Goal: Task Accomplishment & Management: Use online tool/utility

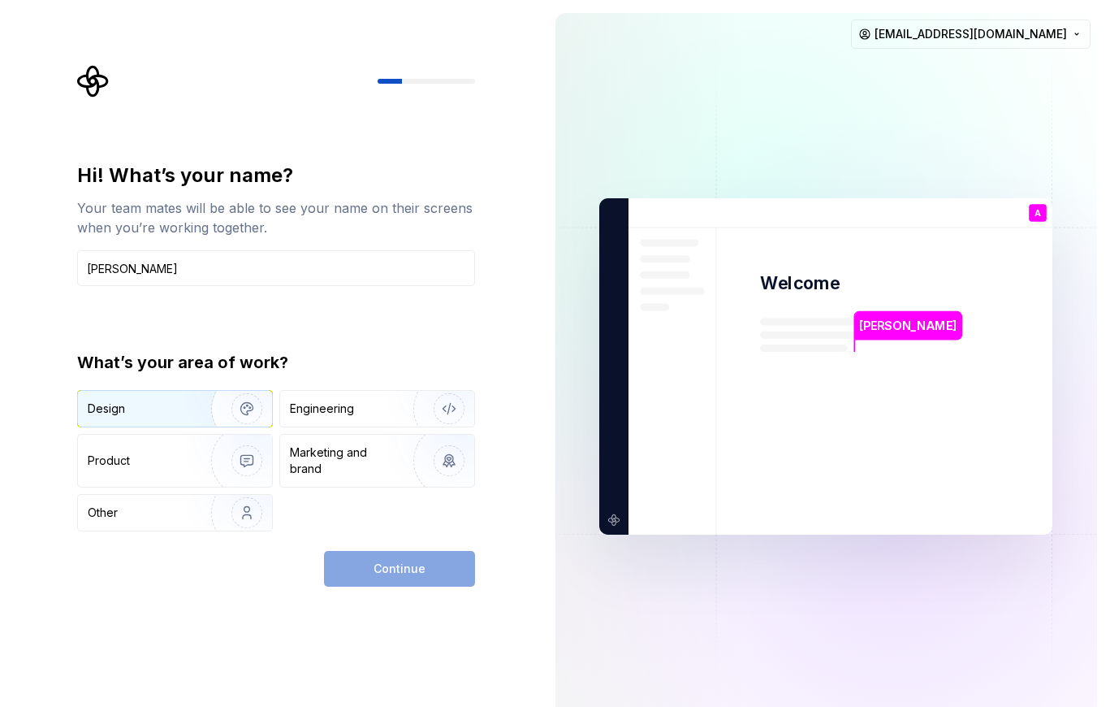
type input "[PERSON_NAME]"
click at [175, 410] on div "Design" at bounding box center [139, 408] width 102 height 16
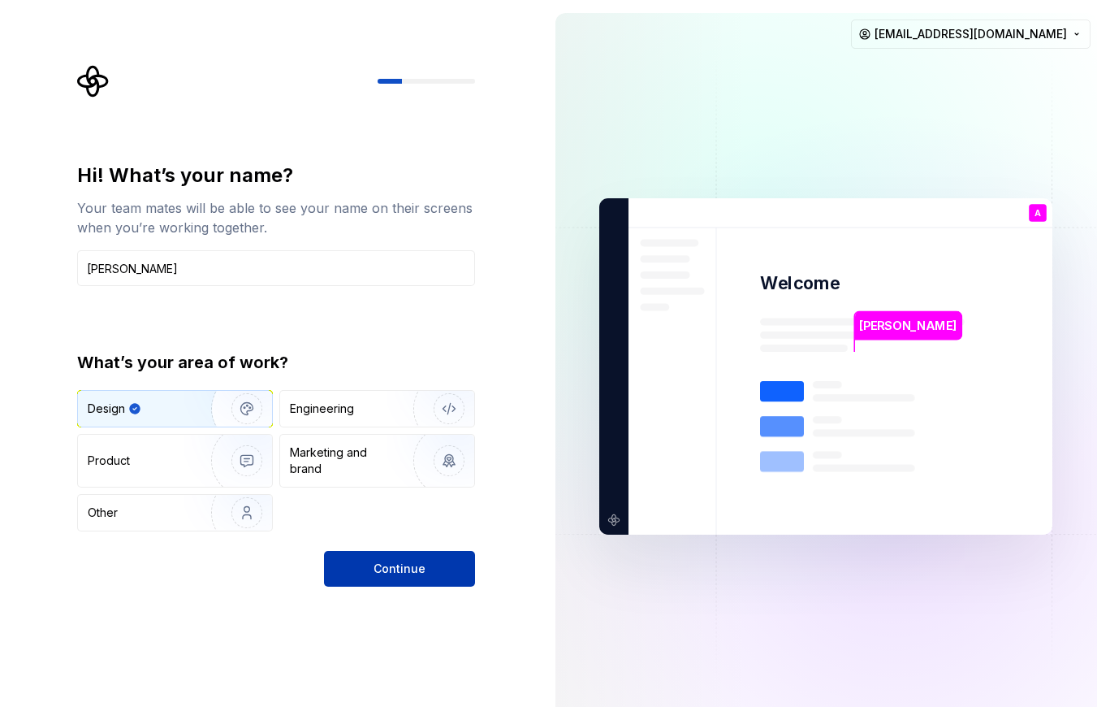
click at [365, 563] on button "Continue" at bounding box center [399, 569] width 151 height 36
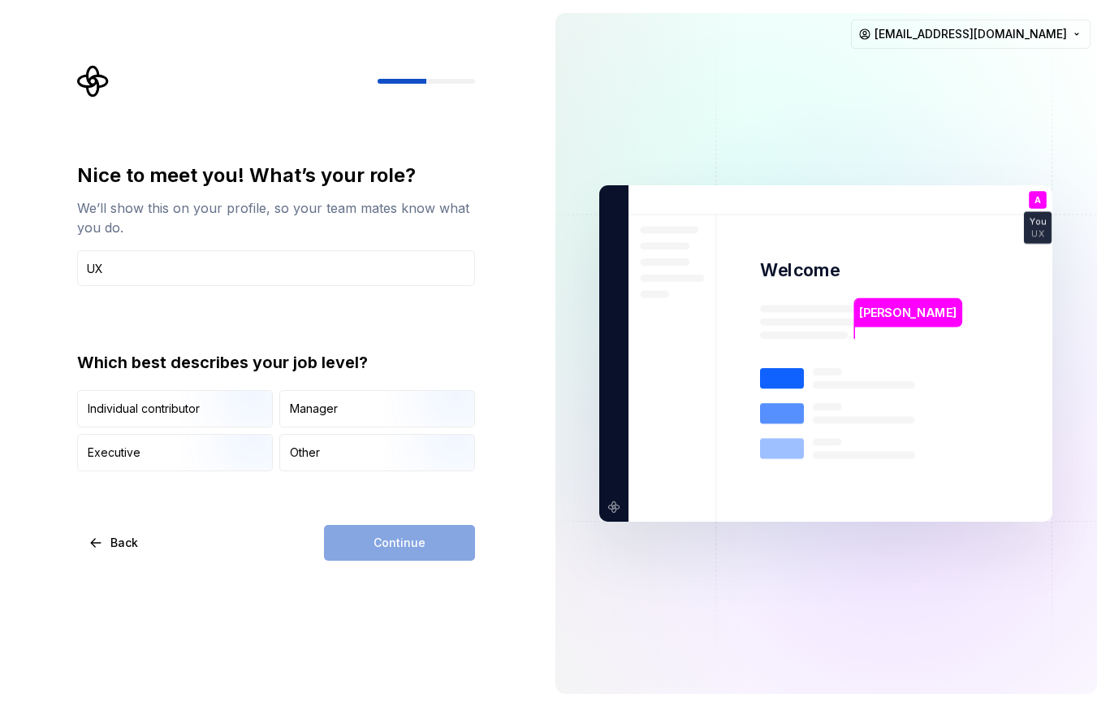
type input "UX"
click at [402, 555] on div "Continue" at bounding box center [399, 543] width 151 height 36
click at [295, 257] on input "UX" at bounding box center [276, 268] width 398 height 36
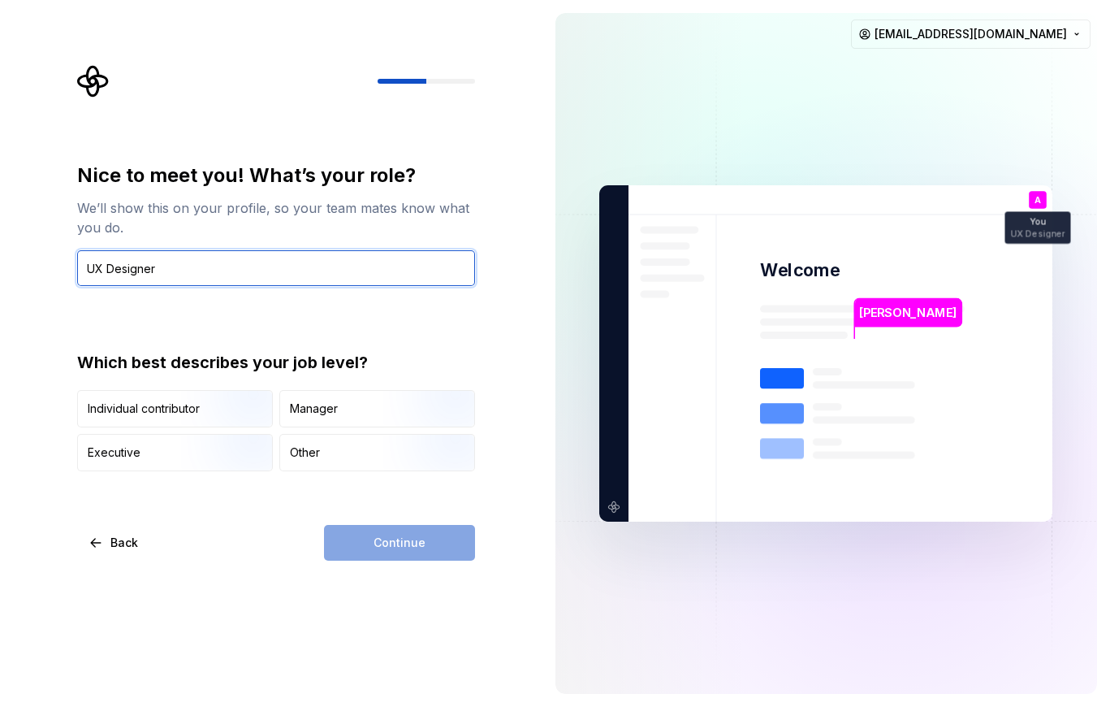
type input "UX"
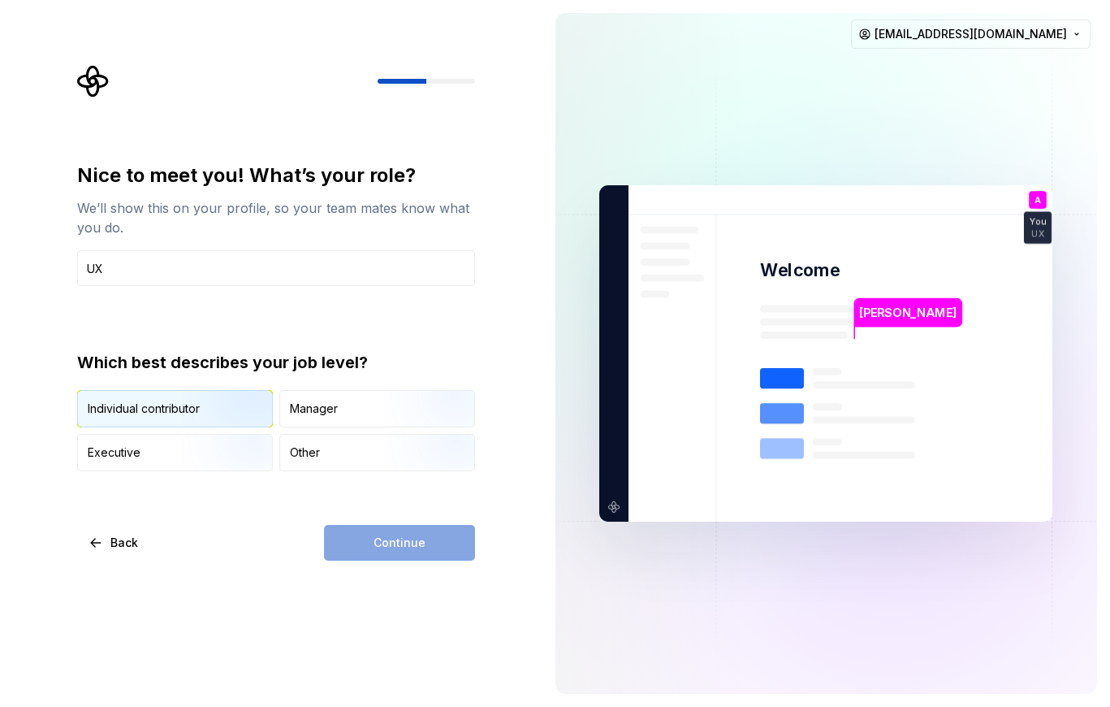
click at [245, 417] on img "button" at bounding box center [233, 428] width 104 height 109
click at [418, 551] on button "Continue" at bounding box center [399, 543] width 151 height 36
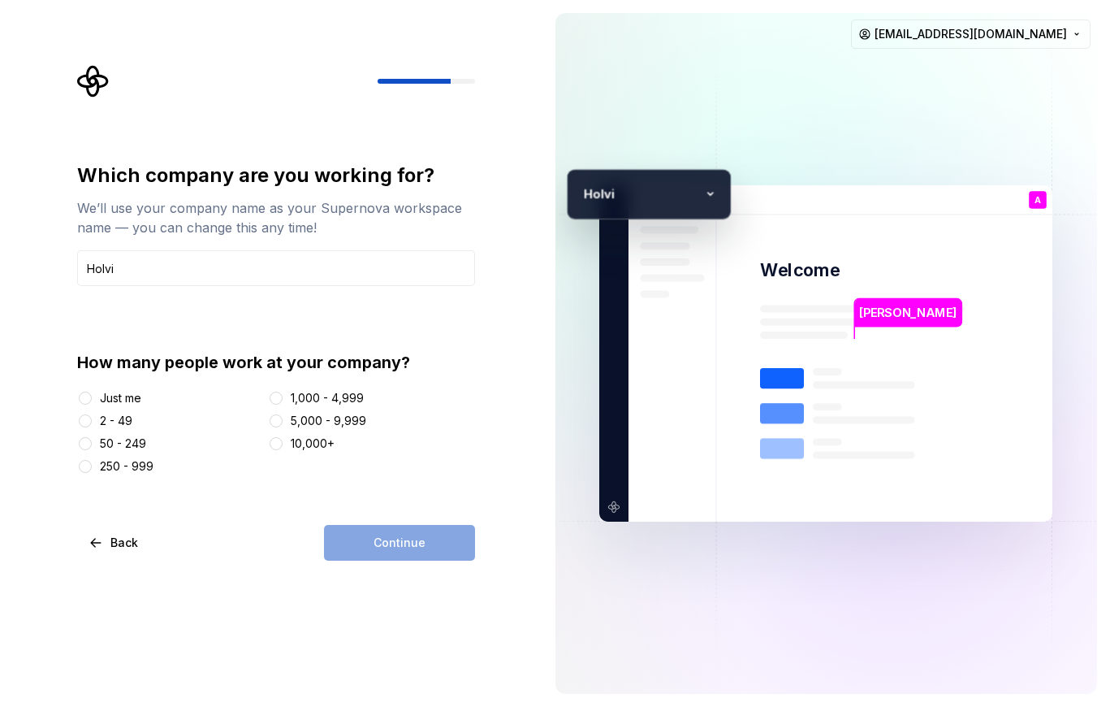
type input "Holvi"
click at [128, 443] on div "50 - 249" at bounding box center [123, 443] width 46 height 16
click at [92, 443] on button "50 - 249" at bounding box center [85, 443] width 13 height 13
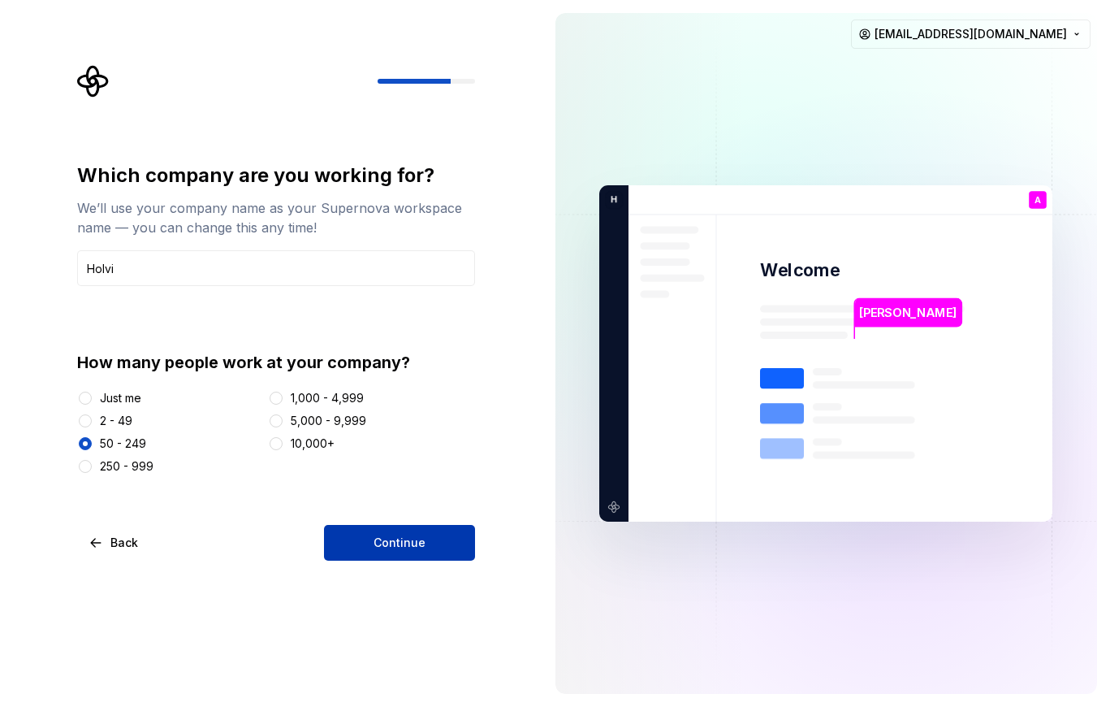
click at [384, 537] on span "Continue" at bounding box center [400, 542] width 52 height 16
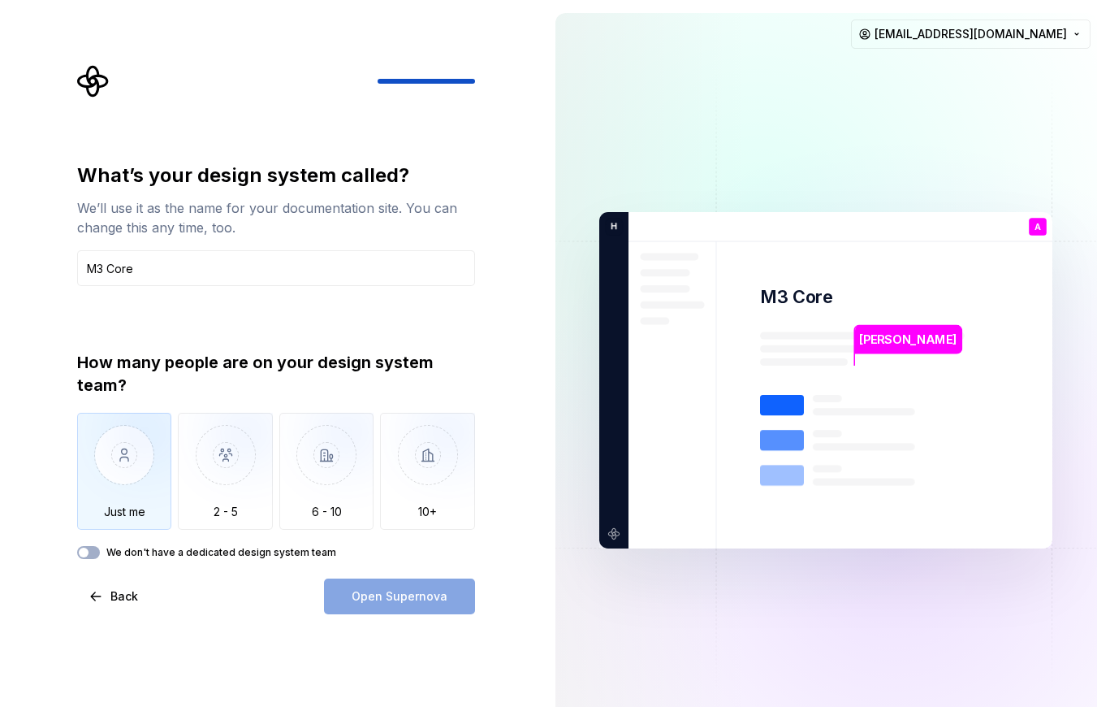
type input "M3 Core"
click at [106, 476] on img "button" at bounding box center [124, 467] width 95 height 109
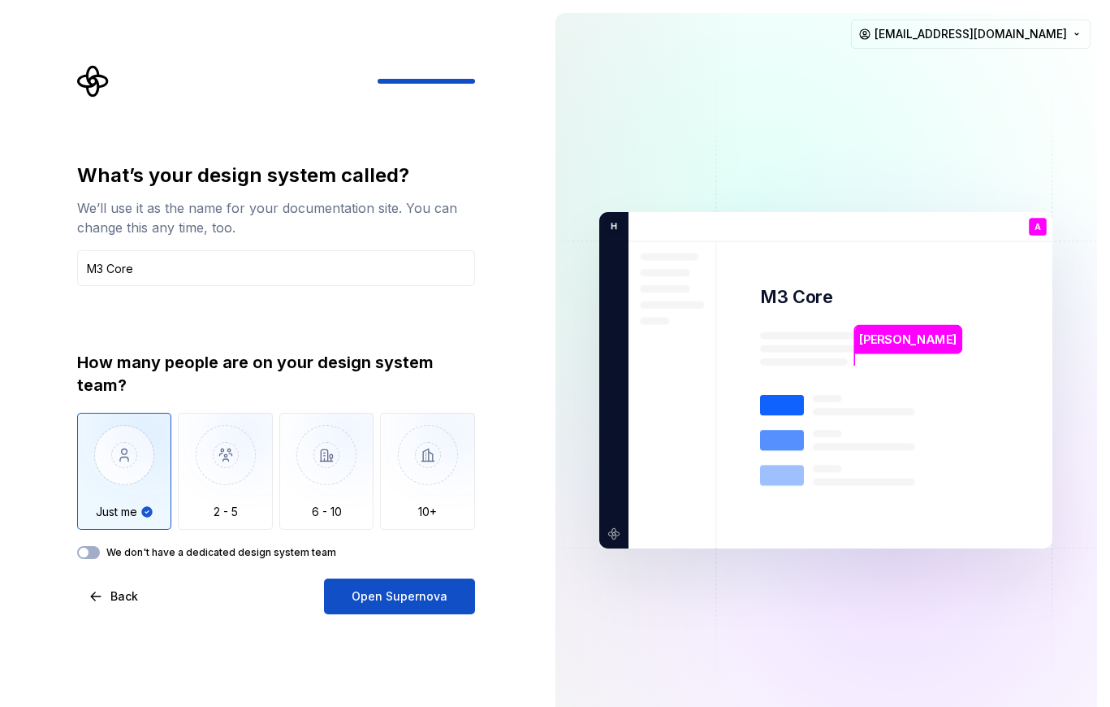
click at [238, 551] on label "We don't have a dedicated design system team" at bounding box center [221, 552] width 230 height 13
click at [100, 551] on button "We don't have a dedicated design system team" at bounding box center [88, 552] width 23 height 13
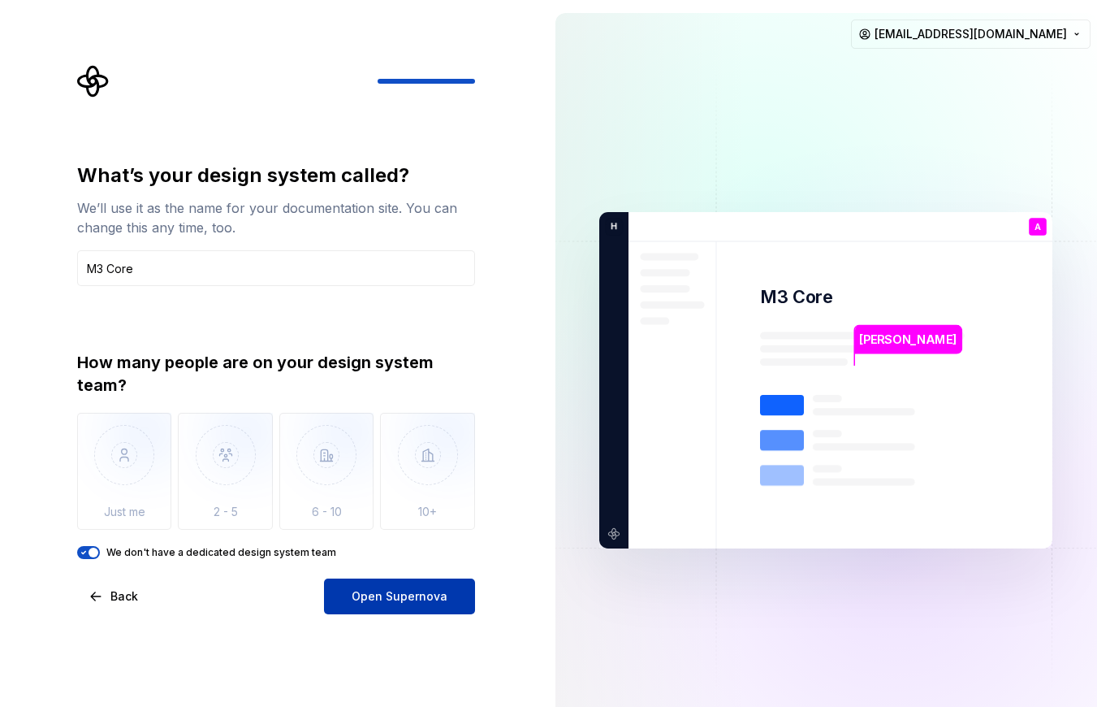
click at [418, 605] on button "Open Supernova" at bounding box center [399, 596] width 151 height 36
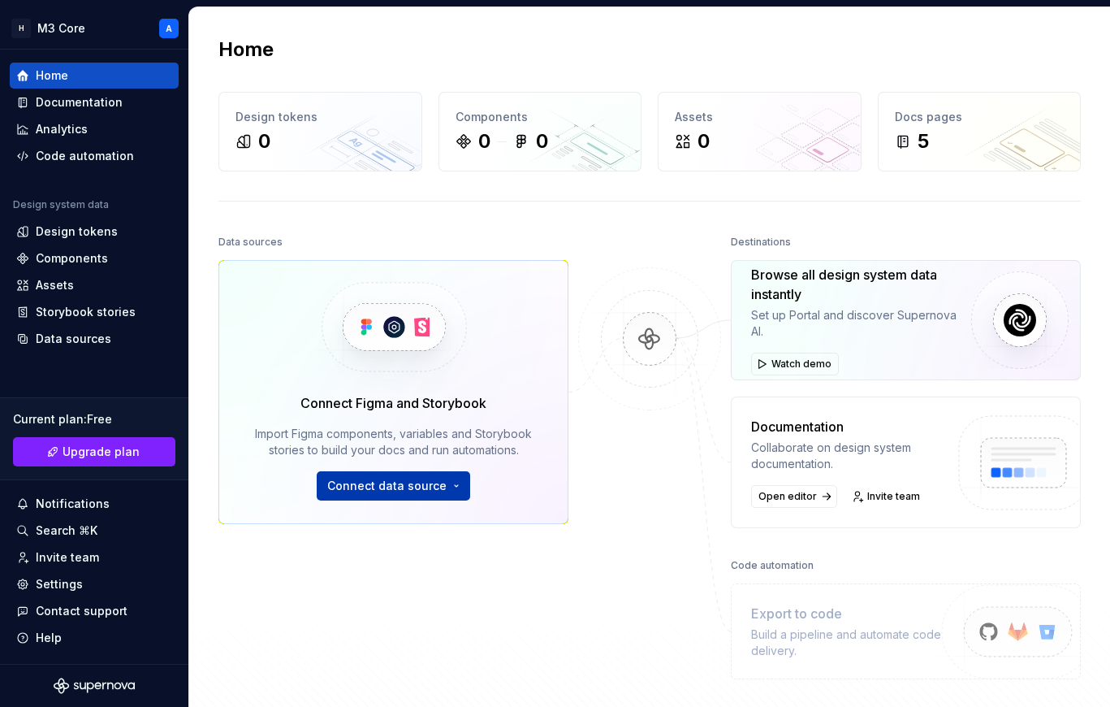
click at [441, 485] on span "Connect data source" at bounding box center [386, 486] width 119 height 16
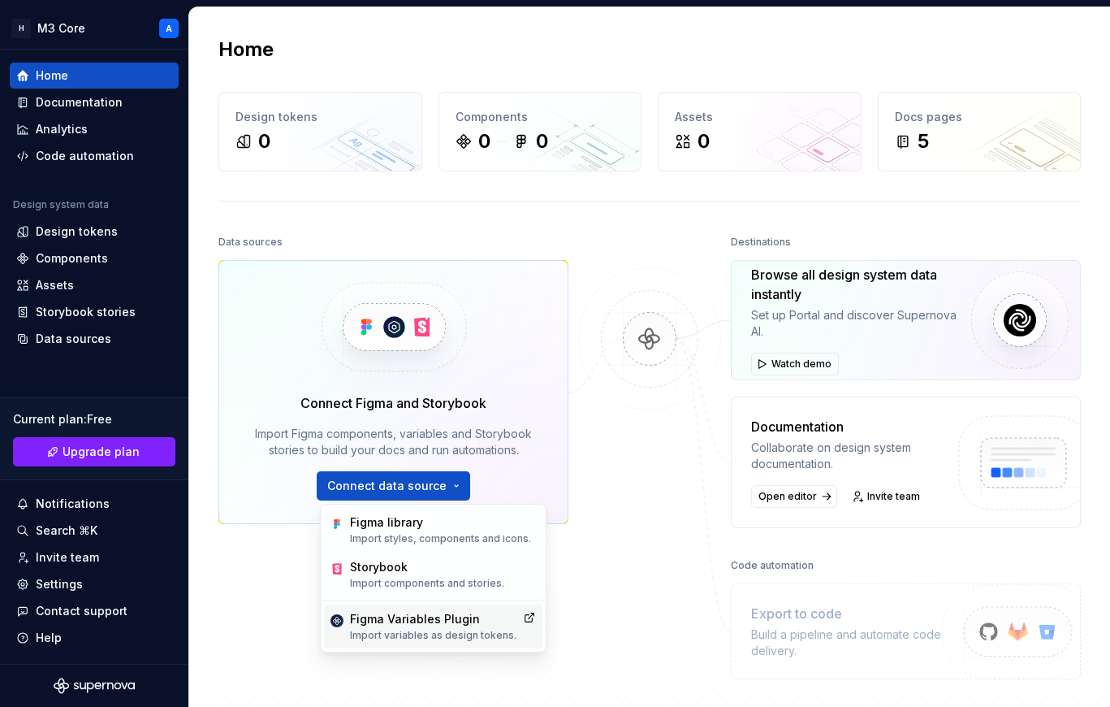
click at [422, 623] on div "Figma Variables Plugin" at bounding box center [433, 619] width 166 height 16
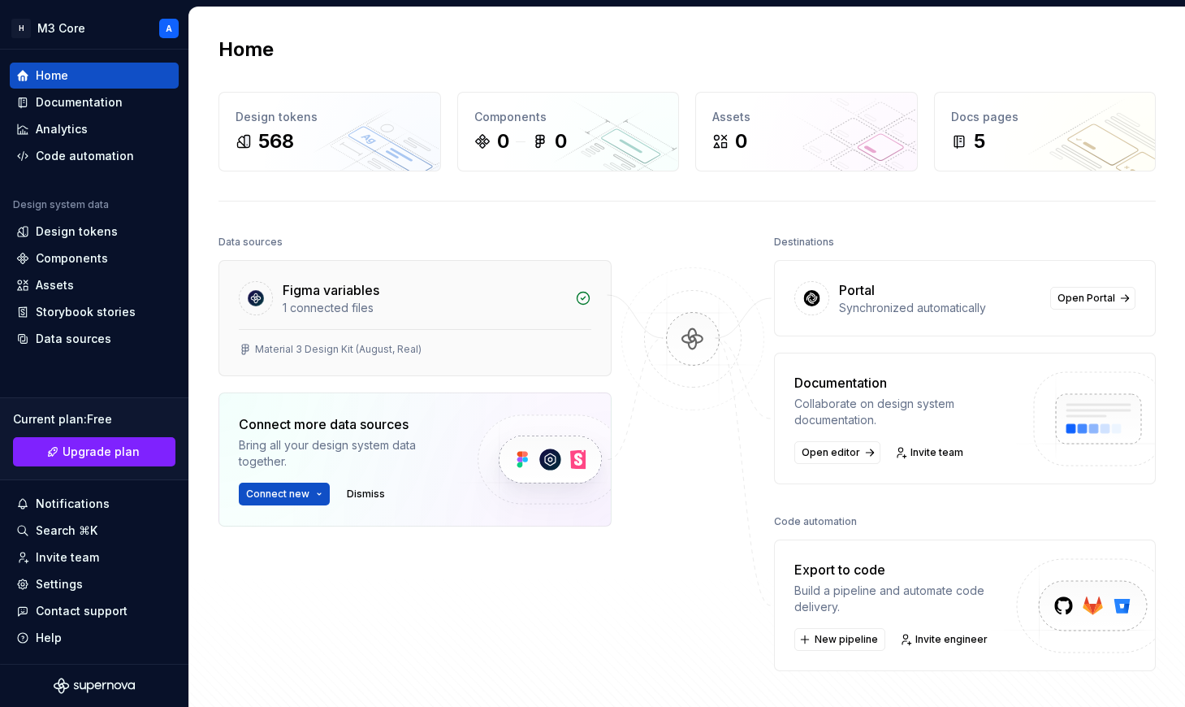
click at [431, 310] on div "1 connected files" at bounding box center [424, 308] width 283 height 16
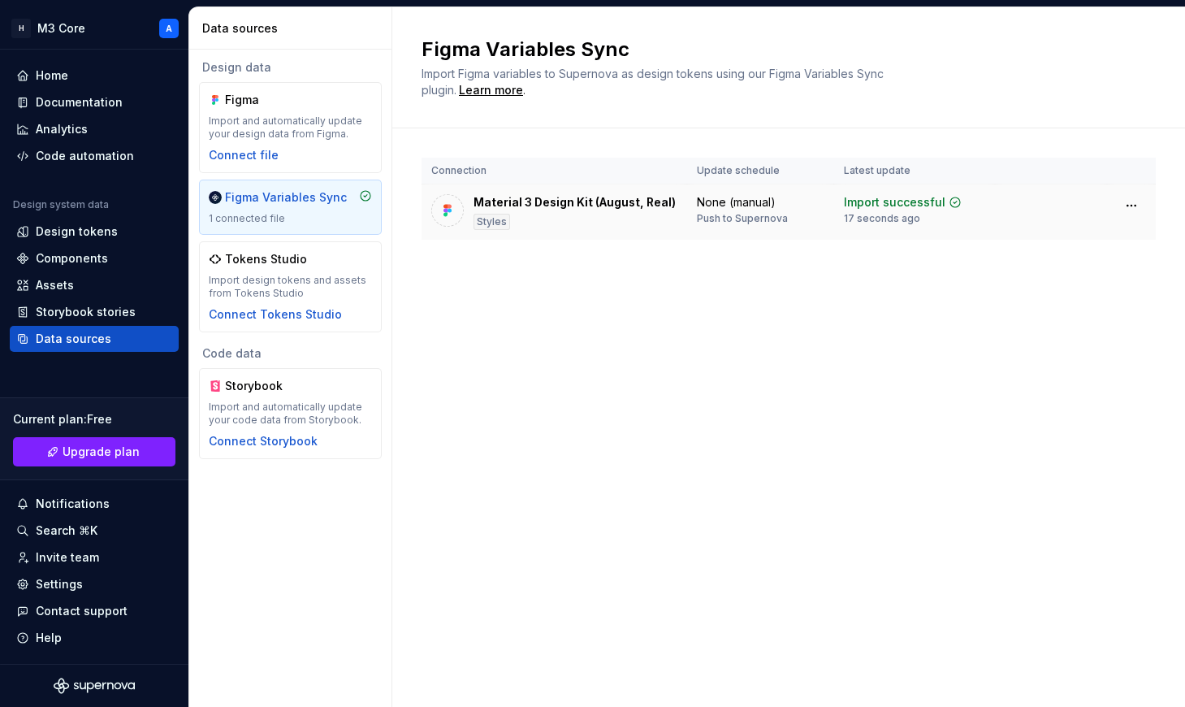
click at [556, 205] on div "Material 3 Design Kit (August, Real)" at bounding box center [574, 202] width 202 height 16
click at [78, 228] on div "Design tokens" at bounding box center [77, 231] width 82 height 16
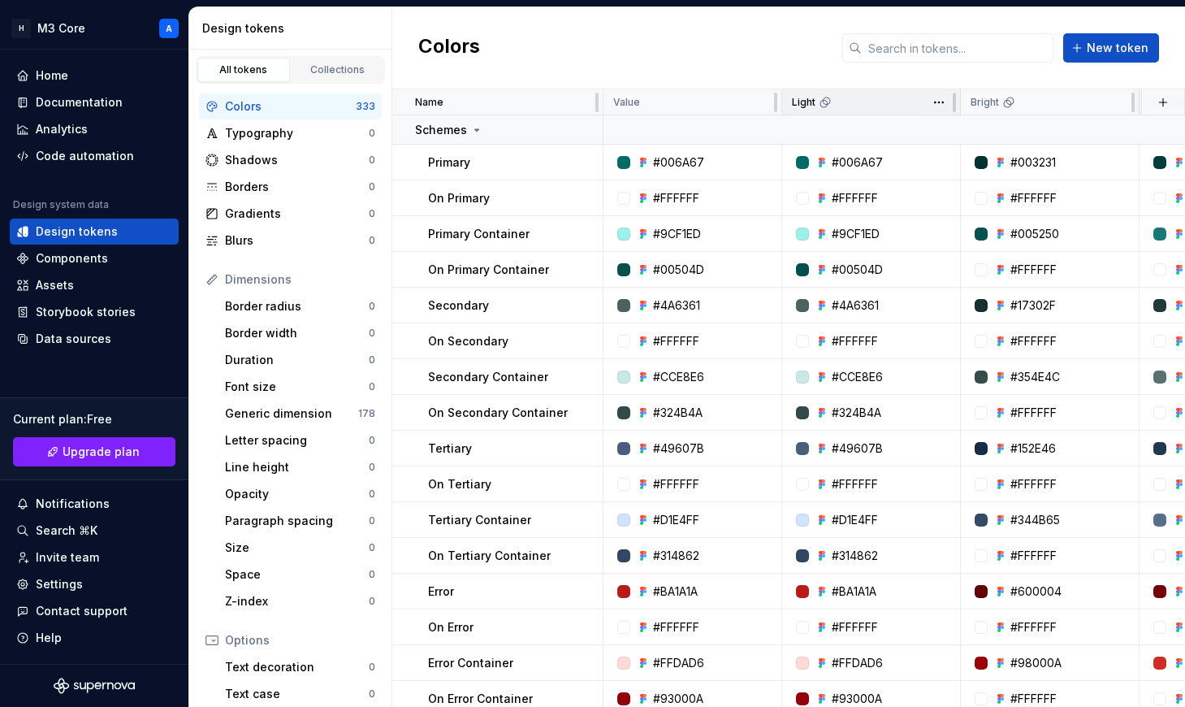
click at [739, 92] on div "Light" at bounding box center [871, 102] width 179 height 26
click at [739, 100] on html "H M3 Core A Home Documentation Analytics Code automation Design system data Des…" at bounding box center [592, 353] width 1185 height 707
click at [680, 56] on html "H M3 Core A Home Documentation Analytics Code automation Design system data Des…" at bounding box center [592, 353] width 1185 height 707
click at [335, 67] on div "Collections" at bounding box center [337, 69] width 81 height 13
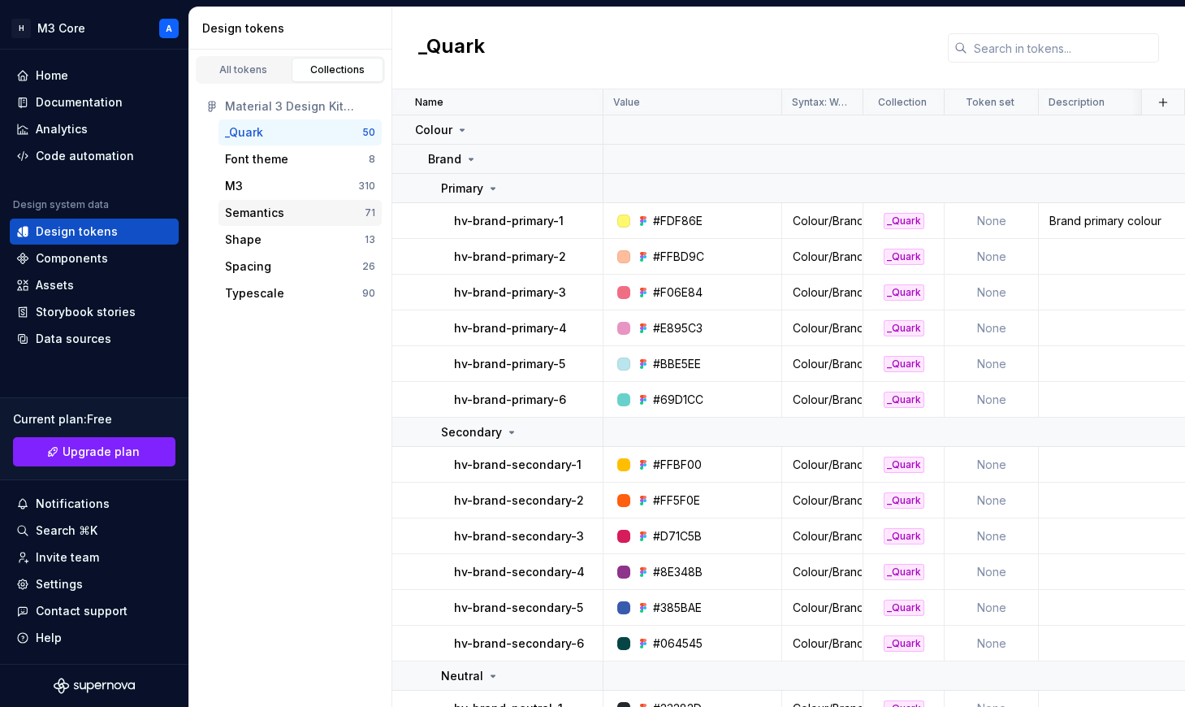
click at [270, 212] on div "Semantics" at bounding box center [254, 213] width 59 height 16
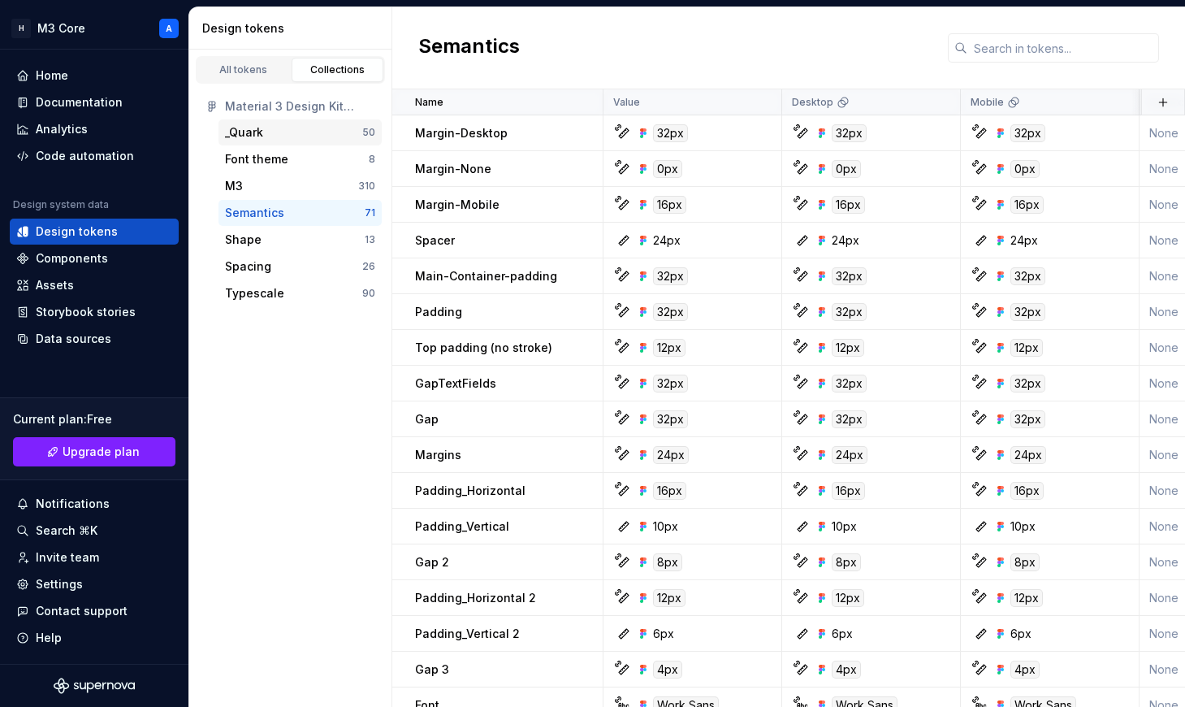
click at [273, 140] on div "_Quark" at bounding box center [293, 132] width 137 height 16
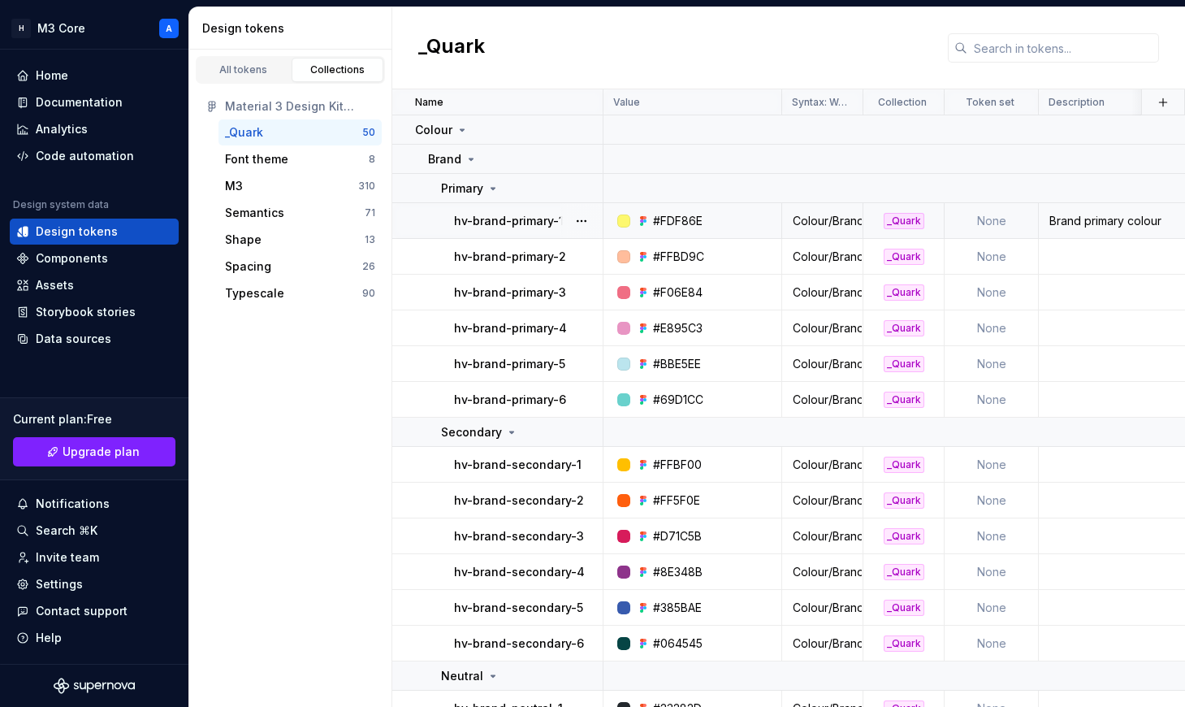
click at [432, 222] on td "hv-brand-primary-1" at bounding box center [497, 221] width 211 height 36
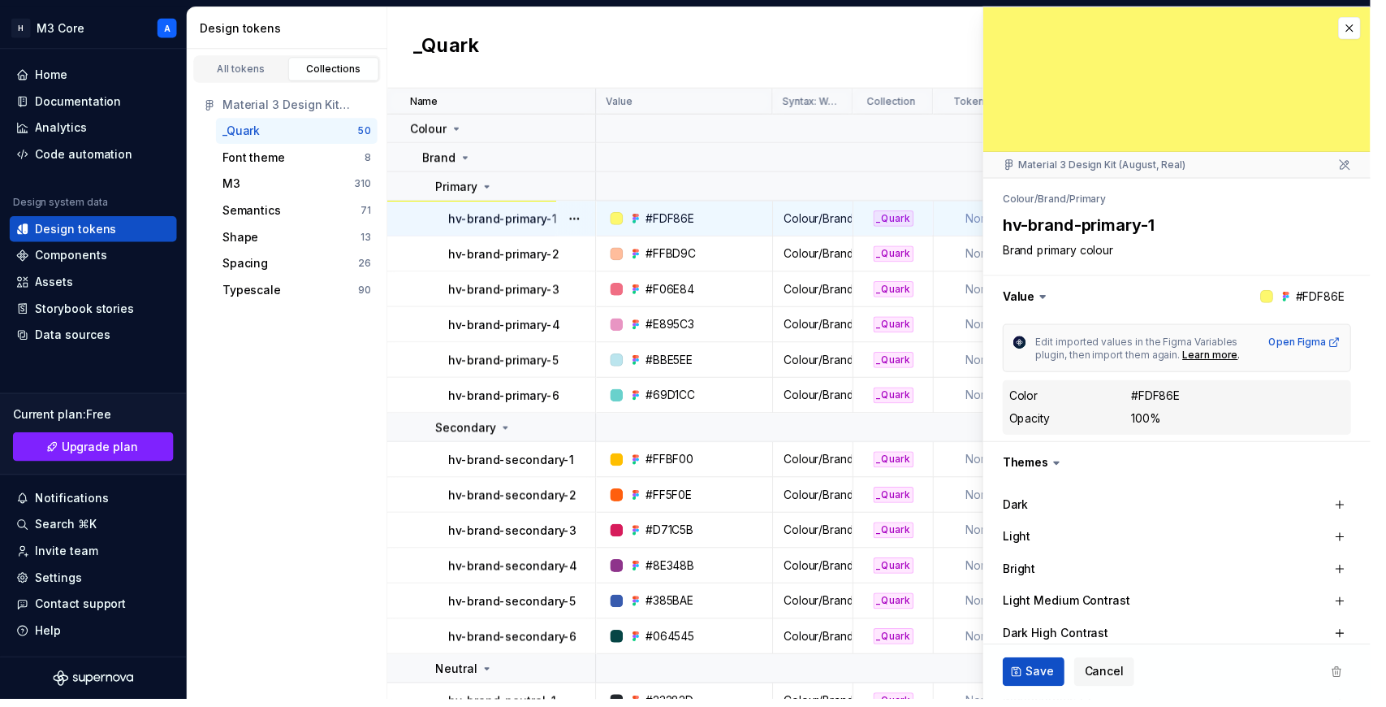
type textarea "*"
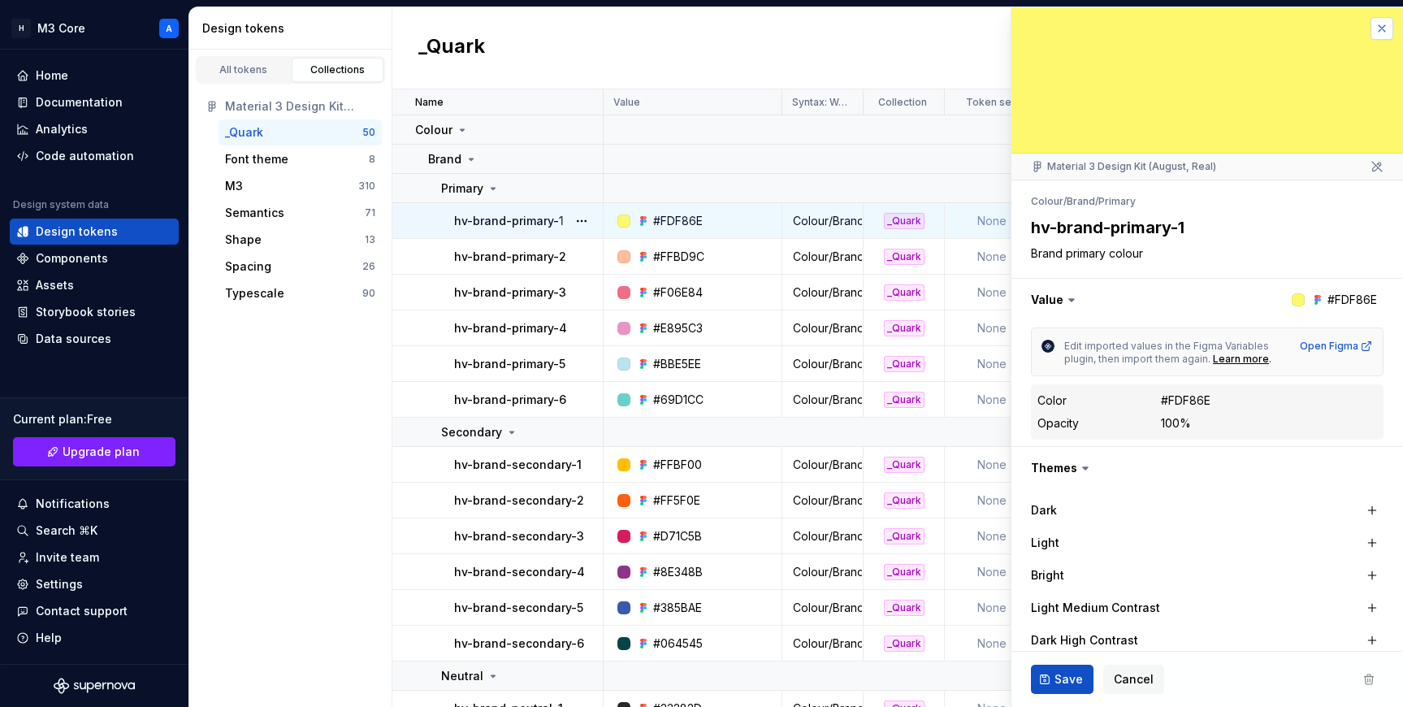
click at [739, 27] on button "button" at bounding box center [1381, 28] width 23 height 23
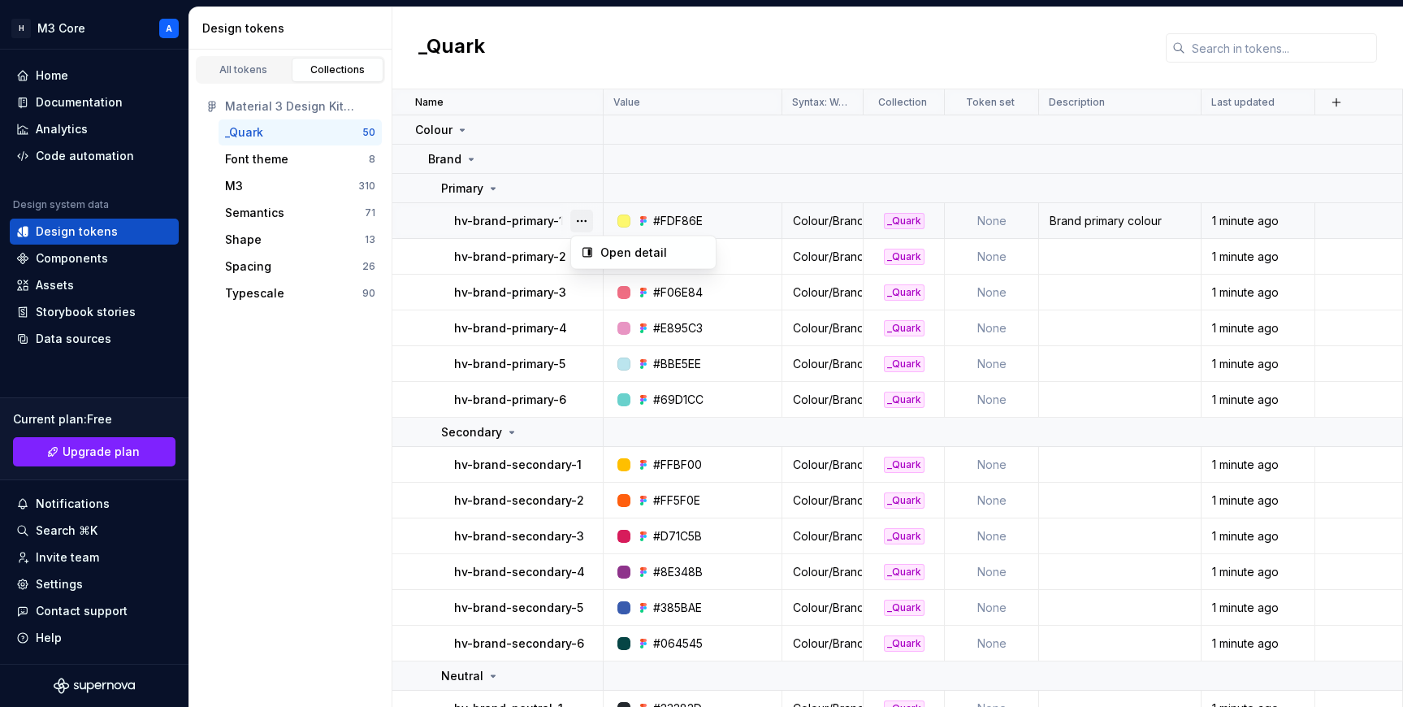
click at [582, 217] on button "button" at bounding box center [581, 221] width 23 height 23
click at [478, 224] on html "H M3 Core A Home Documentation Analytics Code automation Design system data Des…" at bounding box center [701, 353] width 1403 height 707
click at [105, 257] on div "Components" at bounding box center [94, 258] width 156 height 16
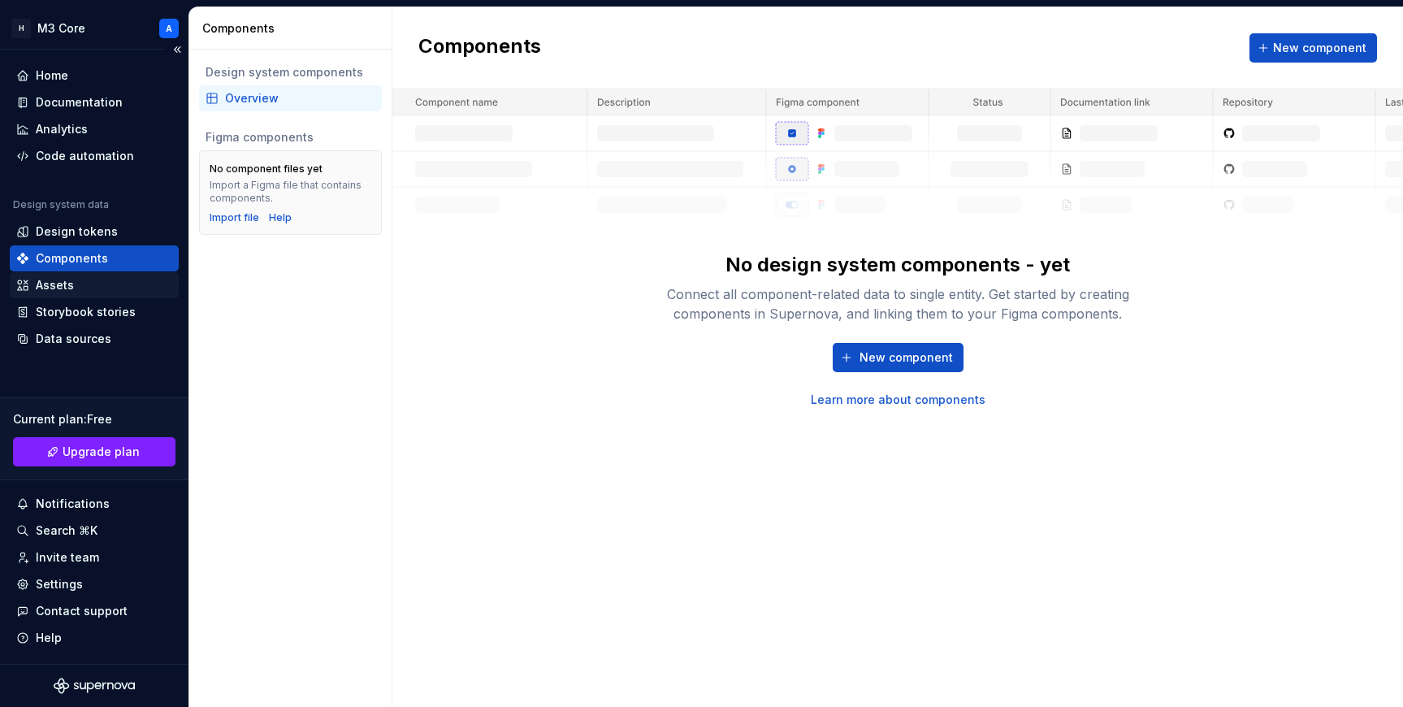
click at [115, 284] on div "Assets" at bounding box center [94, 285] width 156 height 16
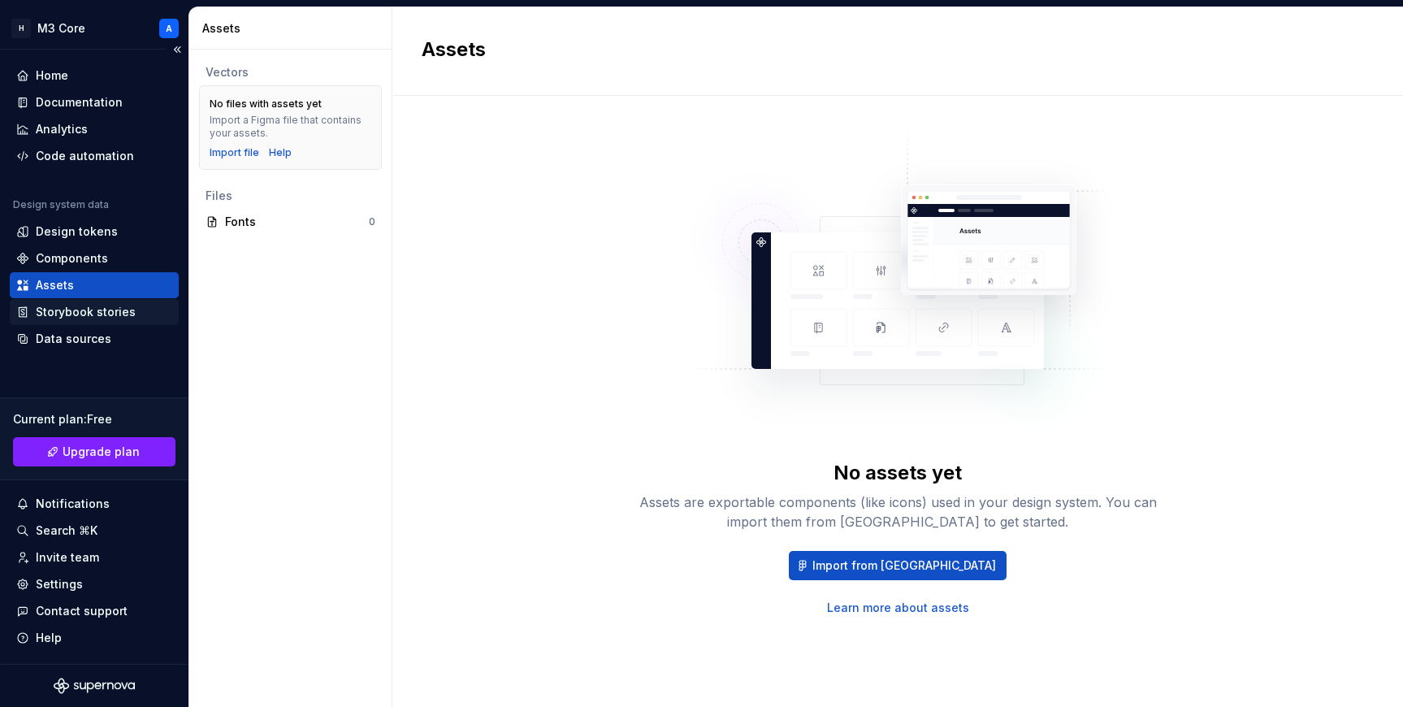
click at [104, 312] on div "Storybook stories" at bounding box center [86, 312] width 100 height 16
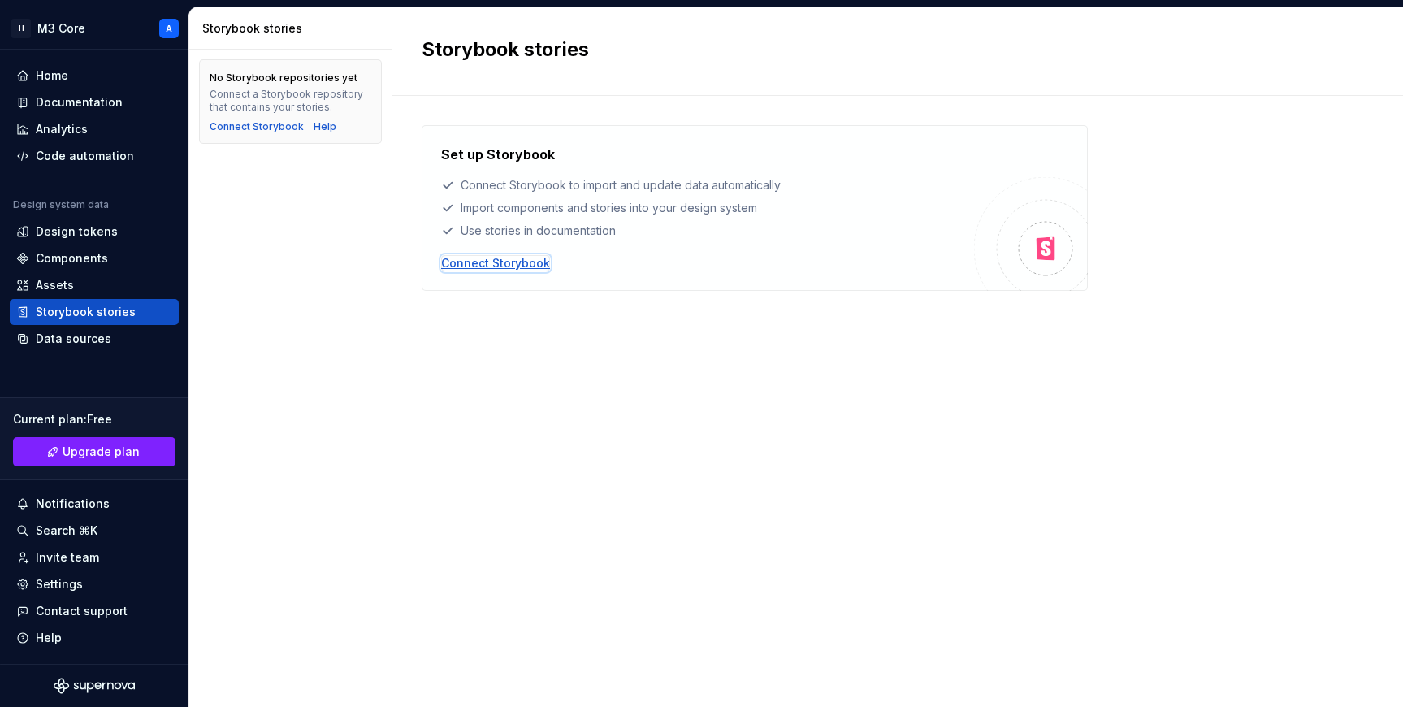
click at [472, 258] on div "Connect Storybook" at bounding box center [495, 263] width 109 height 16
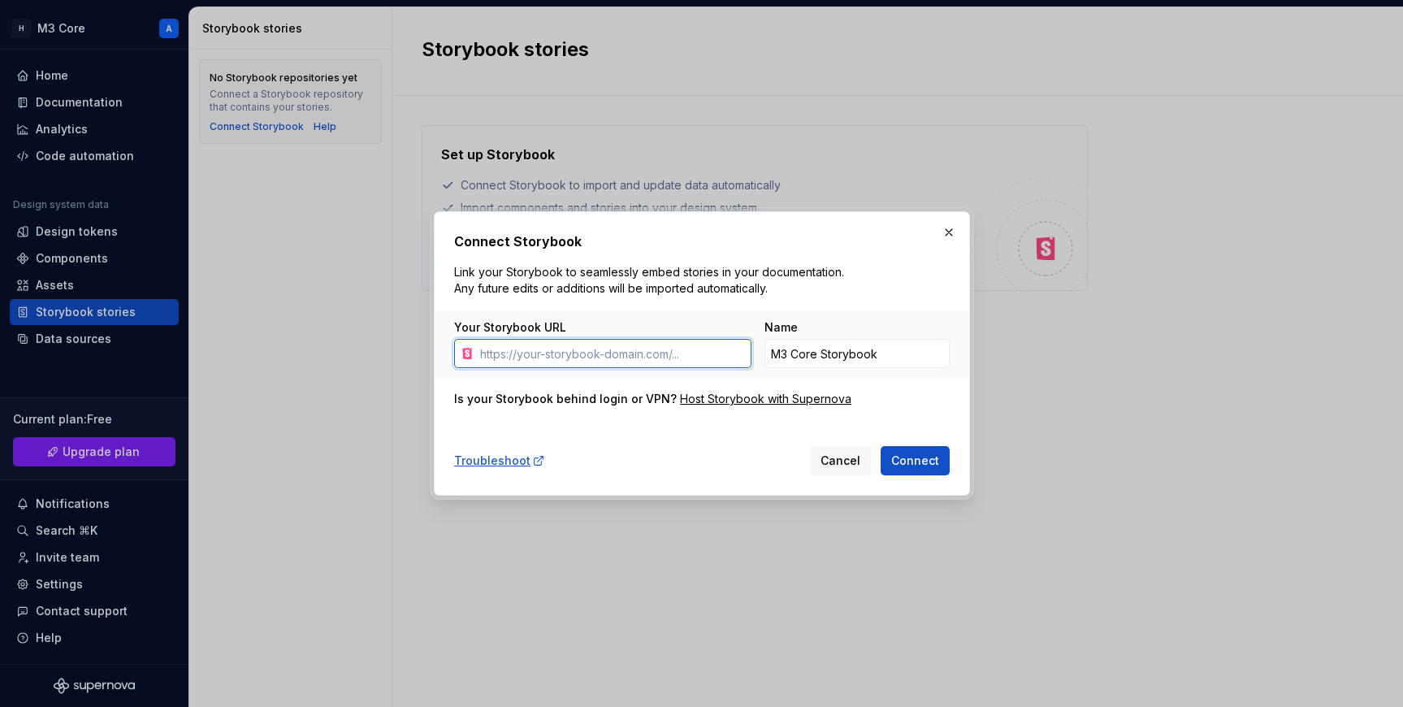
paste input "[URL][DOMAIN_NAME]"
type input "[URL][DOMAIN_NAME]"
click at [739, 352] on input "M3 Core Storybook" at bounding box center [856, 353] width 185 height 29
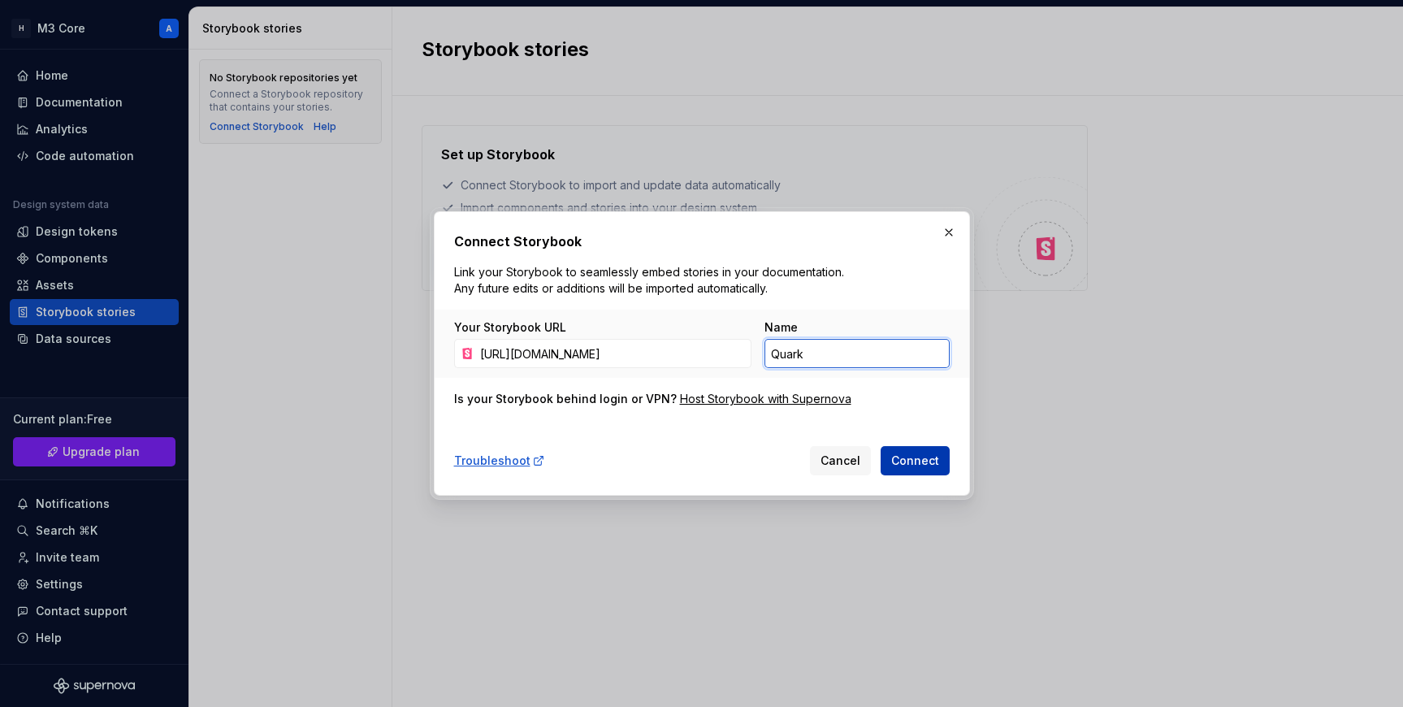
type input "Quark"
click at [739, 460] on span "Connect" at bounding box center [915, 460] width 48 height 16
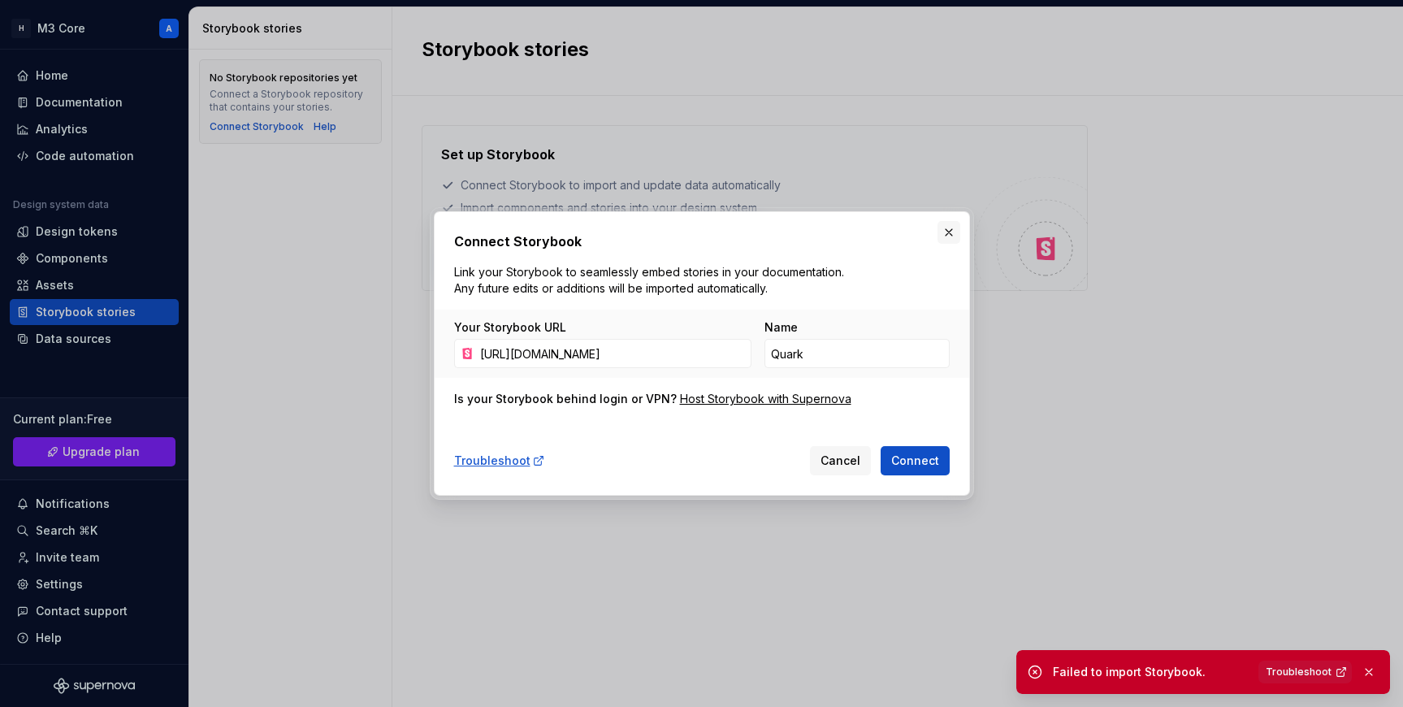
click at [739, 224] on button "button" at bounding box center [948, 232] width 23 height 23
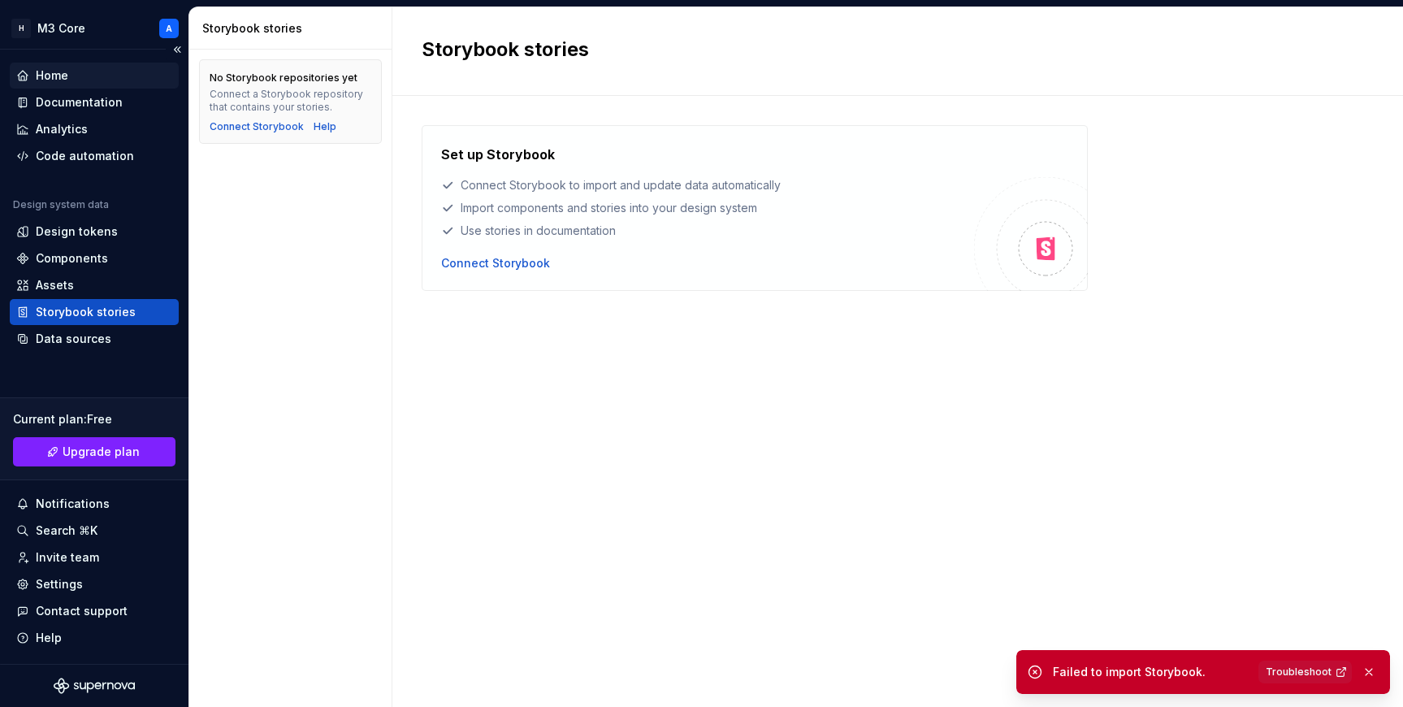
click at [76, 71] on div "Home" at bounding box center [94, 75] width 156 height 16
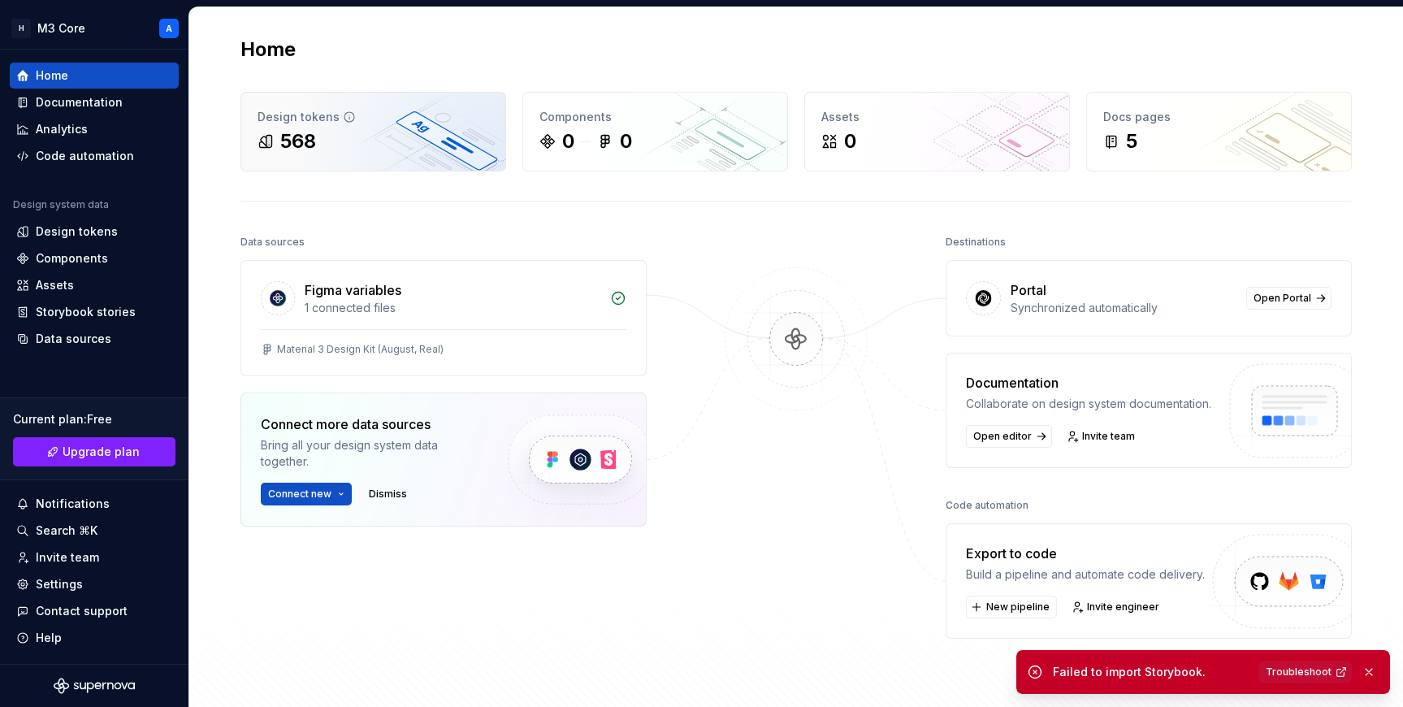
click at [360, 119] on div "Design tokens" at bounding box center [372, 117] width 231 height 16
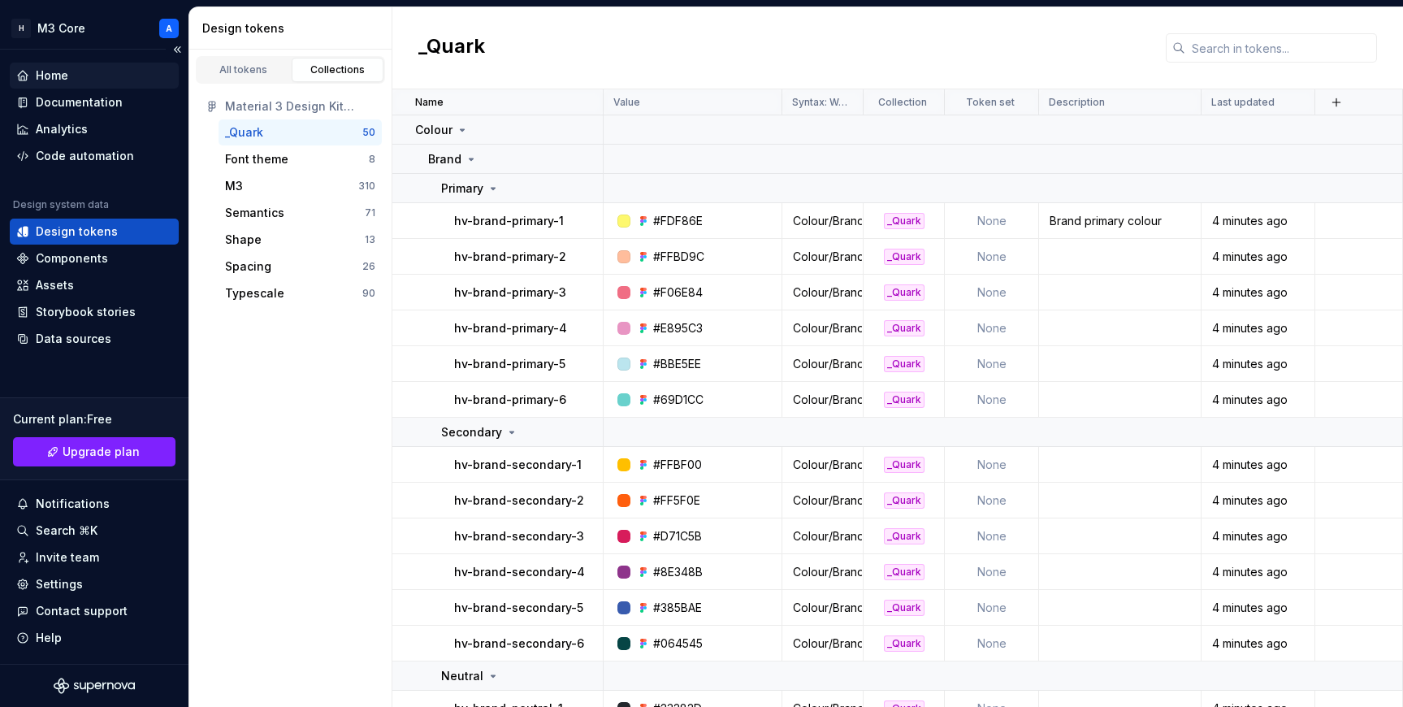
click at [80, 66] on div "Home" at bounding box center [94, 76] width 169 height 26
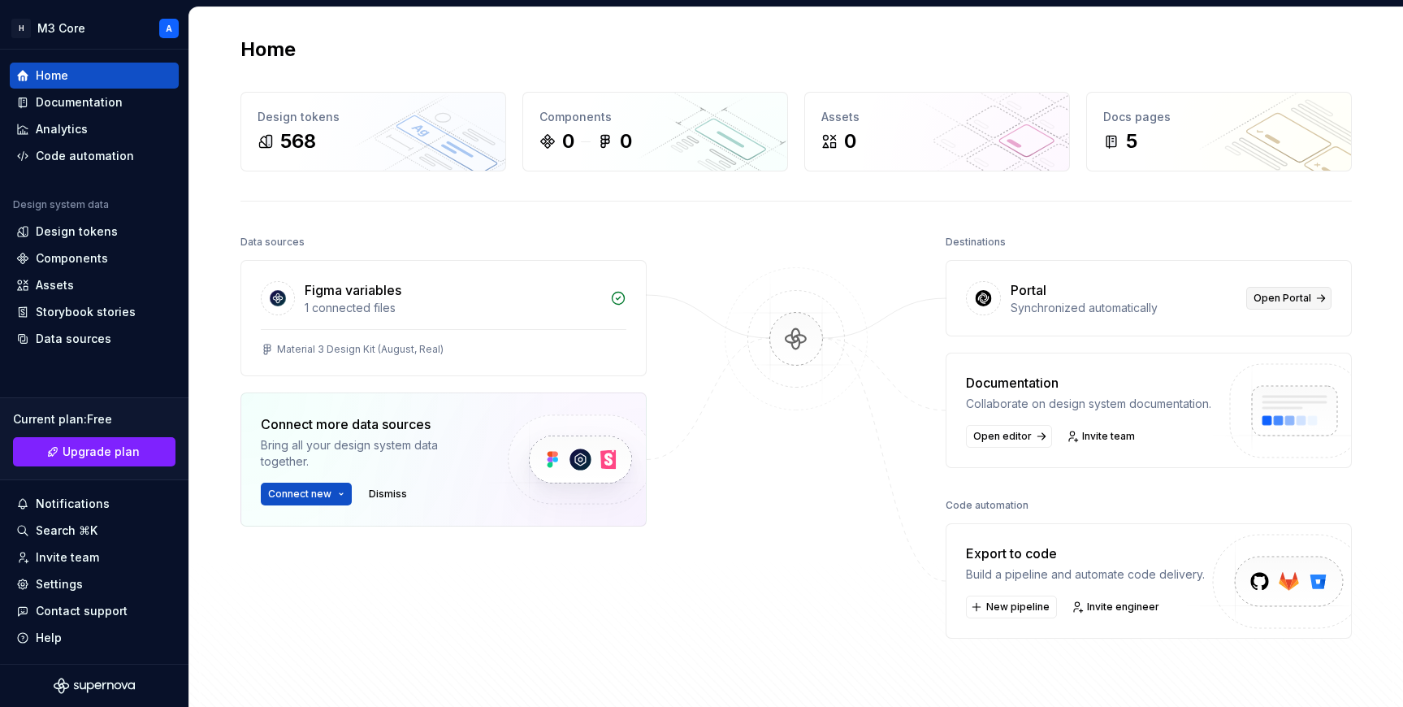
click at [739, 292] on span "Open Portal" at bounding box center [1282, 298] width 58 height 13
click at [64, 229] on div "Design tokens" at bounding box center [77, 231] width 82 height 16
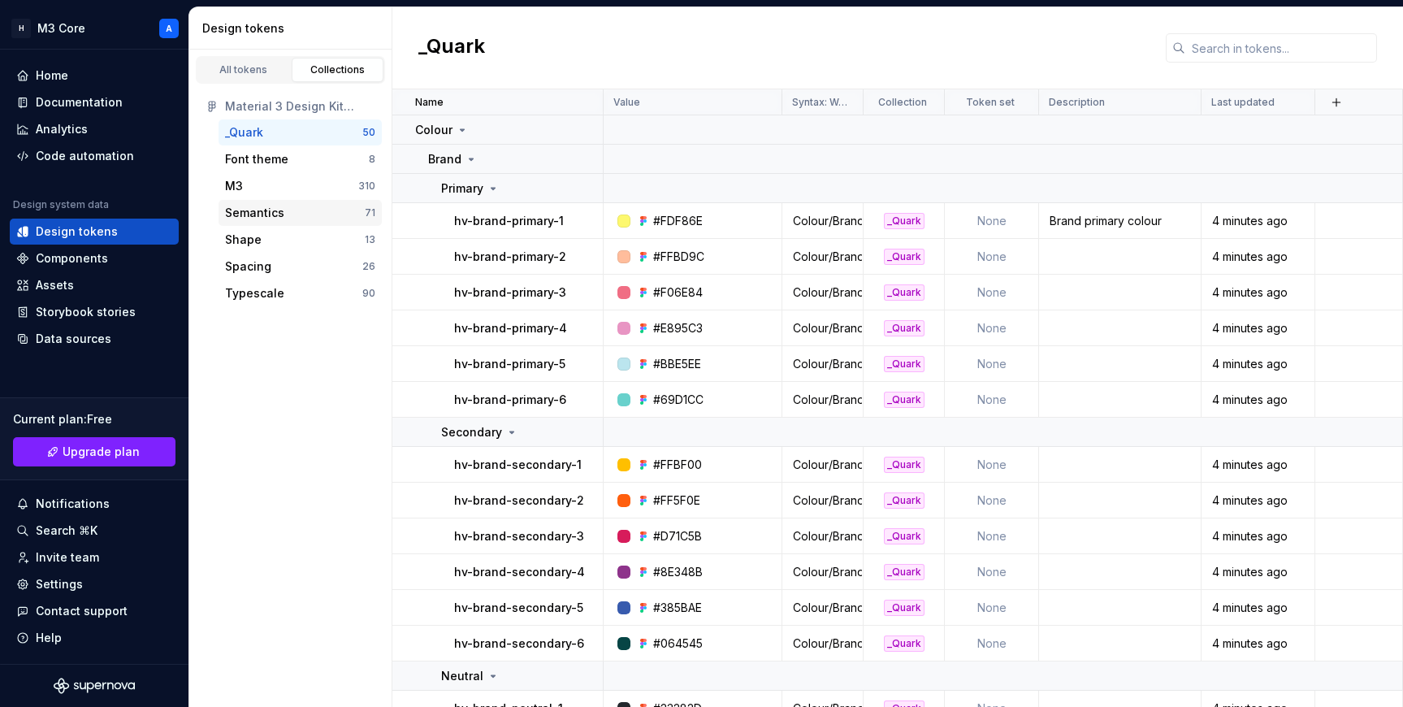
click at [284, 219] on div "Semantics" at bounding box center [295, 213] width 140 height 16
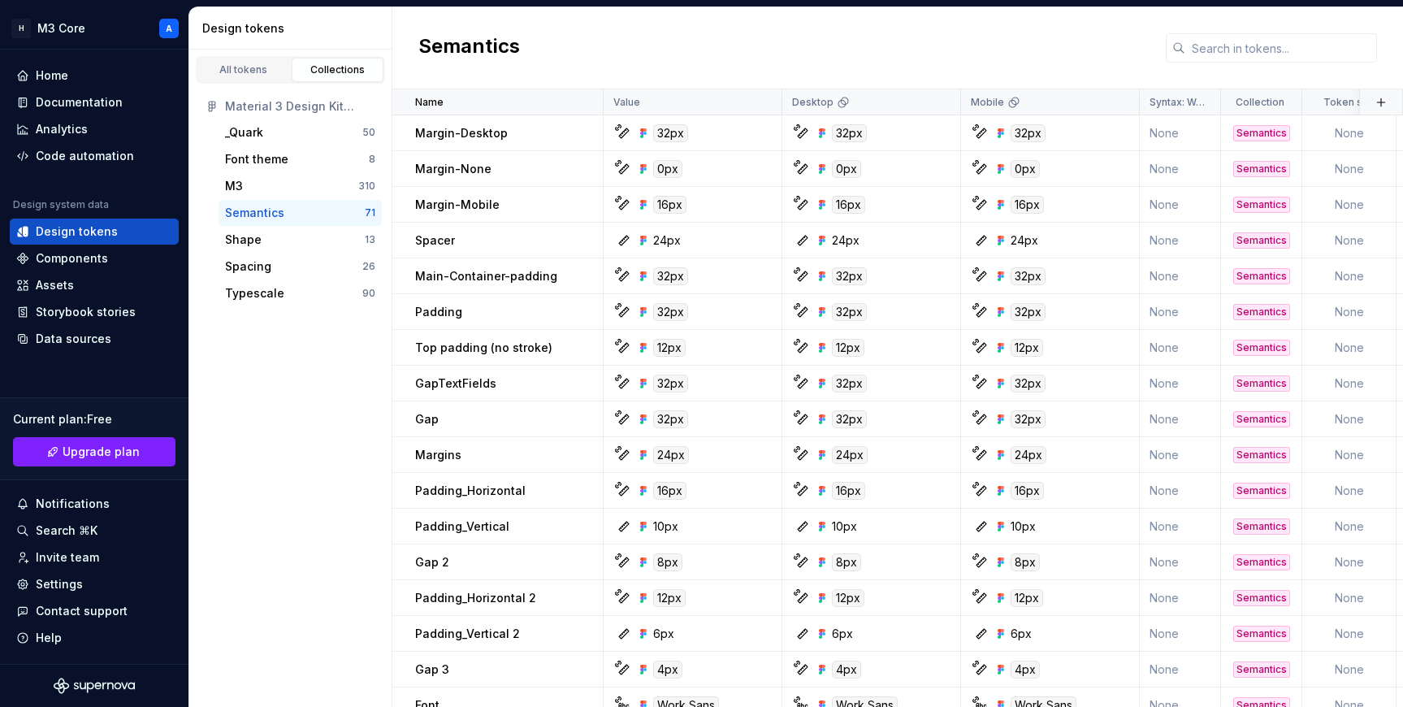
click at [275, 337] on div "All tokens Collections Material 3 Design Kit (August, Real) _Quark 50 Font them…" at bounding box center [290, 378] width 203 height 657
click at [739, 103] on button "button" at bounding box center [1380, 102] width 23 height 23
click at [739, 166] on div "New custom property" at bounding box center [1288, 167] width 122 height 16
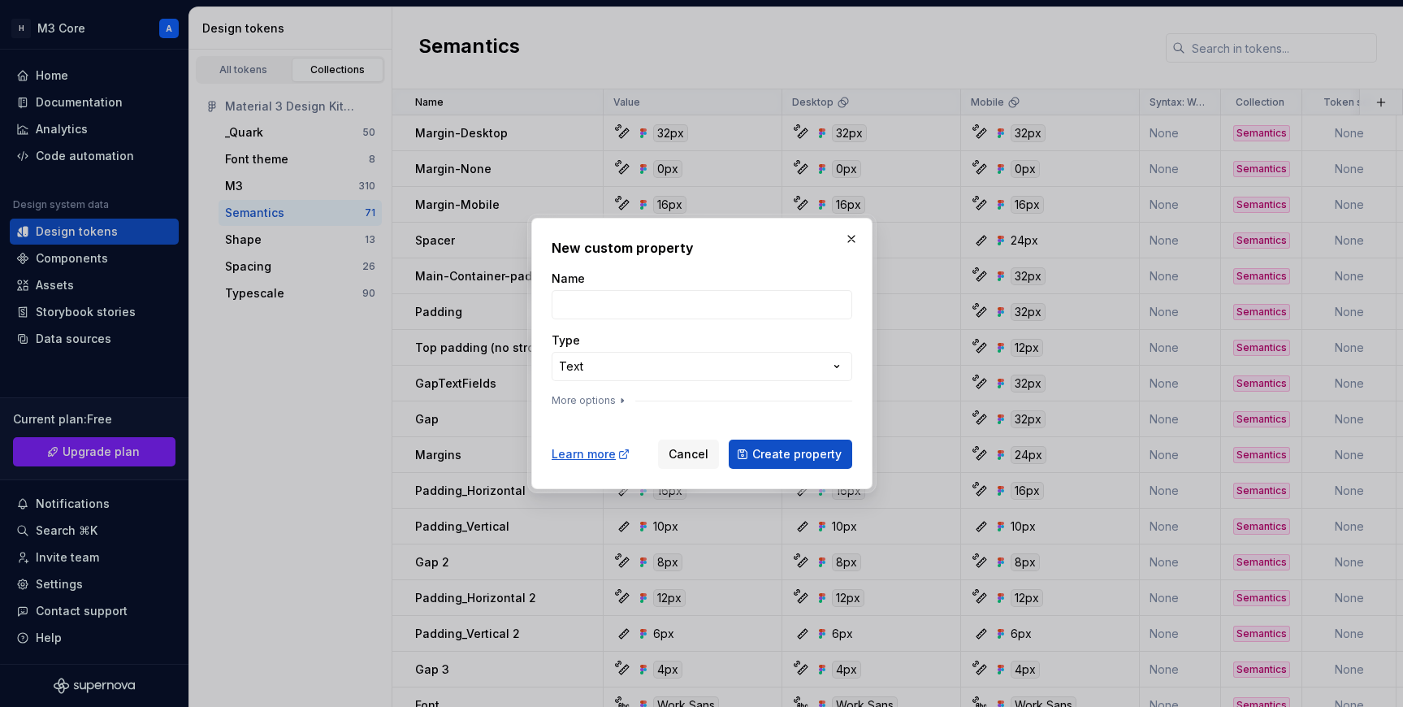
type input "N"
type input "New custom property"
click at [739, 352] on div "**********" at bounding box center [701, 353] width 1403 height 707
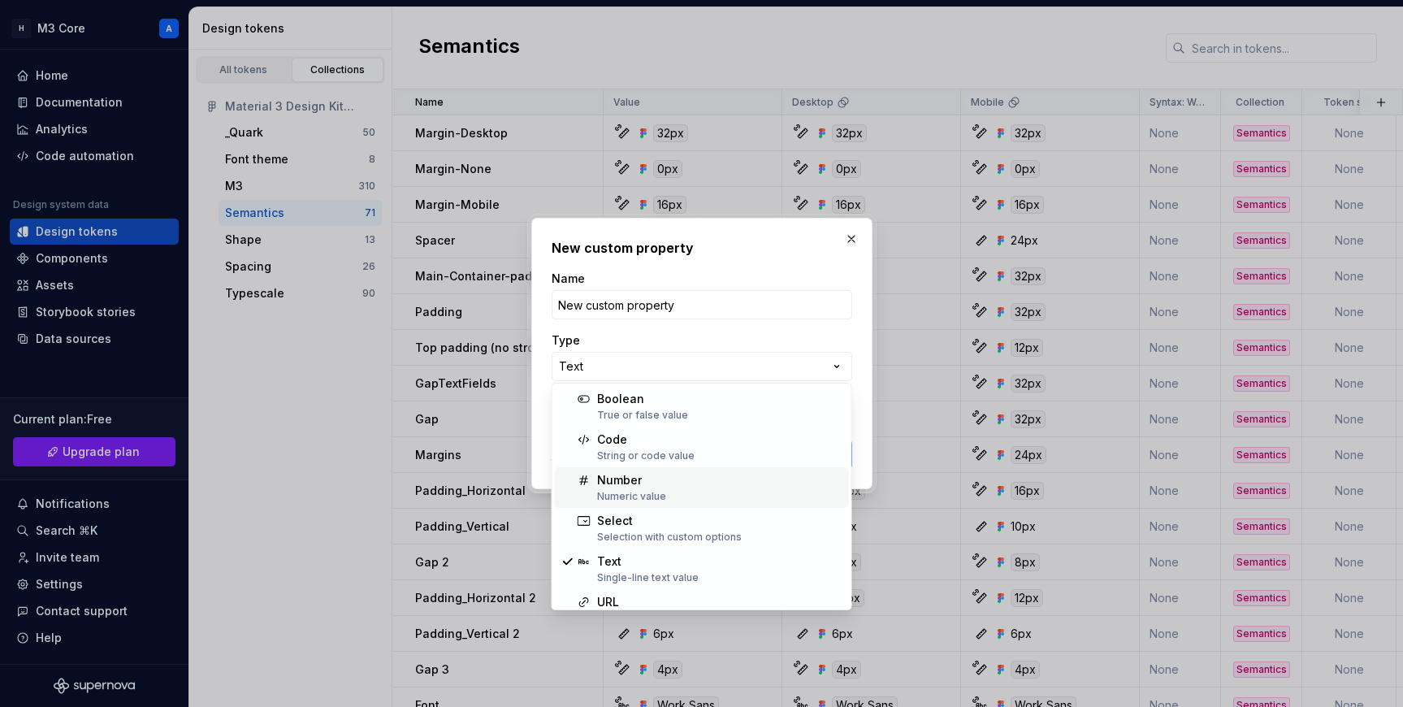
scroll to position [63, 0]
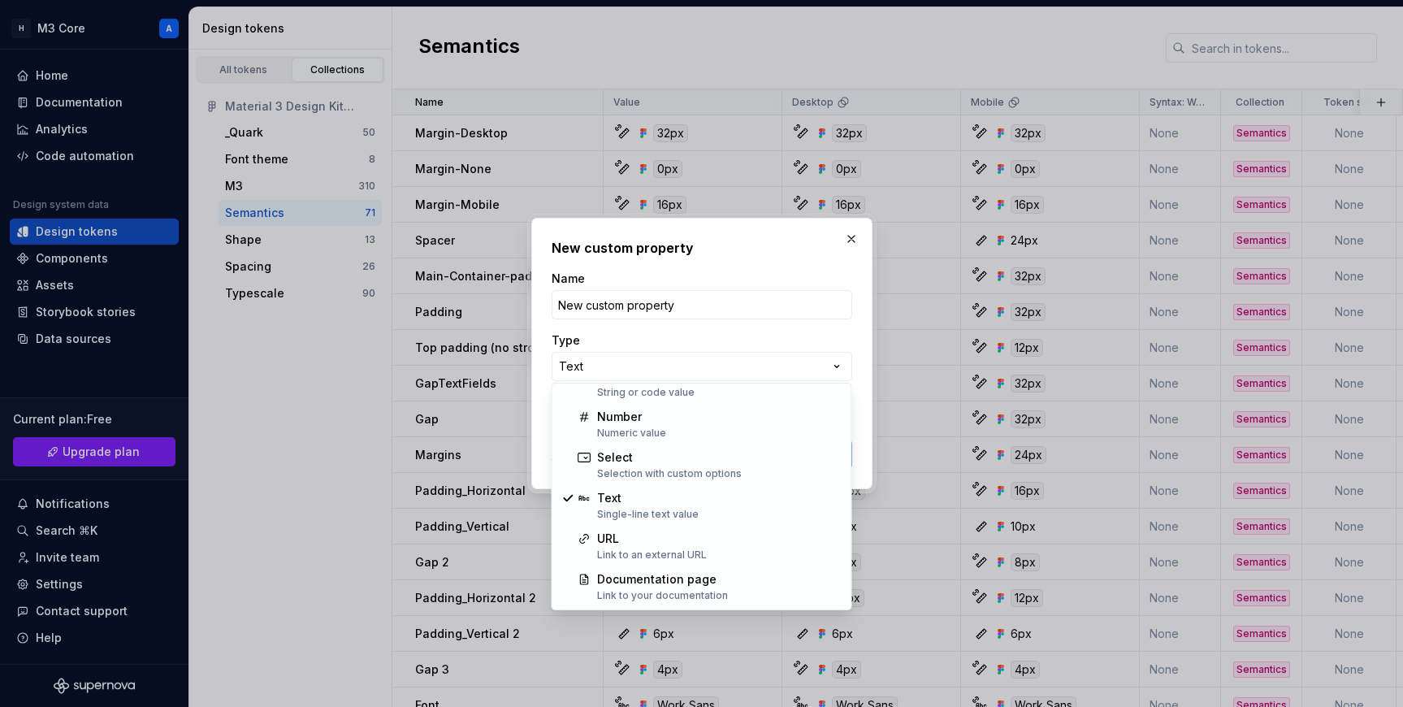
click at [739, 240] on div "**********" at bounding box center [701, 353] width 1403 height 707
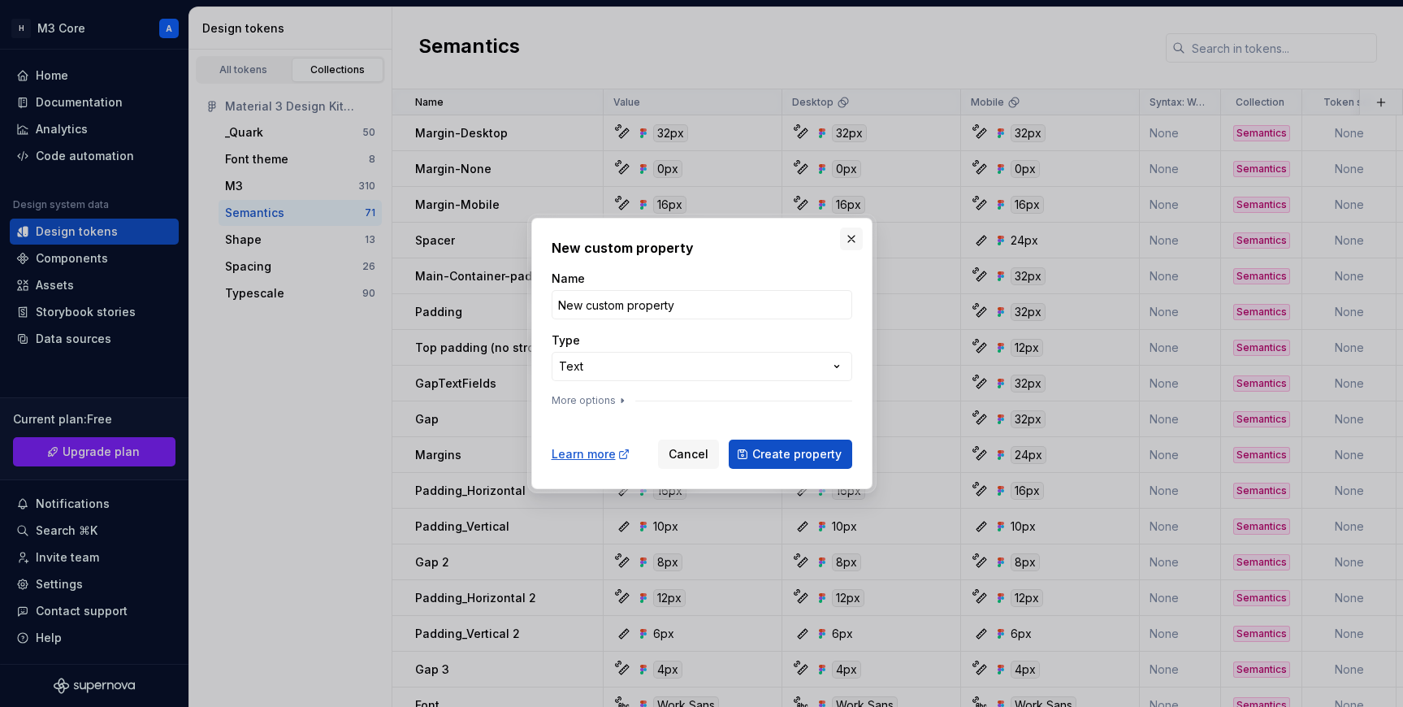
click at [739, 239] on button "button" at bounding box center [851, 238] width 23 height 23
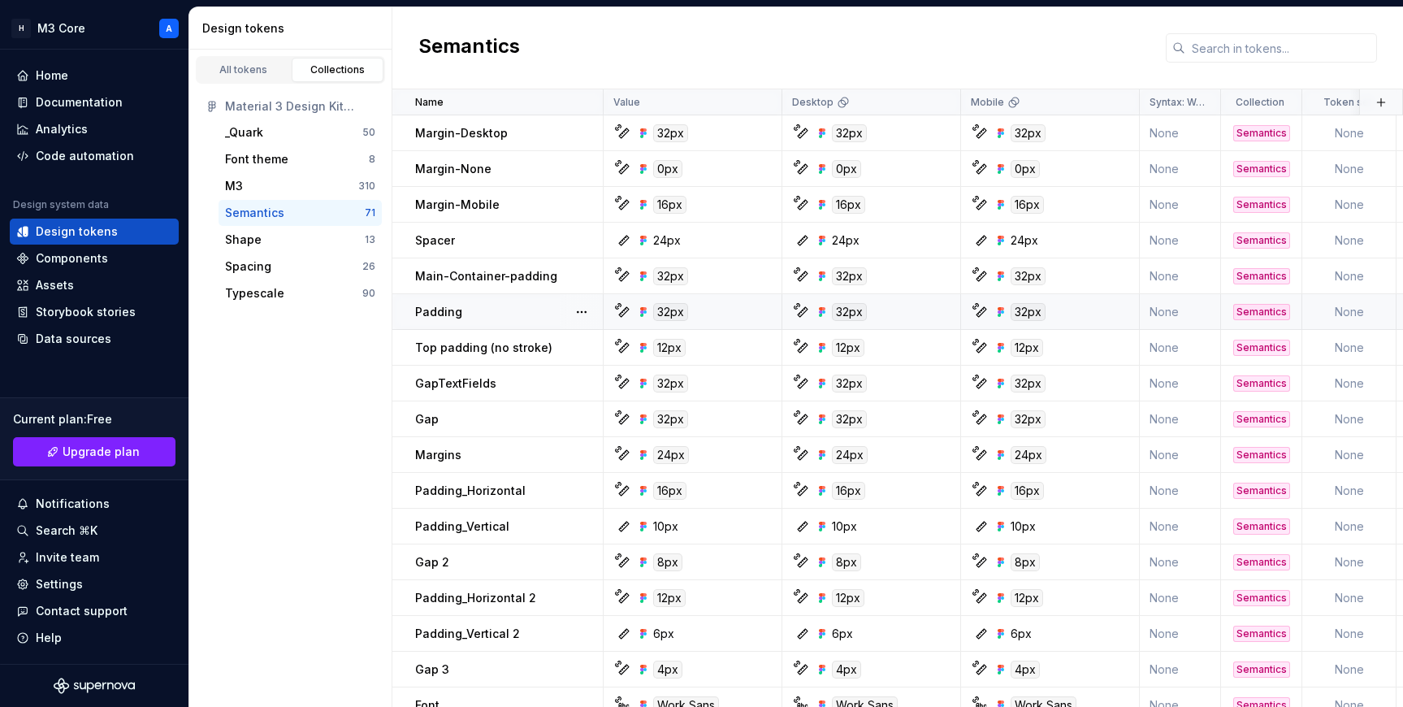
click at [486, 313] on div "Padding" at bounding box center [508, 312] width 187 height 16
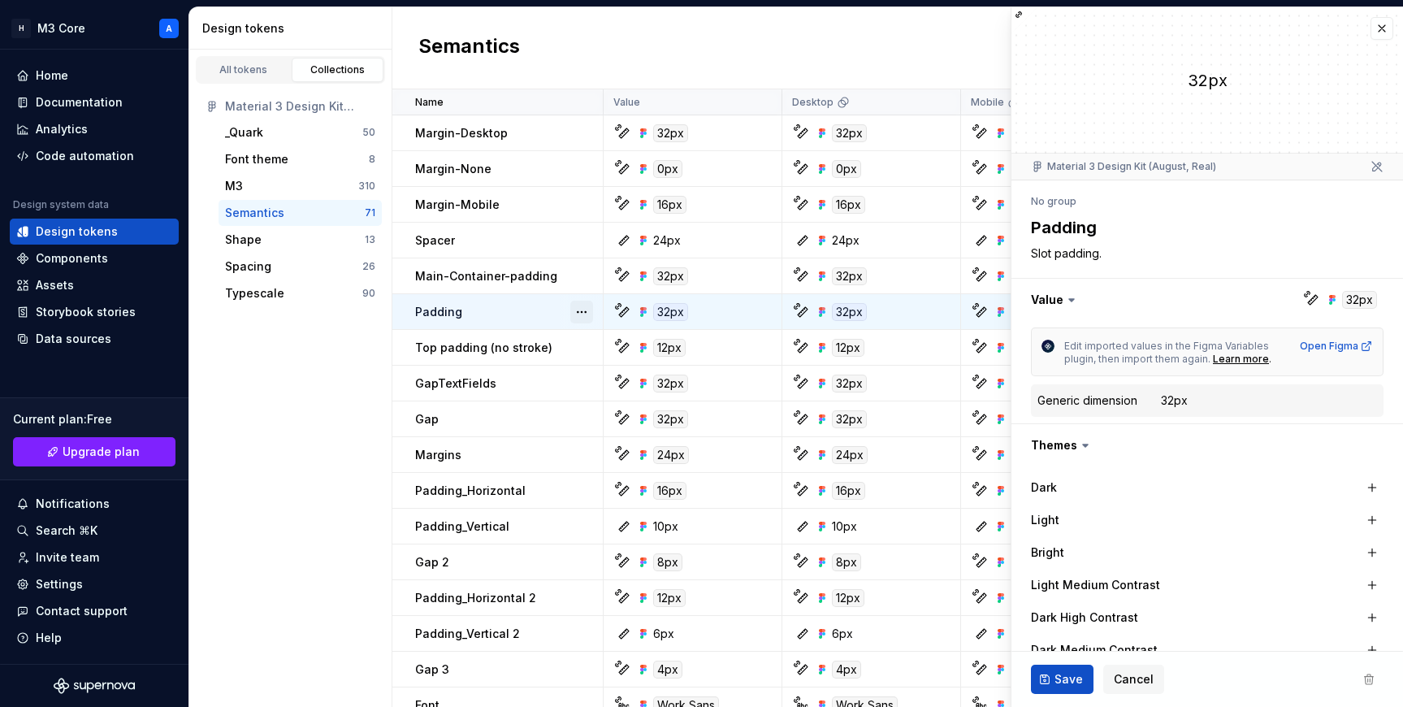
click at [585, 310] on button "button" at bounding box center [581, 312] width 23 height 23
click at [739, 286] on html "H M3 Core A Home Documentation Analytics Code automation Design system data Des…" at bounding box center [701, 353] width 1403 height 707
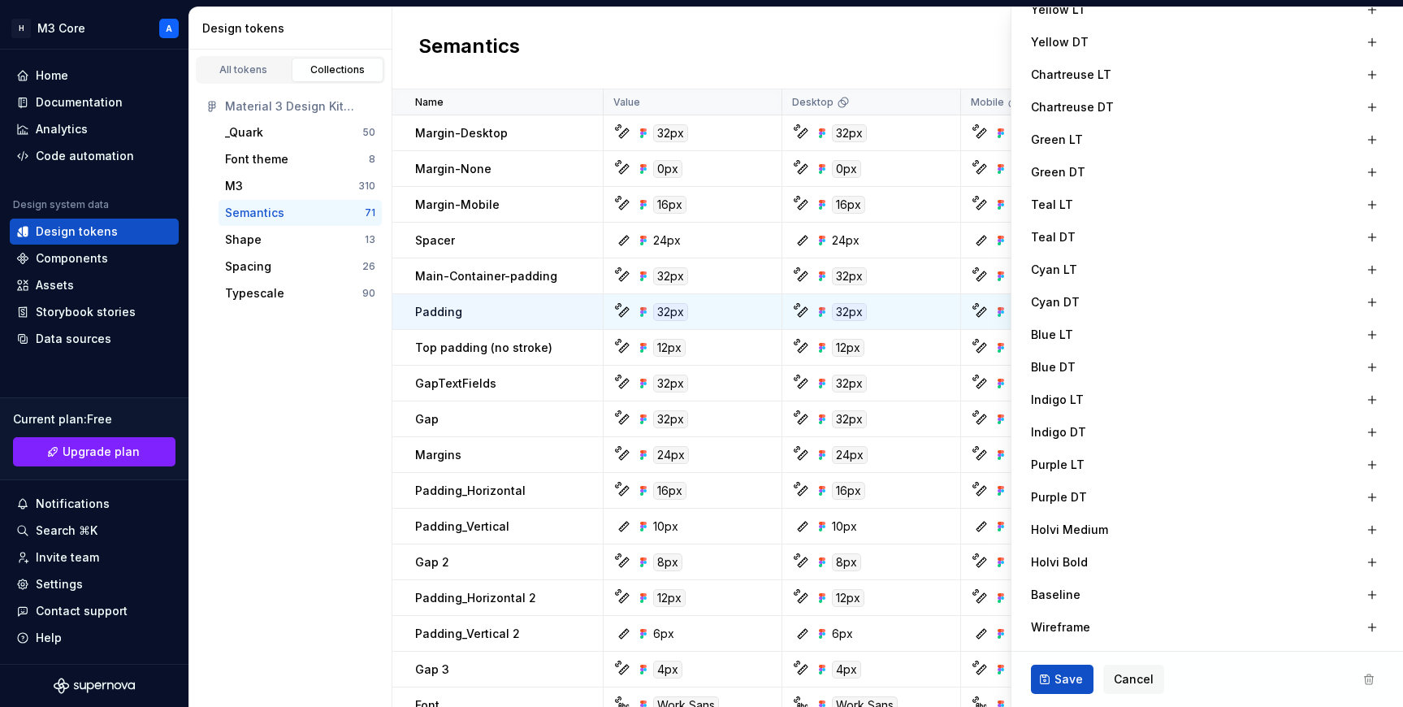
scroll to position [1234, 0]
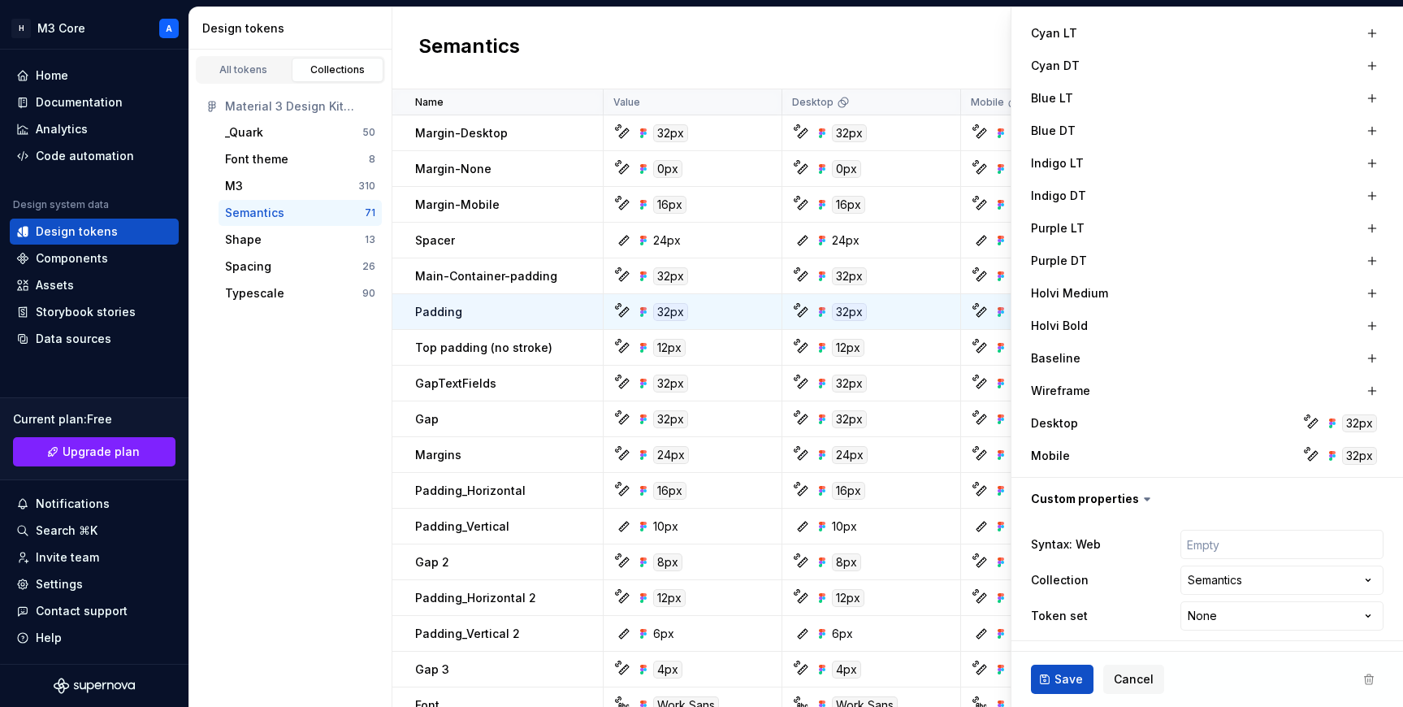
type textarea "*"
click at [739, 616] on html "H M3 Core A Home Documentation Analytics Code automation Design system data Des…" at bounding box center [701, 353] width 1403 height 707
click at [739, 511] on html "H M3 Core A Home Documentation Analytics Code automation Design system data Des…" at bounding box center [701, 353] width 1403 height 707
click at [739, 677] on span "Cancel" at bounding box center [1133, 679] width 40 height 16
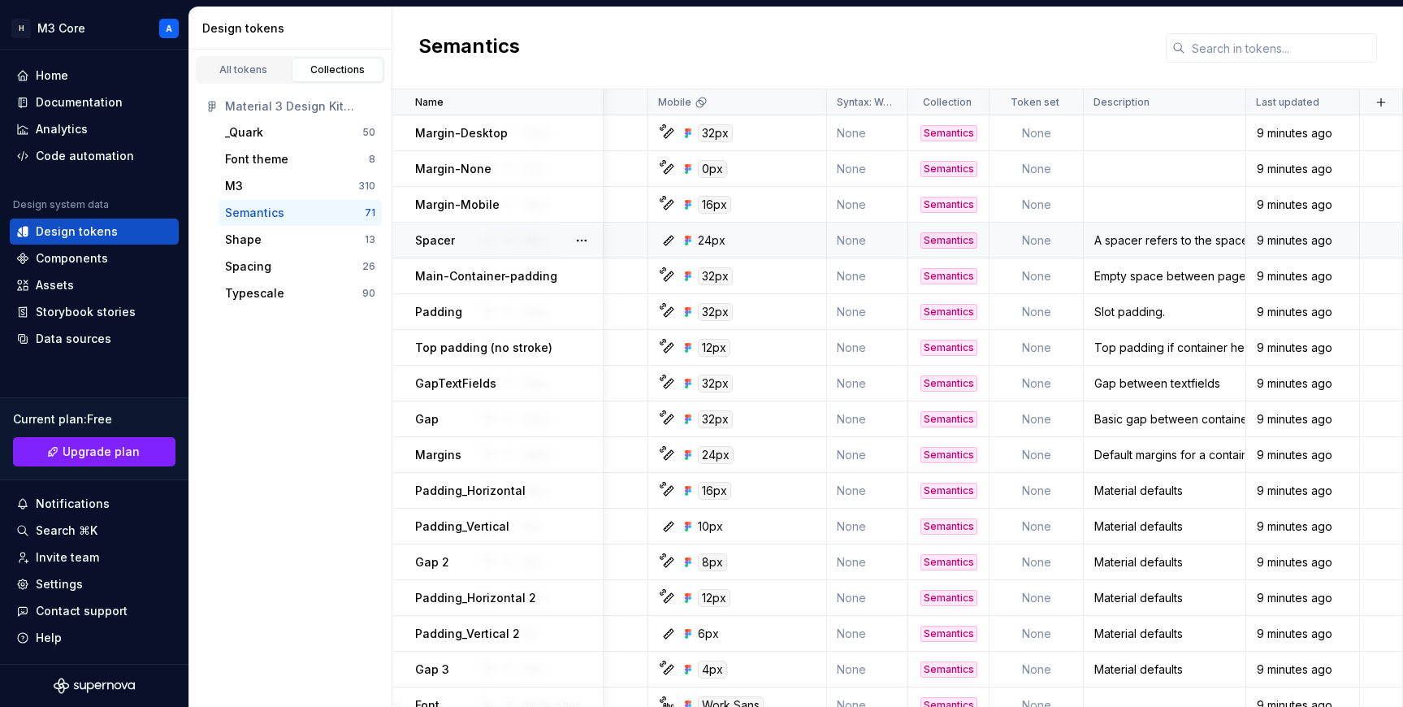
scroll to position [0, 313]
click at [70, 81] on div "Home" at bounding box center [94, 75] width 156 height 16
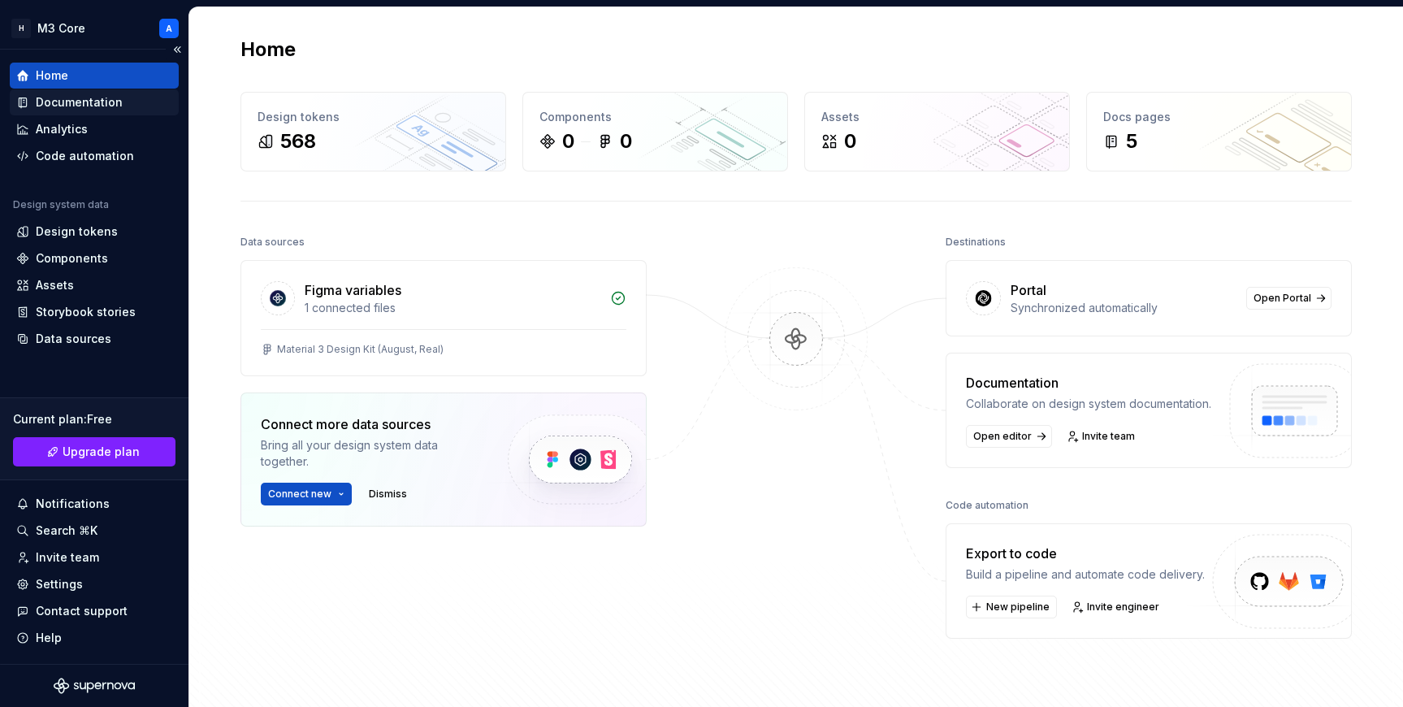
click at [71, 104] on div "Documentation" at bounding box center [79, 102] width 87 height 16
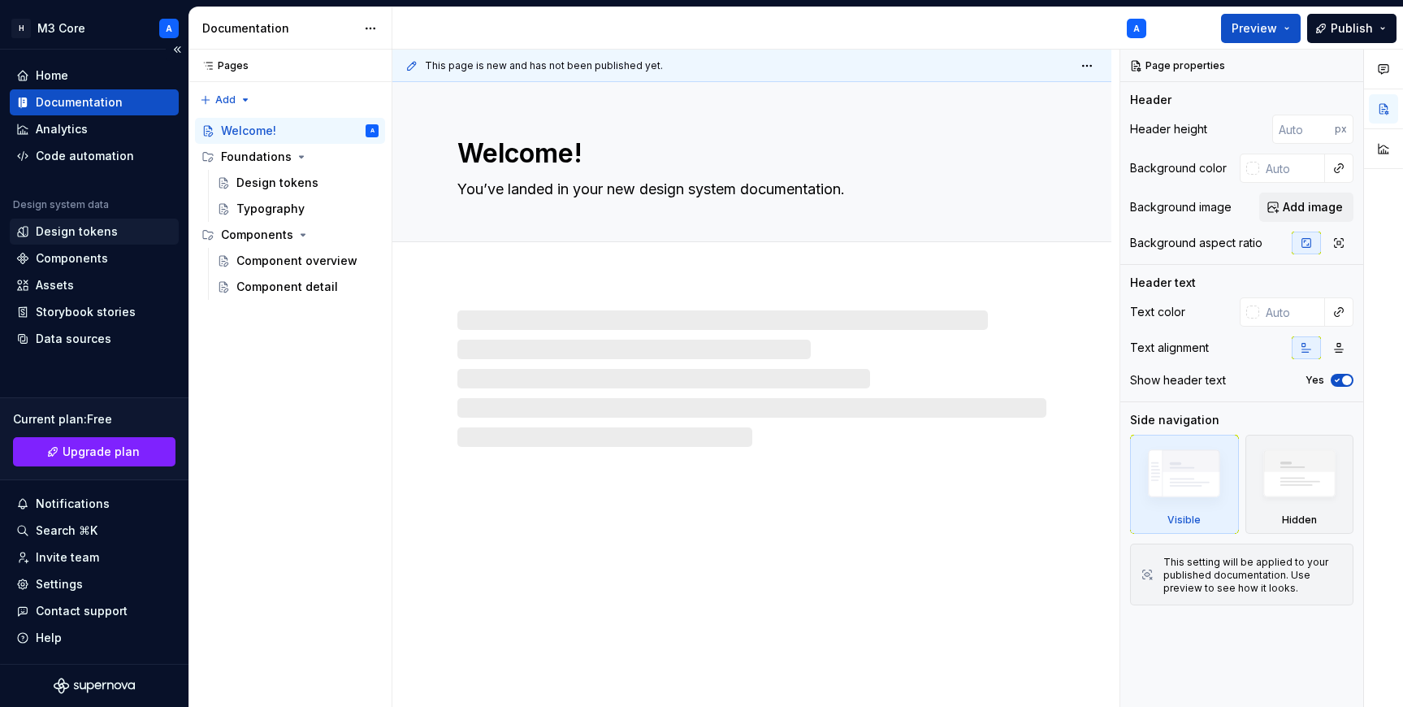
click at [79, 227] on div "Design tokens" at bounding box center [77, 231] width 82 height 16
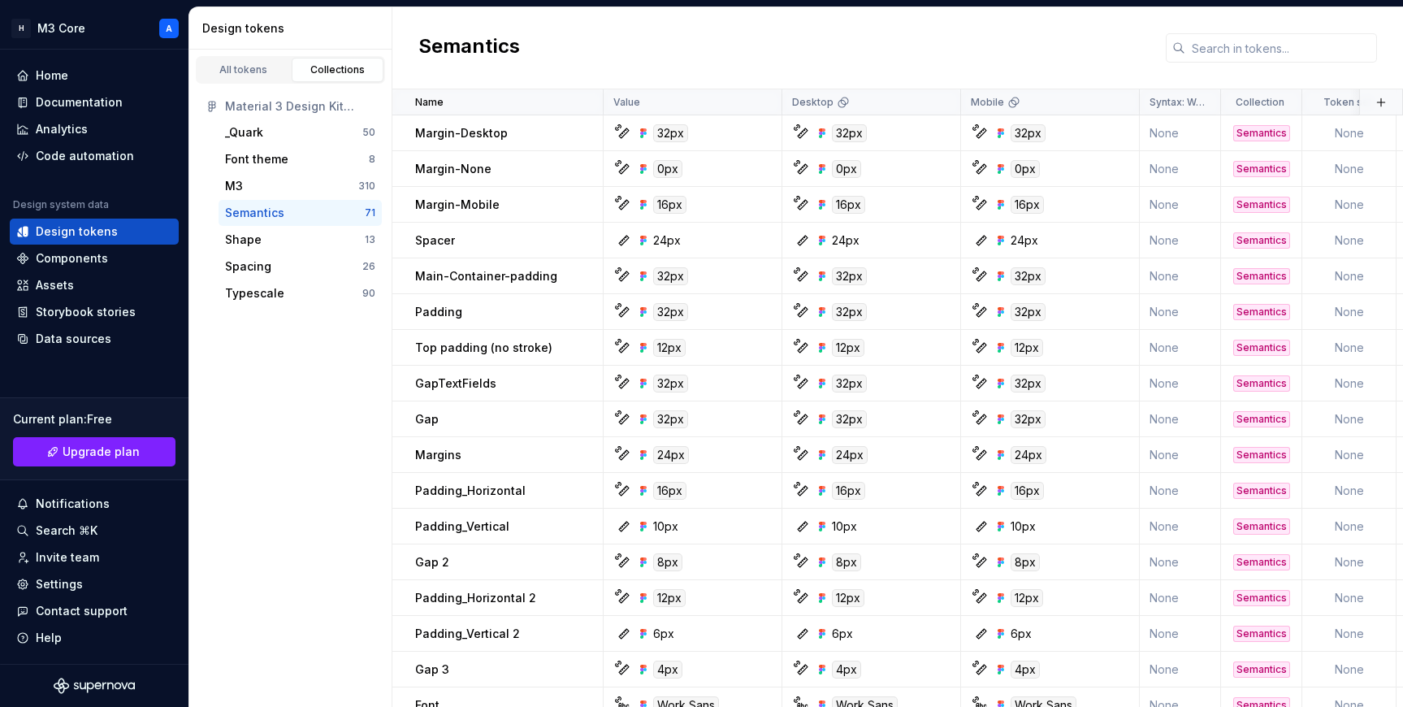
click at [259, 361] on div "All tokens Collections Material 3 Design Kit (August, Real) _Quark 50 Font them…" at bounding box center [290, 378] width 203 height 657
click at [244, 75] on div "All tokens" at bounding box center [243, 69] width 81 height 13
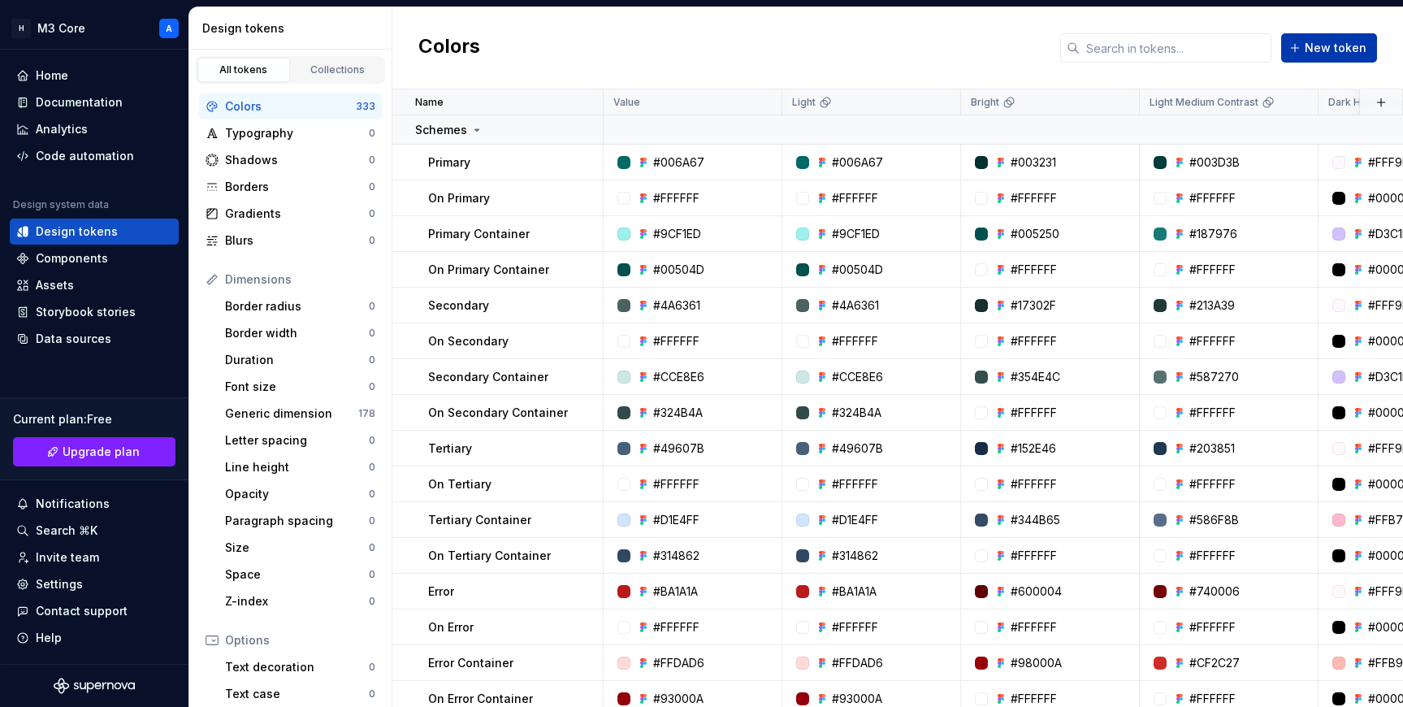
click at [739, 50] on span "New token" at bounding box center [1335, 48] width 62 height 16
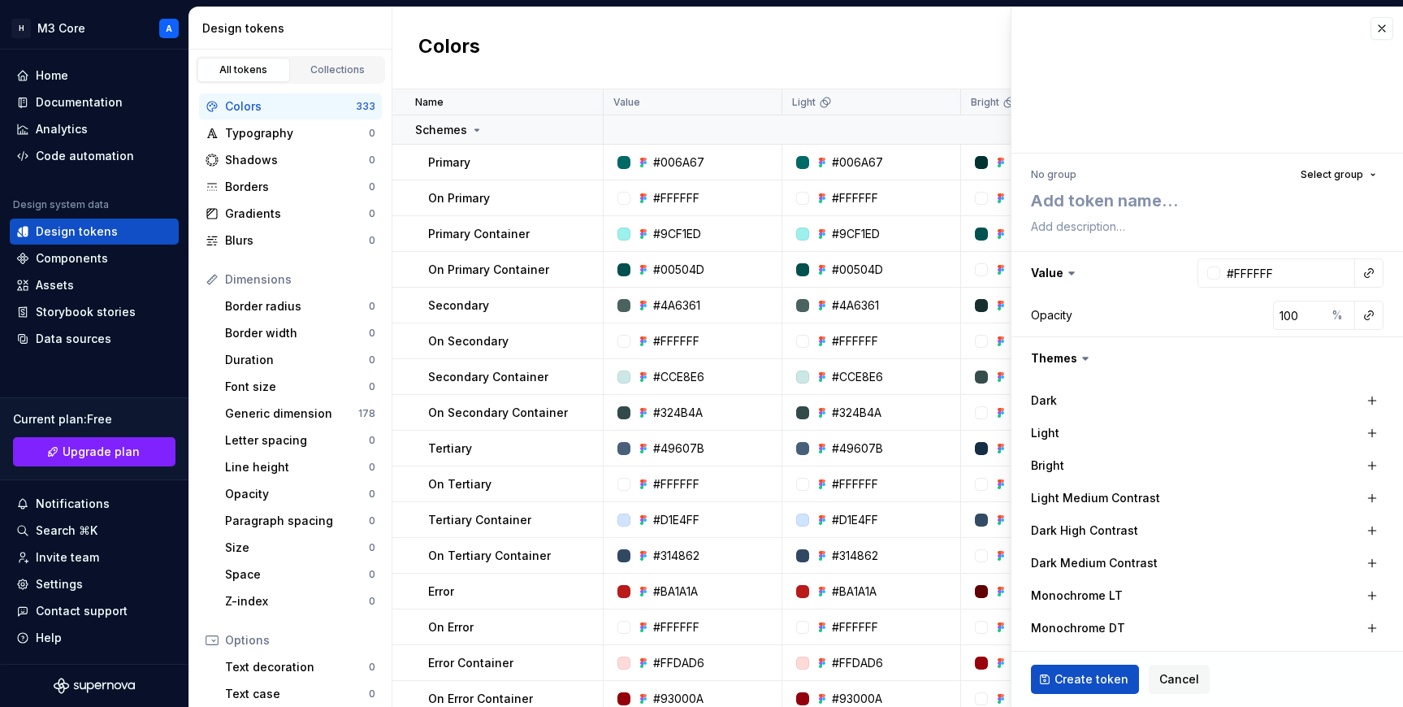
type textarea "*"
type textarea "S"
type textarea "*"
type textarea "Sup"
type textarea "*"
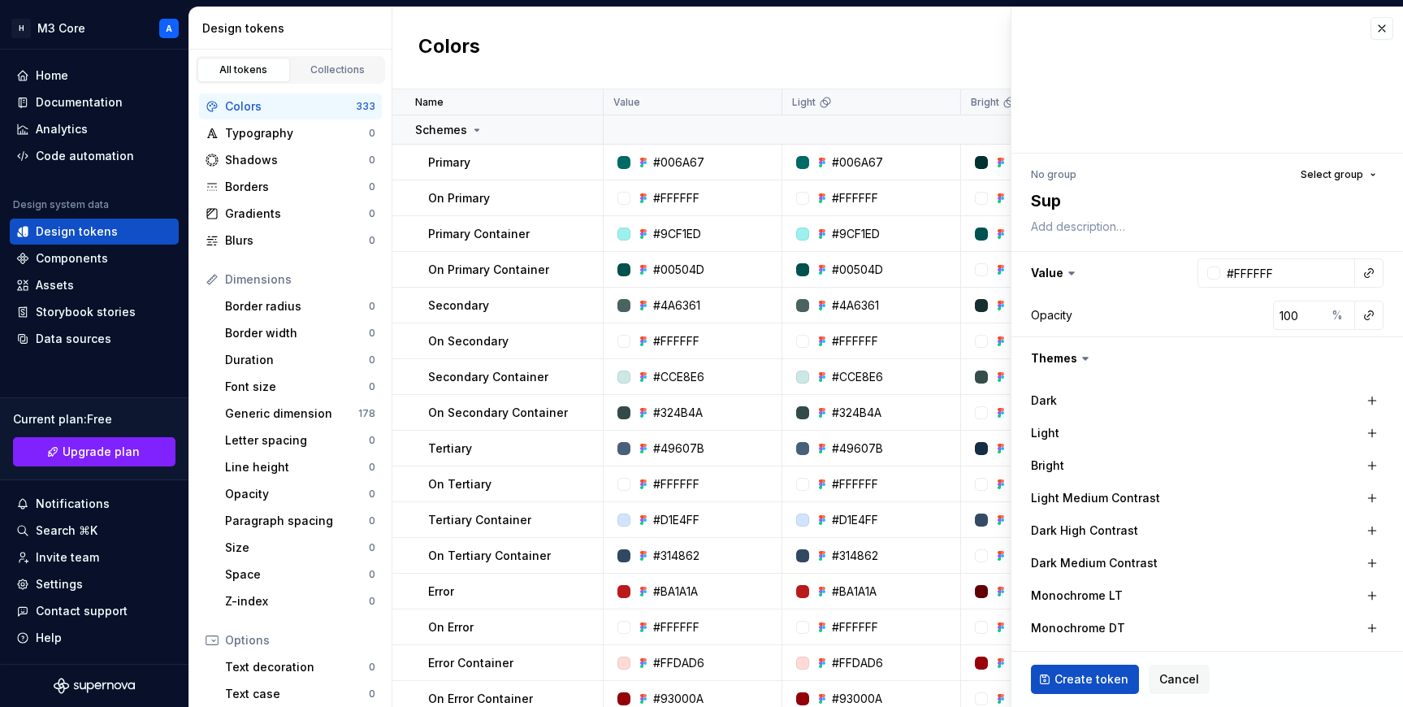
type textarea "Supe"
type textarea "*"
type textarea "Super"
type textarea "*"
type textarea "Supern"
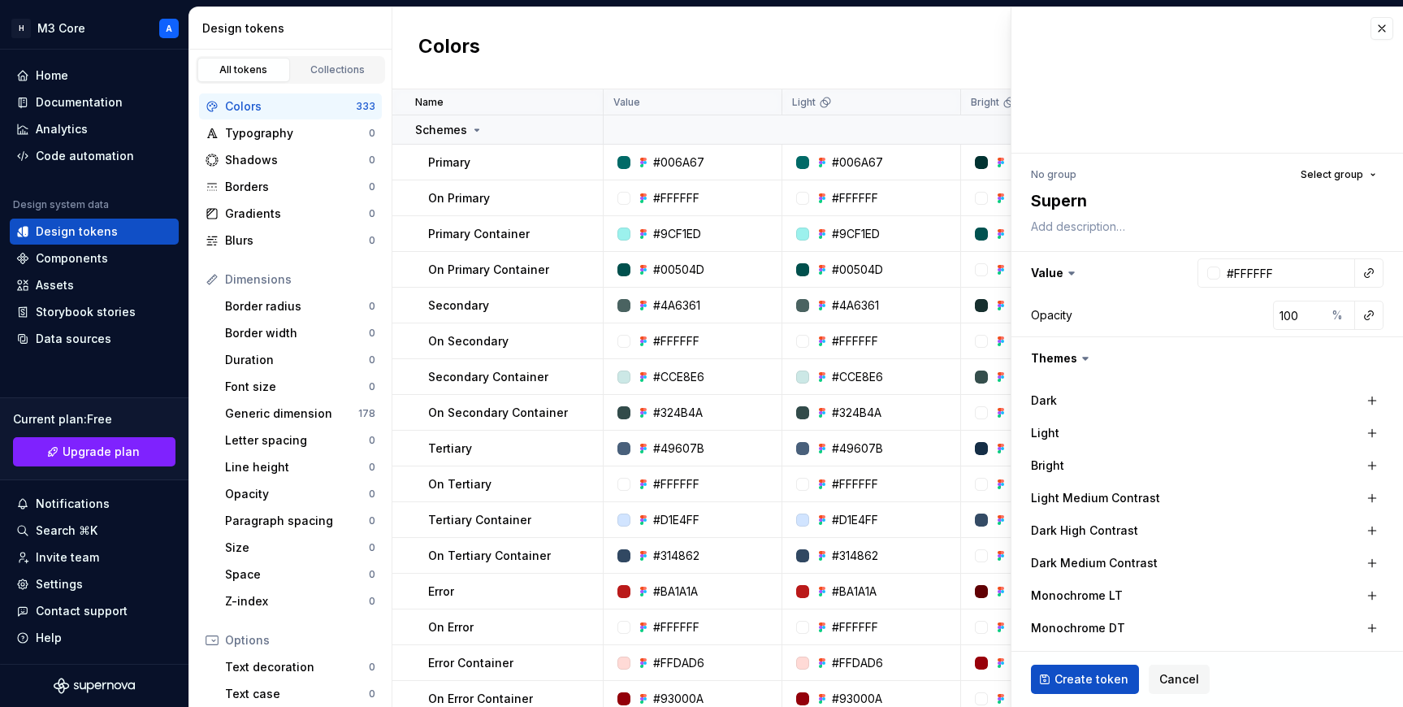
type textarea "*"
type textarea "Superno"
type textarea "*"
type textarea "Supernova"
type textarea "*"
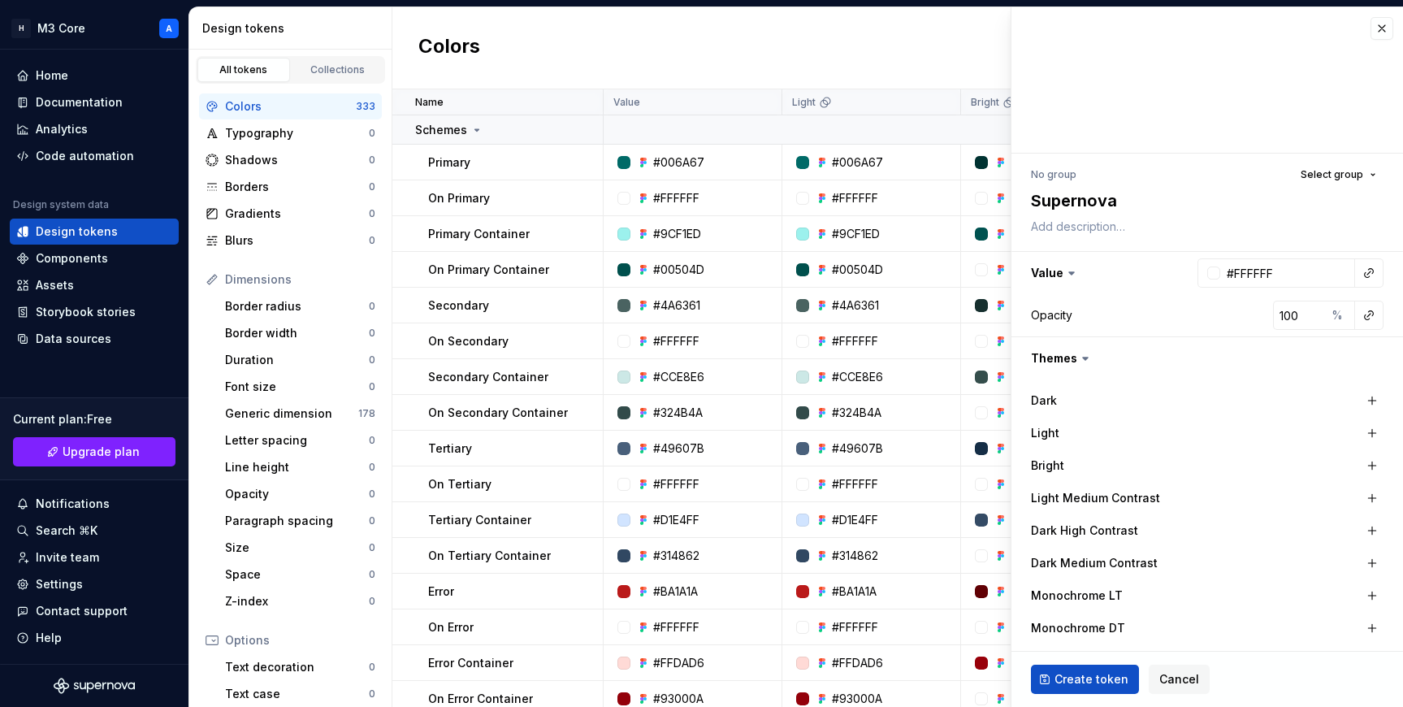
type textarea "Supernova."
type textarea "*"
type textarea "Supernova"
type textarea "*"
type textarea "Supernovai"
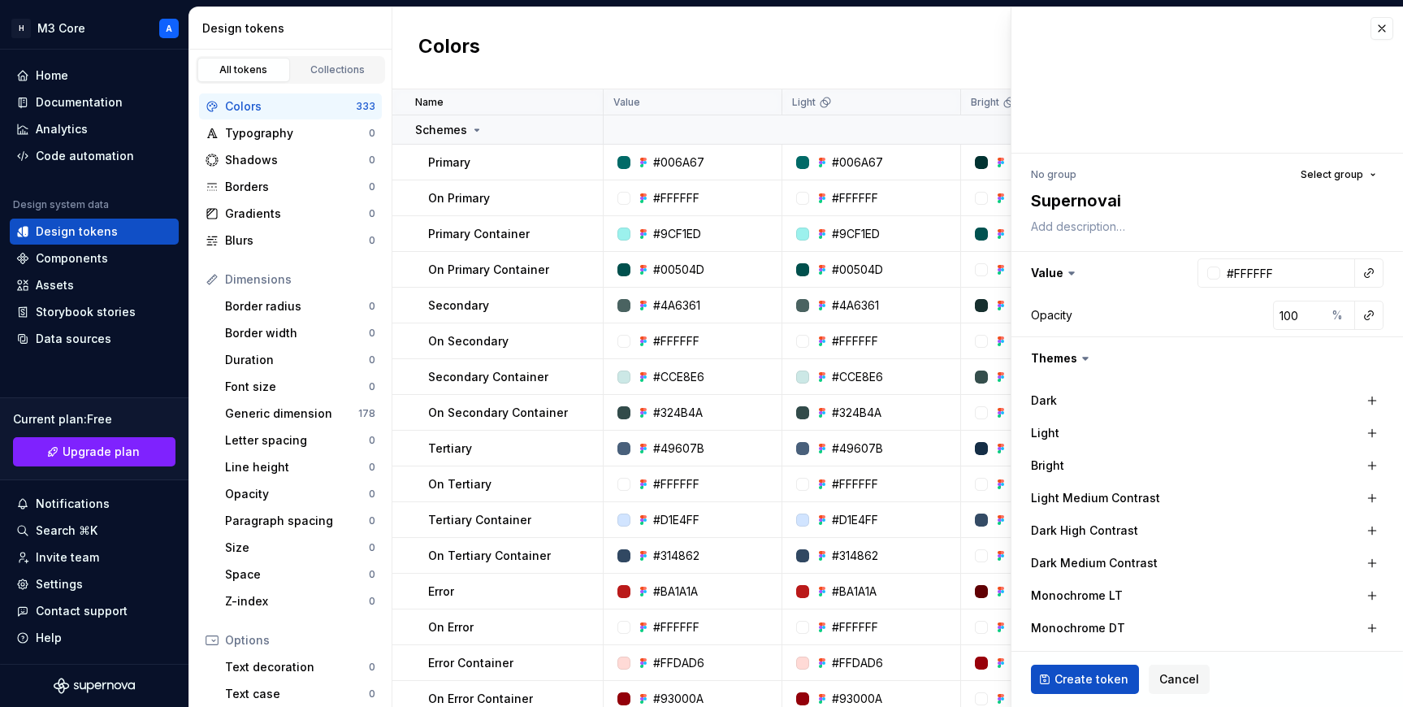
type textarea "*"
type textarea "Supernovaio"
type textarea "*"
type textarea "Supernovaio-"
type textarea "*"
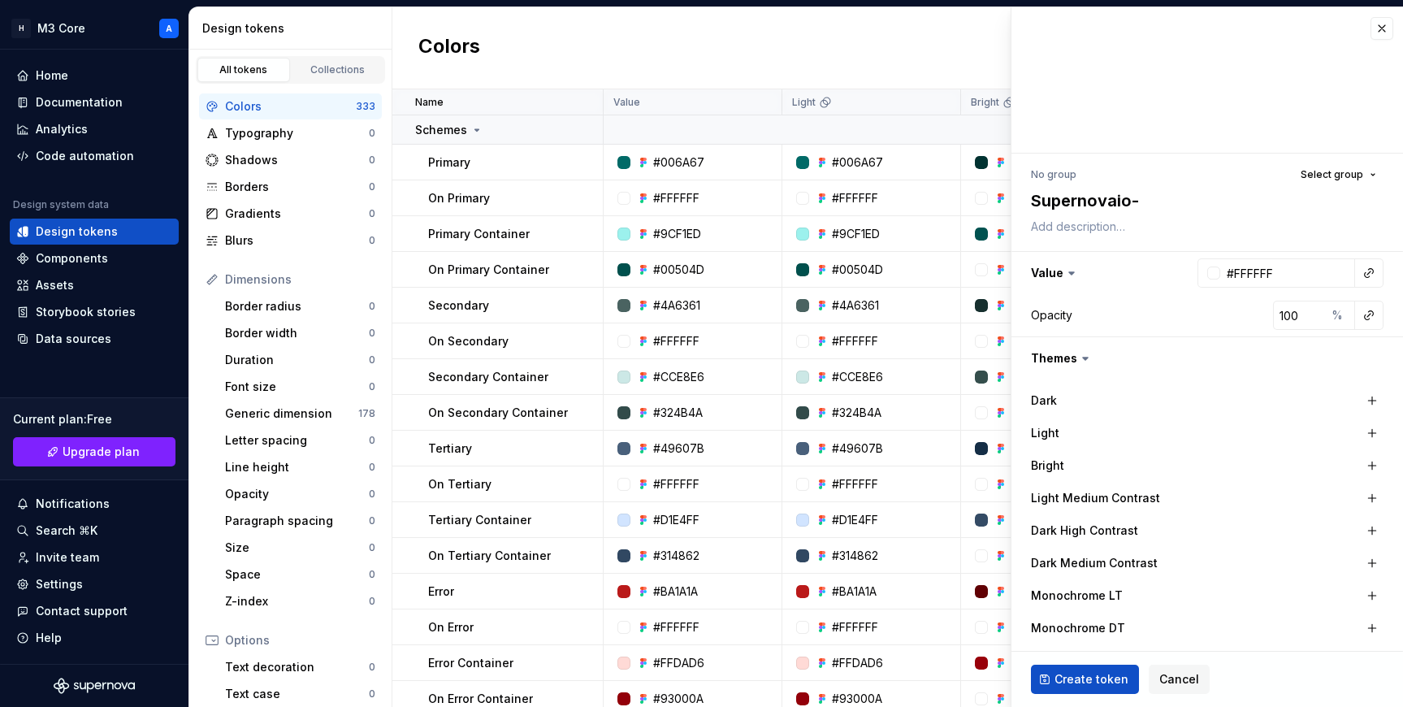
type textarea "Supernovaio-T"
type textarea "*"
type textarea "Supernovaio-Te"
type textarea "*"
type textarea "Supernovaio-Tes"
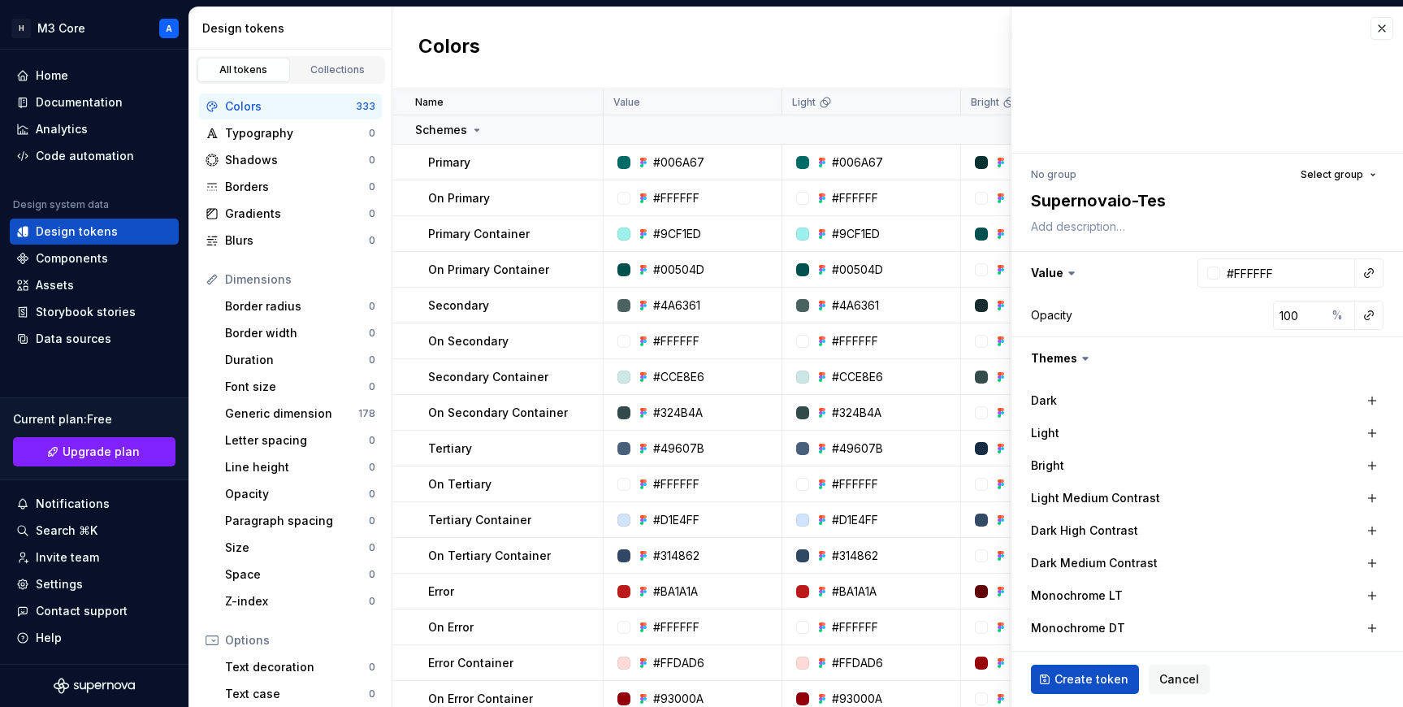
type textarea "*"
type textarea "Supernovaio-Test"
type textarea "*"
type textarea "Supernovaio-Testi"
type textarea "*"
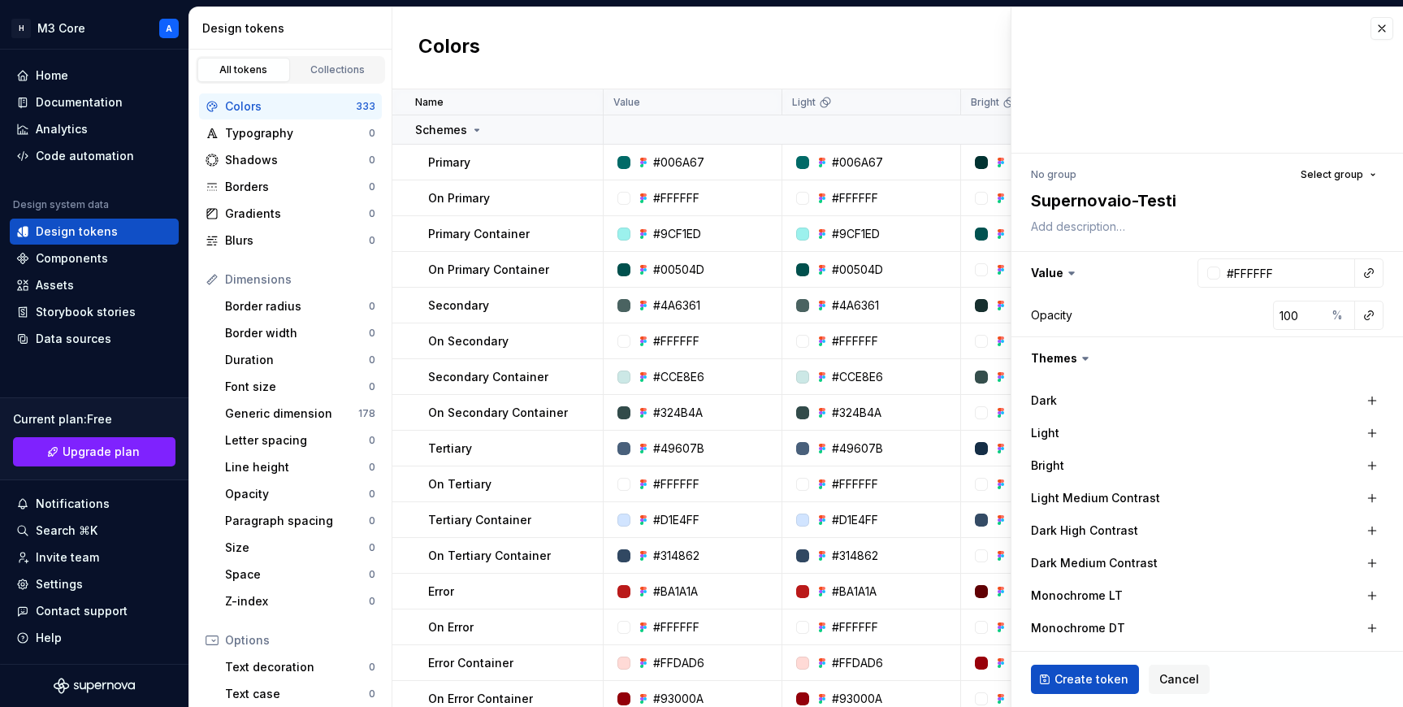
type textarea "Supernovaio-Testin"
type textarea "*"
type textarea "Supernovaio-Testing"
type textarea "*"
type textarea "Supernovaio-Testin"
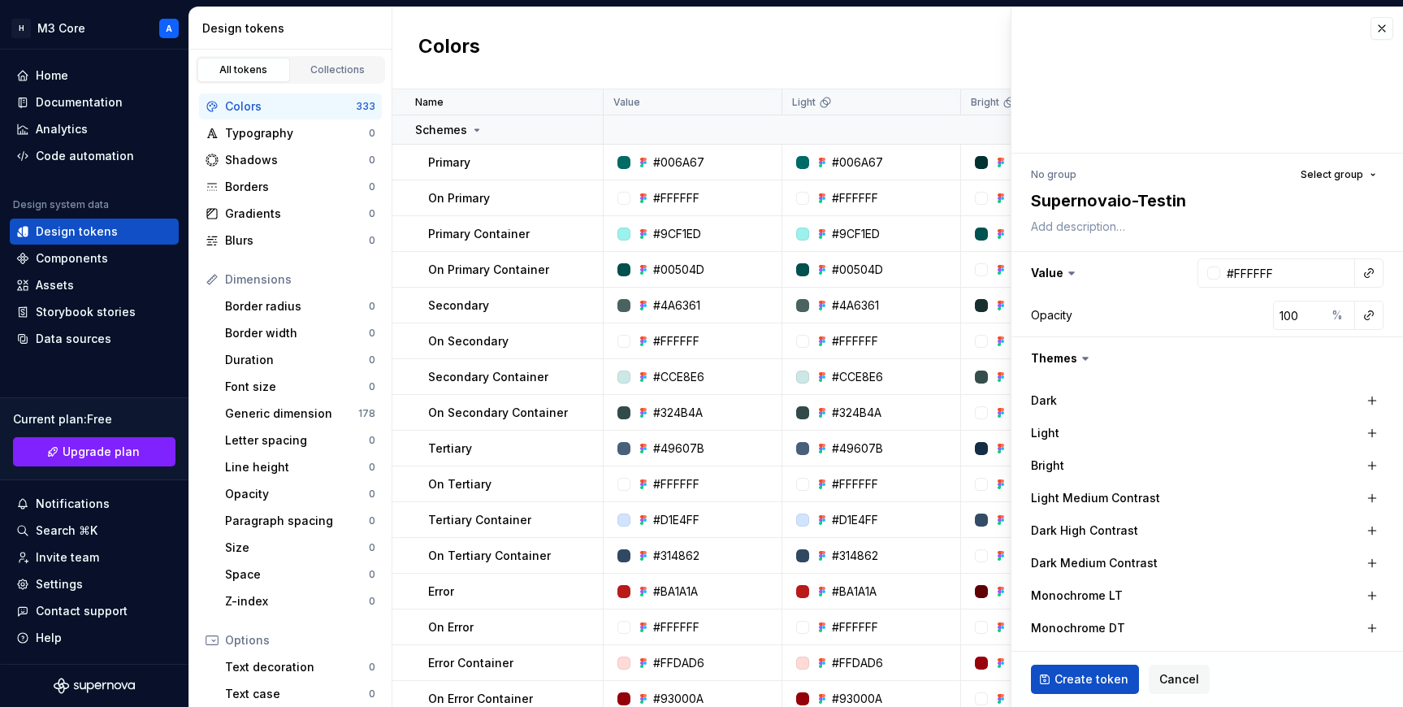
type textarea "*"
type textarea "Supernovaio-Testi"
type textarea "*"
type textarea "Supernovaio-Test"
type textarea "*"
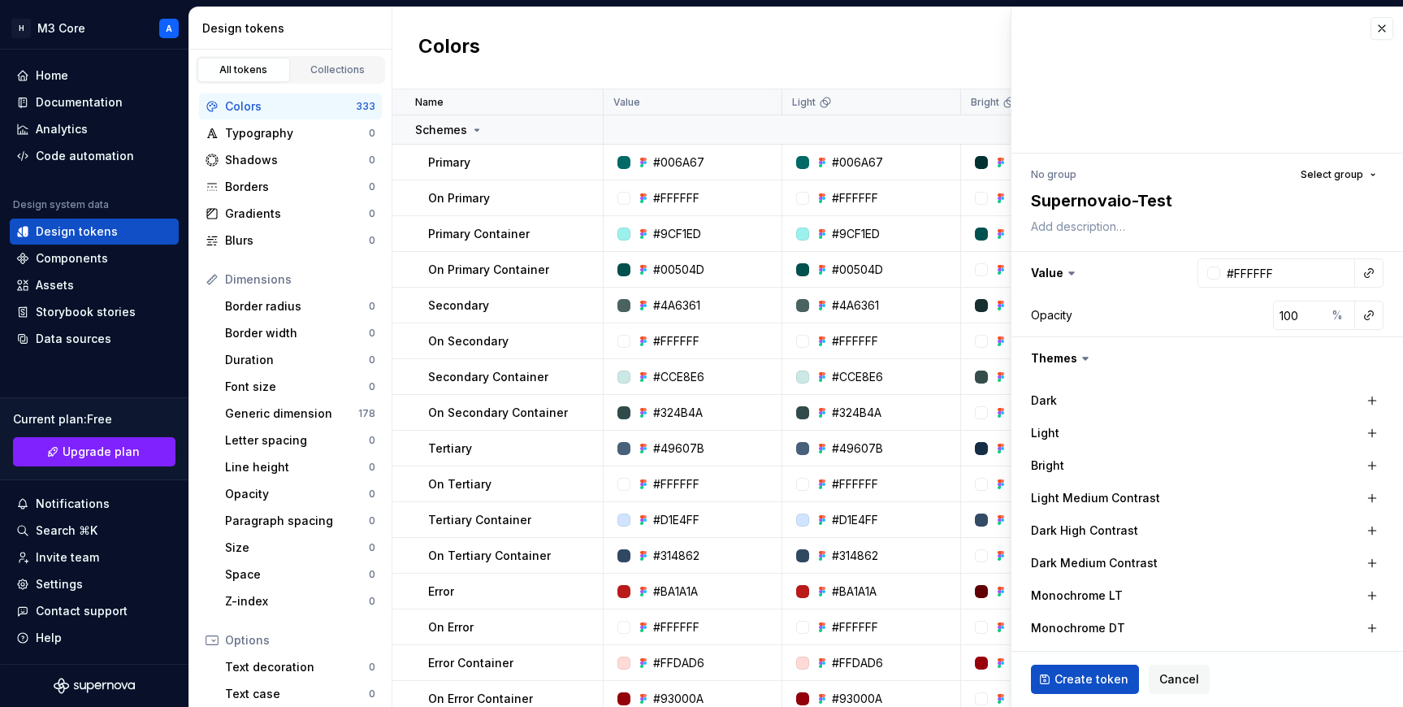
type textarea "Supernovaio-Tes"
type textarea "*"
type textarea "Supernovaio-Tes-"
type textarea "*"
type textarea "Supernovaio-Tes"
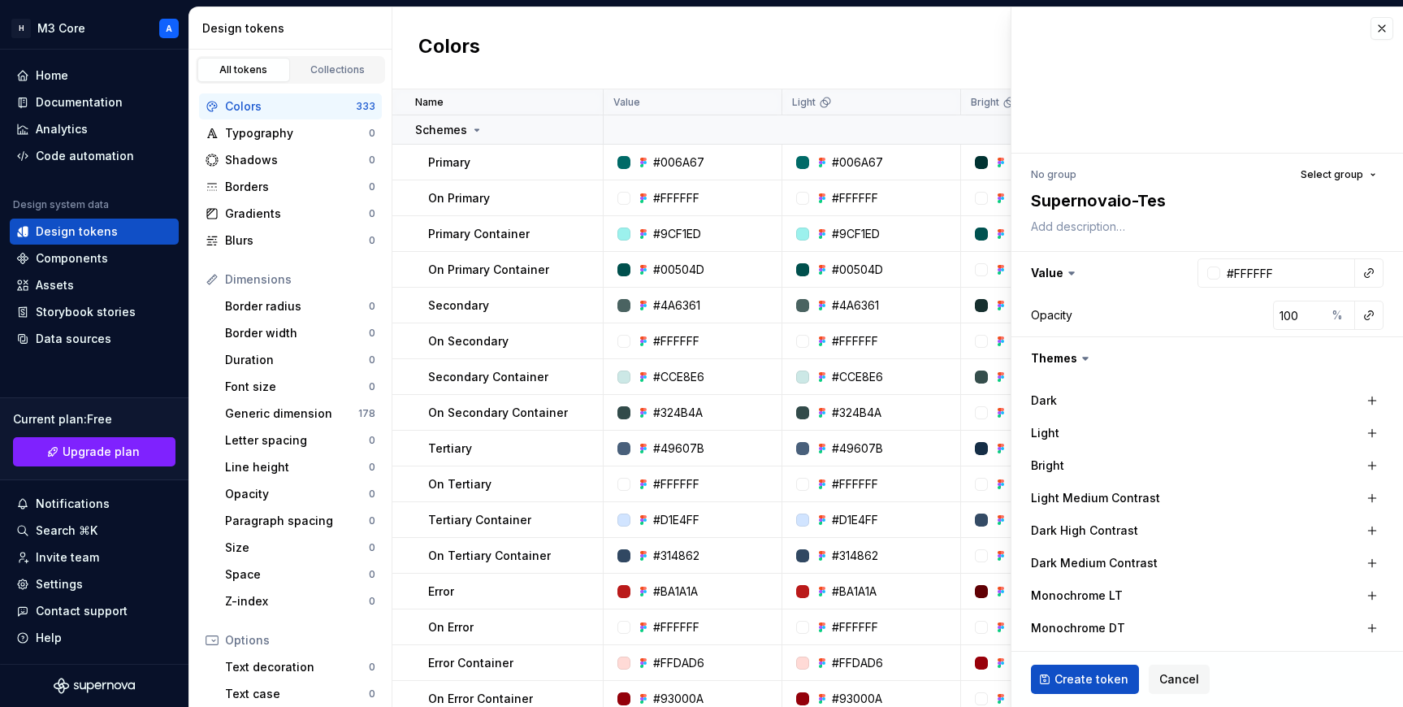
type textarea "*"
type textarea "Supernovaio-Test"
click at [739, 174] on span "Select group" at bounding box center [1331, 174] width 63 height 13
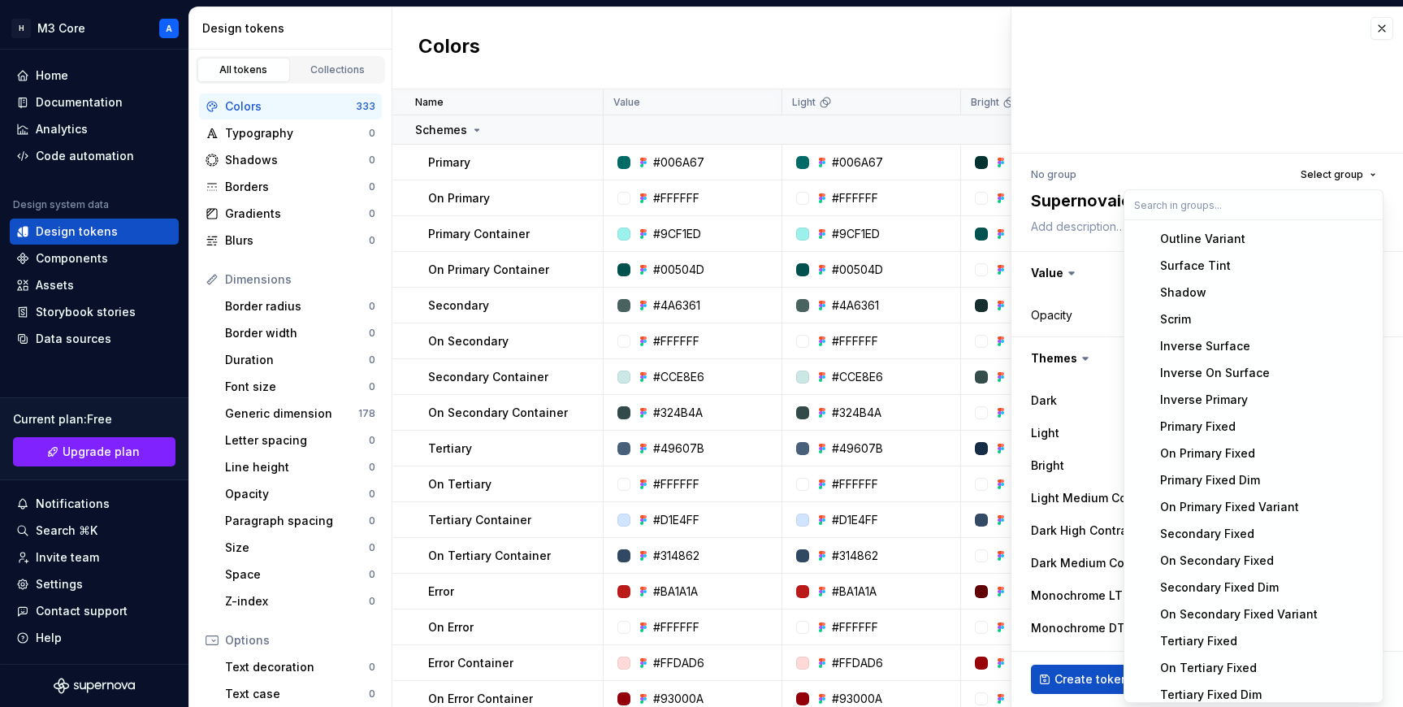
scroll to position [1413, 0]
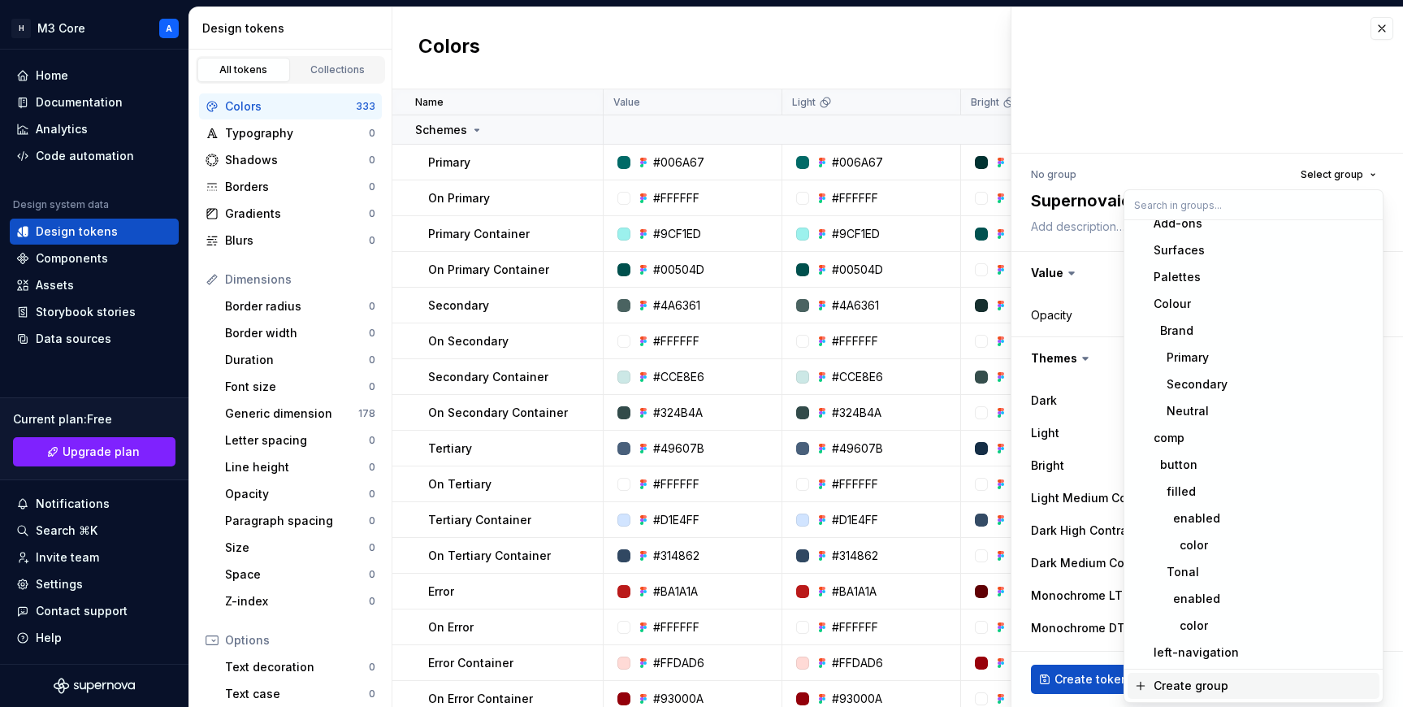
click at [739, 676] on span "Create group" at bounding box center [1253, 685] width 252 height 26
type textarea "*"
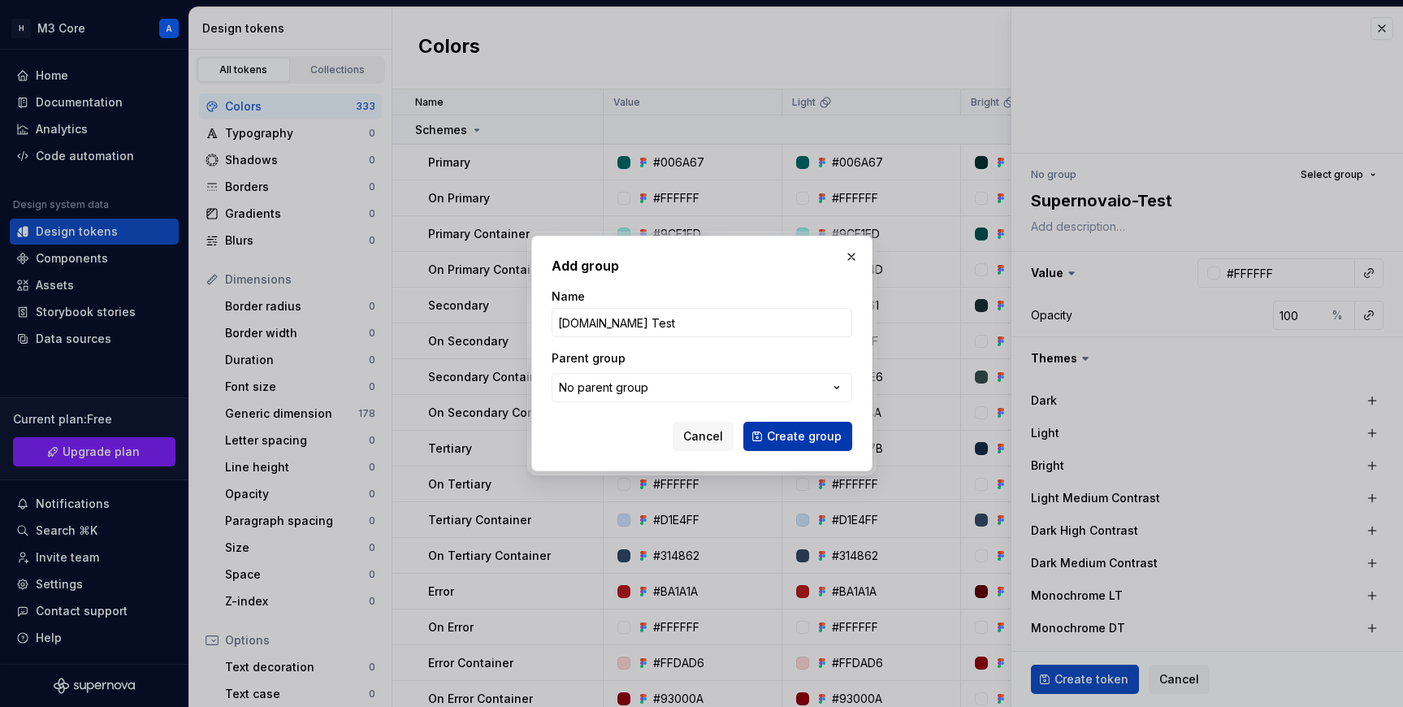
type input "[DOMAIN_NAME] Test"
click at [739, 438] on span "Create group" at bounding box center [804, 436] width 75 height 16
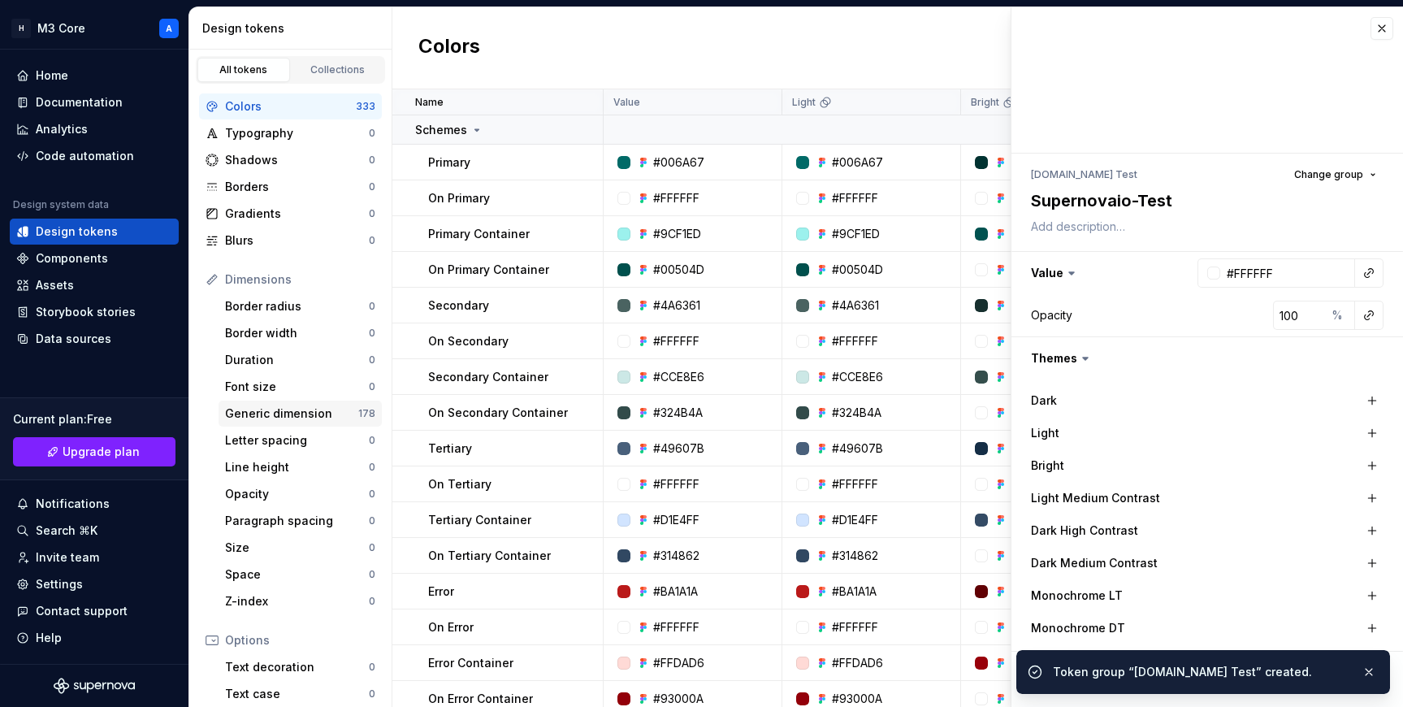
scroll to position [183, 0]
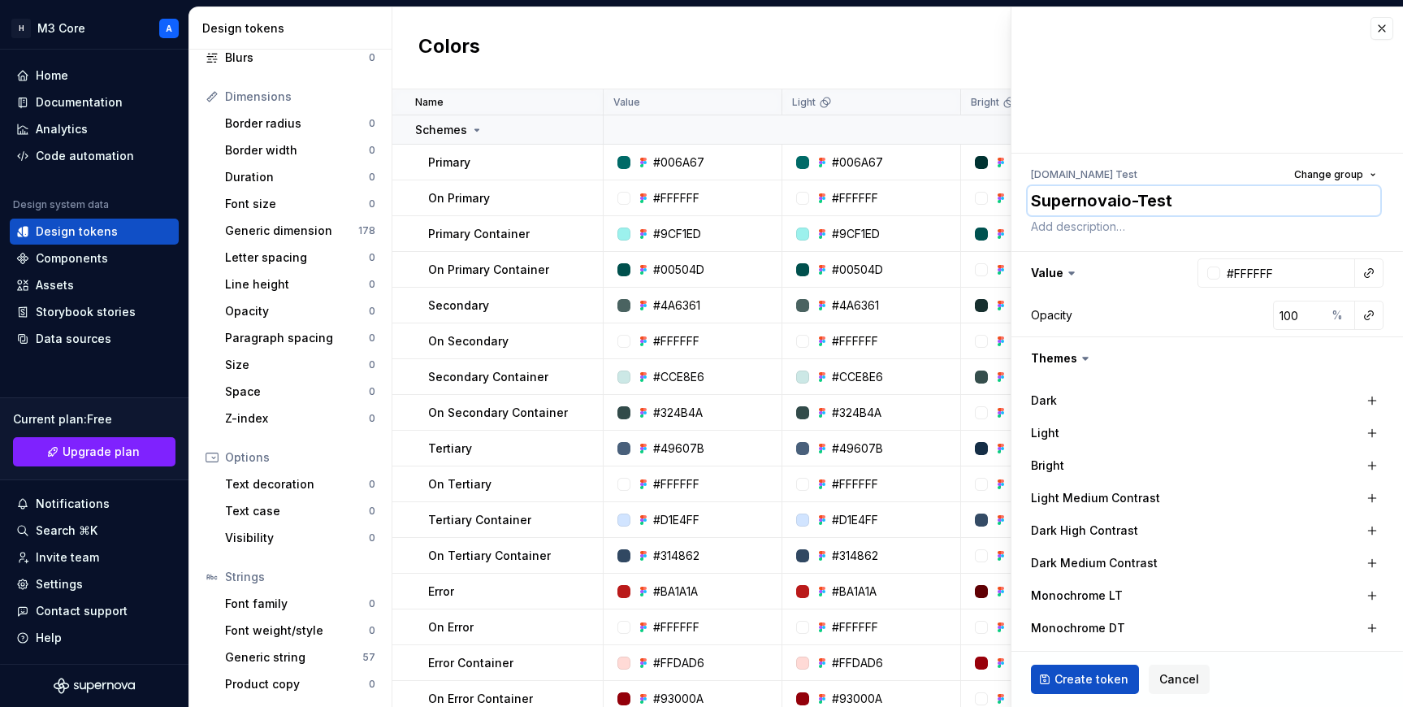
click at [739, 201] on textarea "Supernovaio-Test" at bounding box center [1203, 200] width 352 height 29
type textarea "*"
type textarea "M"
type textarea "*"
type textarea "Ma"
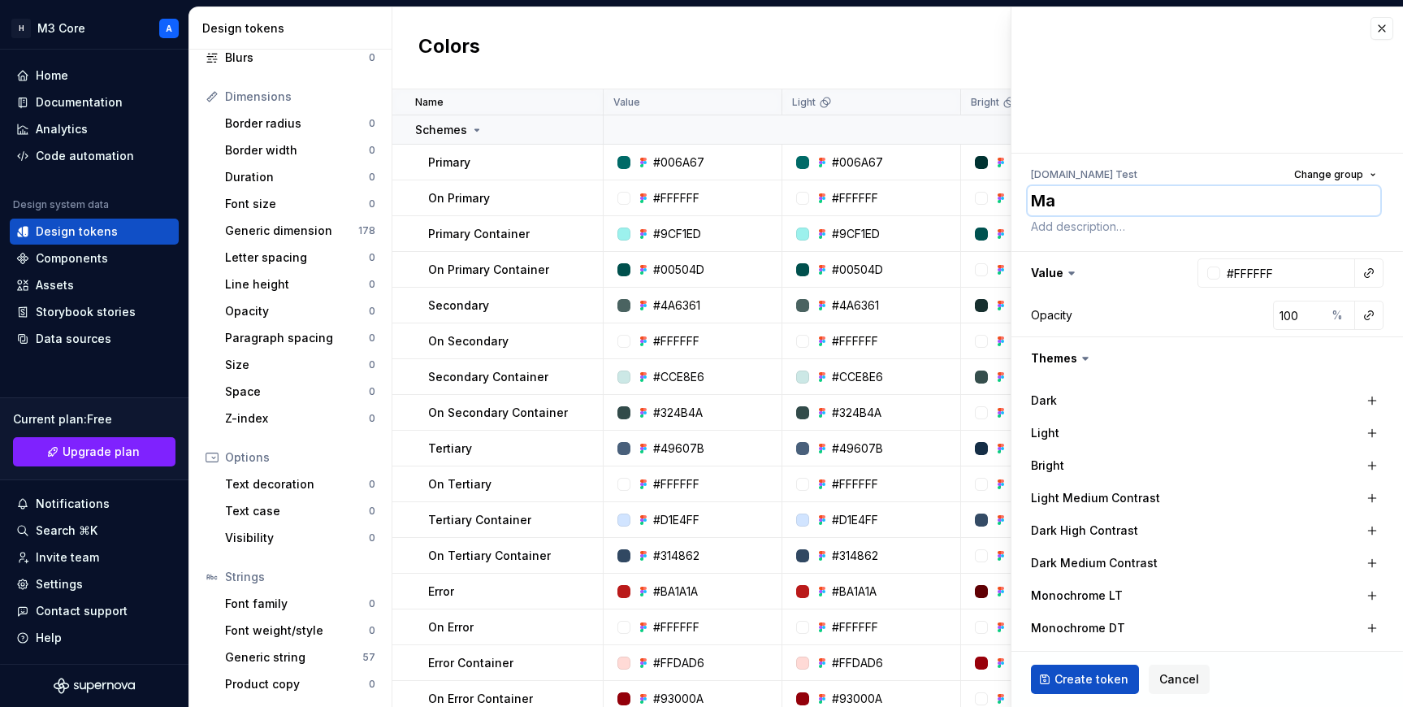
type textarea "*"
type textarea "Mar"
type textarea "*"
type textarea "Marg"
type textarea "*"
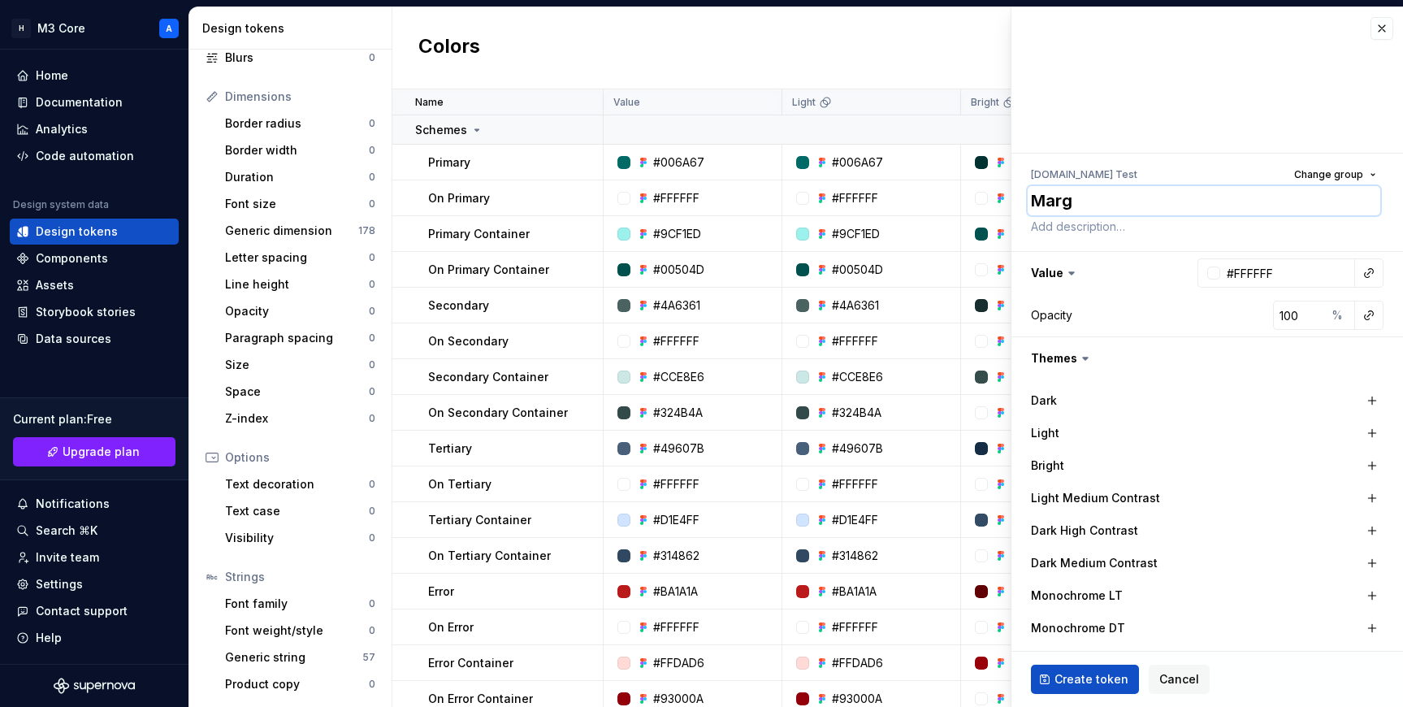
type textarea "[PERSON_NAME]"
type textarea "*"
type textarea "Margin"
type textarea "*"
type textarea "Margin-"
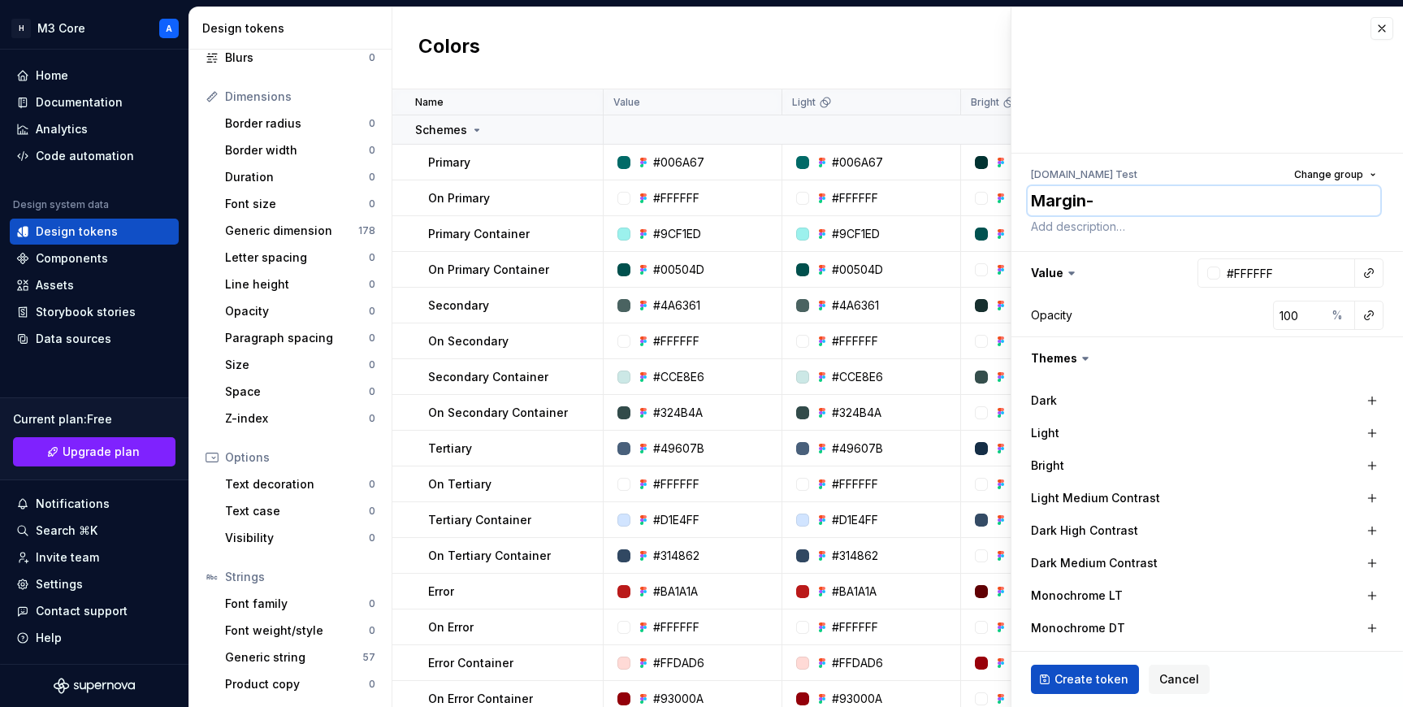
type textarea "*"
type textarea "Margin-D"
type textarea "*"
type textarea "Margin-Des"
type textarea "*"
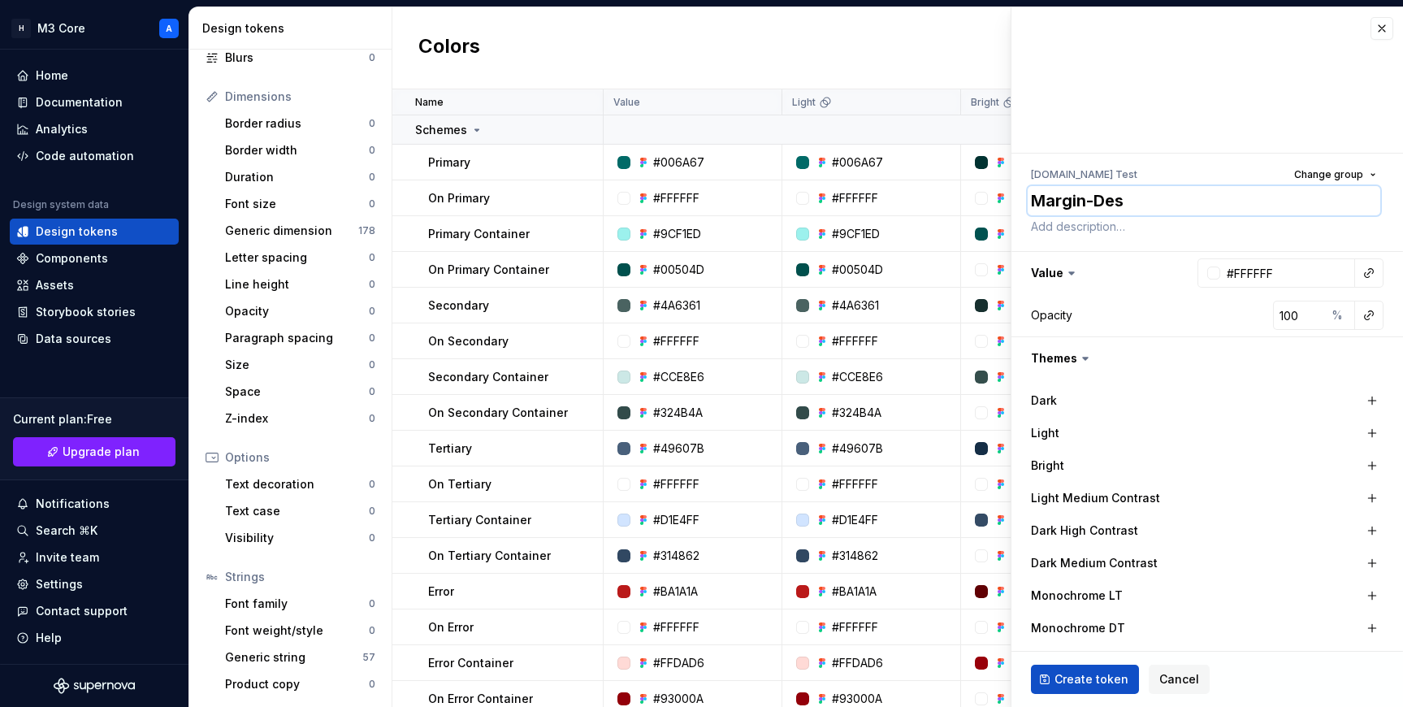
type textarea "Margin-Desk"
type textarea "*"
type textarea "Margin-Deskto"
type textarea "*"
type textarea "Margin-Desktop"
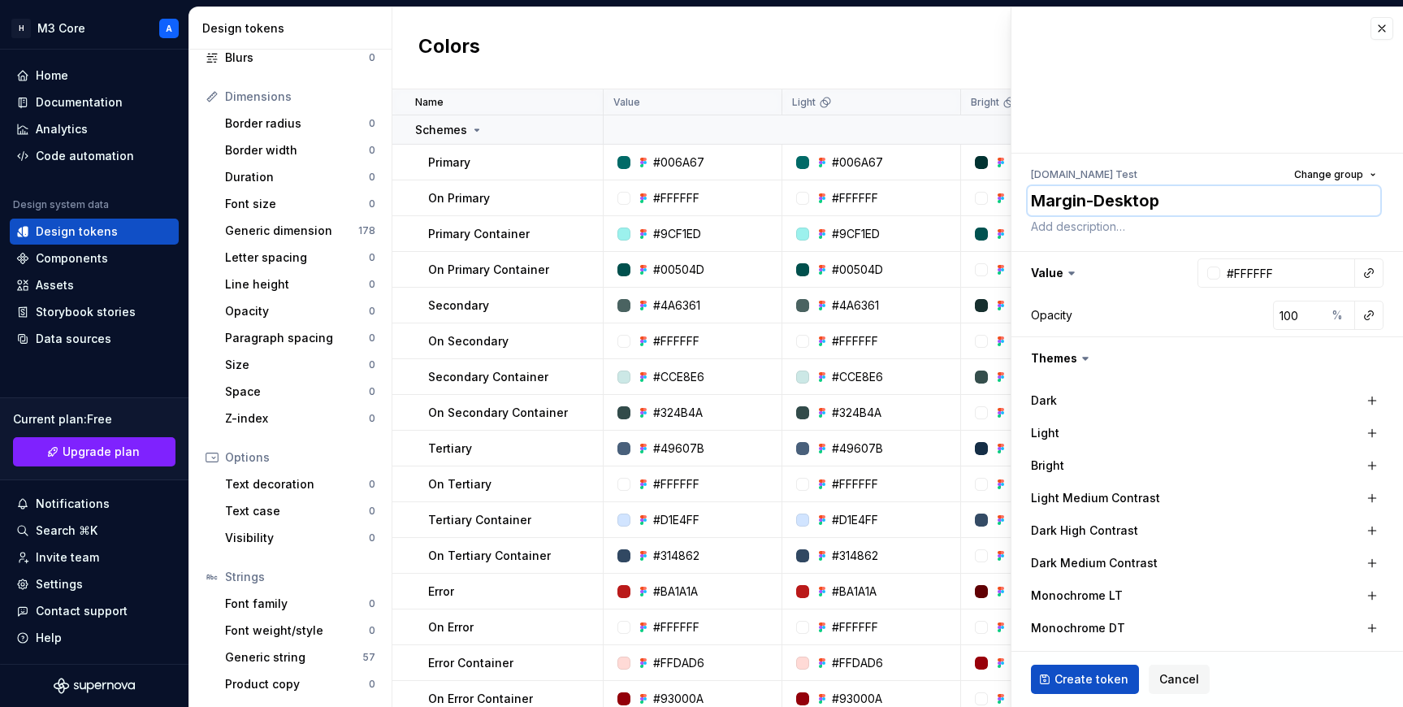
type textarea "*"
type textarea "Margin-Desktop"
click at [739, 359] on icon at bounding box center [1085, 358] width 5 height 2
click at [739, 355] on button "button" at bounding box center [1206, 358] width 391 height 42
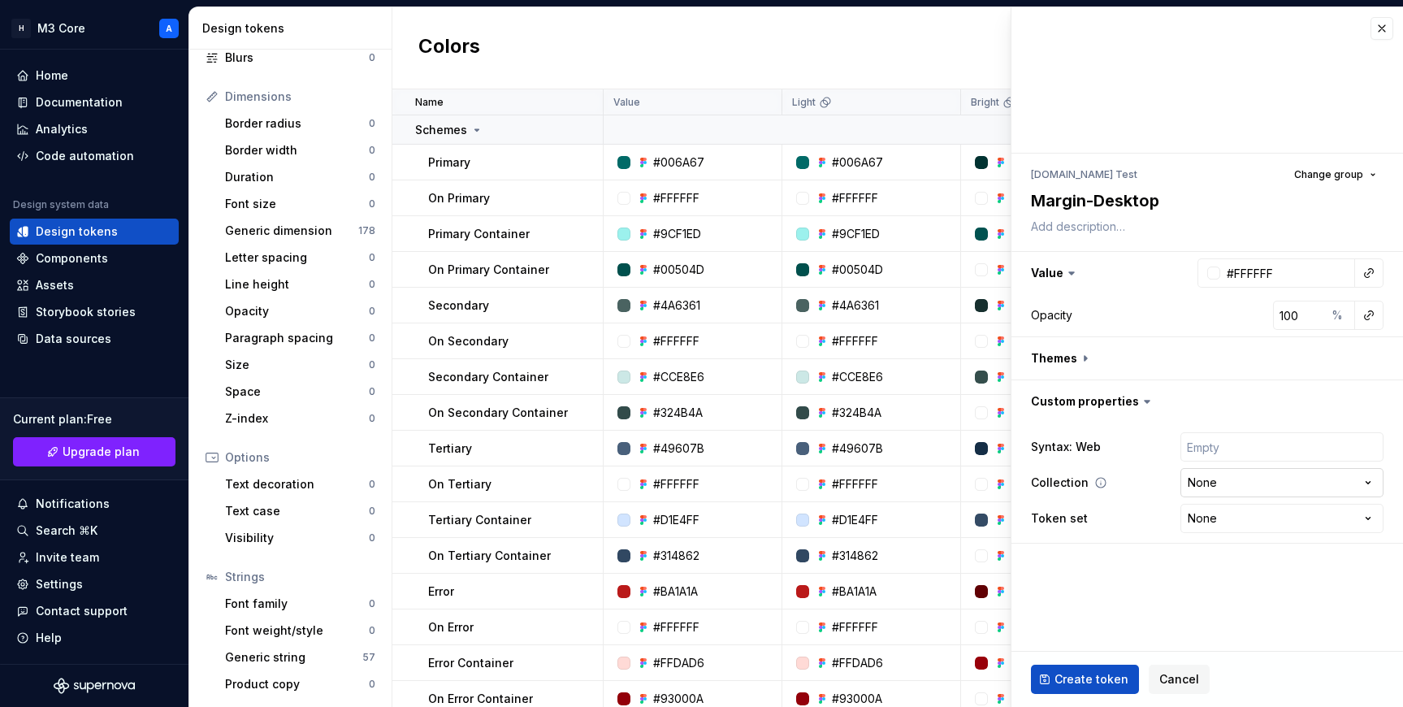
click at [739, 488] on html "H M3 Core A Home Documentation Analytics Code automation Design system data Des…" at bounding box center [701, 353] width 1403 height 707
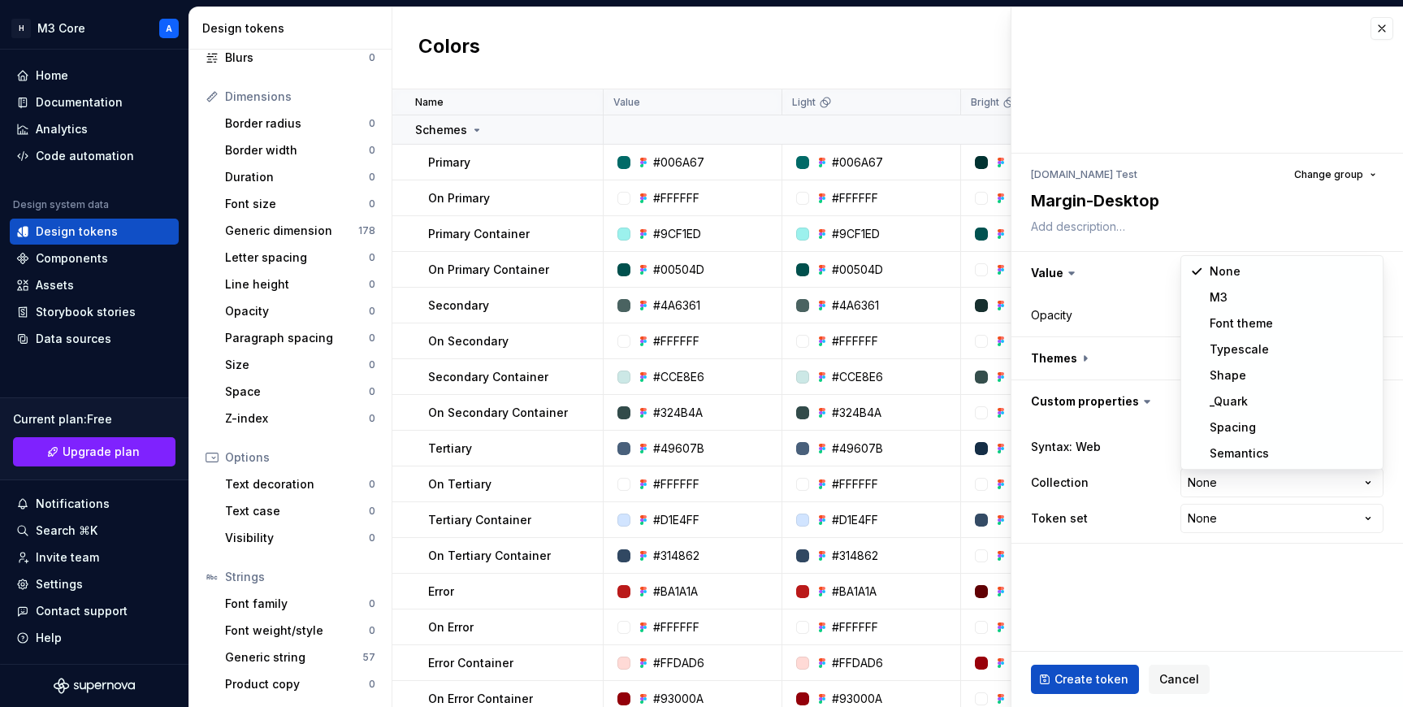
click at [739, 587] on html "H M3 Core A Home Documentation Analytics Code automation Design system data Des…" at bounding box center [701, 353] width 1403 height 707
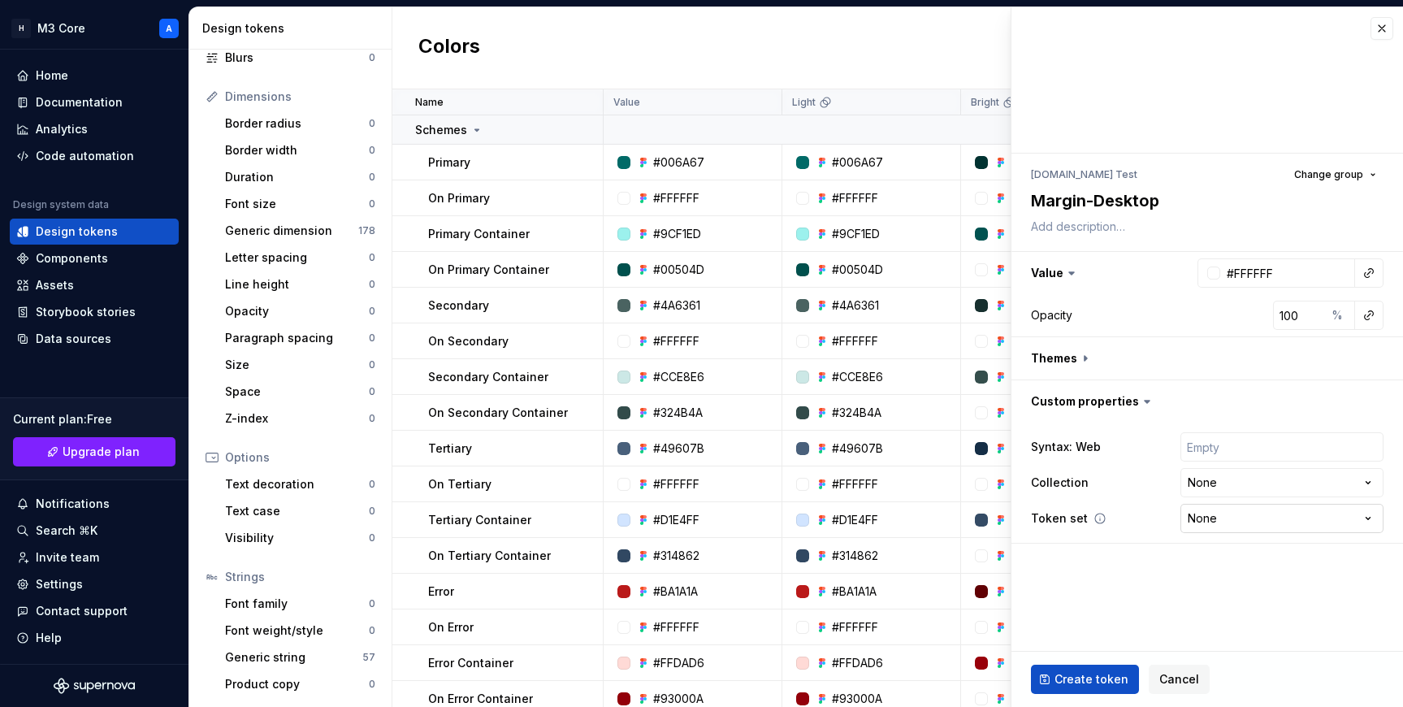
click at [739, 512] on html "H M3 Core A Home Documentation Analytics Code automation Design system data Des…" at bounding box center [701, 353] width 1403 height 707
select select "**********"
type textarea "*"
click at [739, 473] on html "H M3 Core A Home Documentation Analytics Code automation Design system data Des…" at bounding box center [701, 353] width 1403 height 707
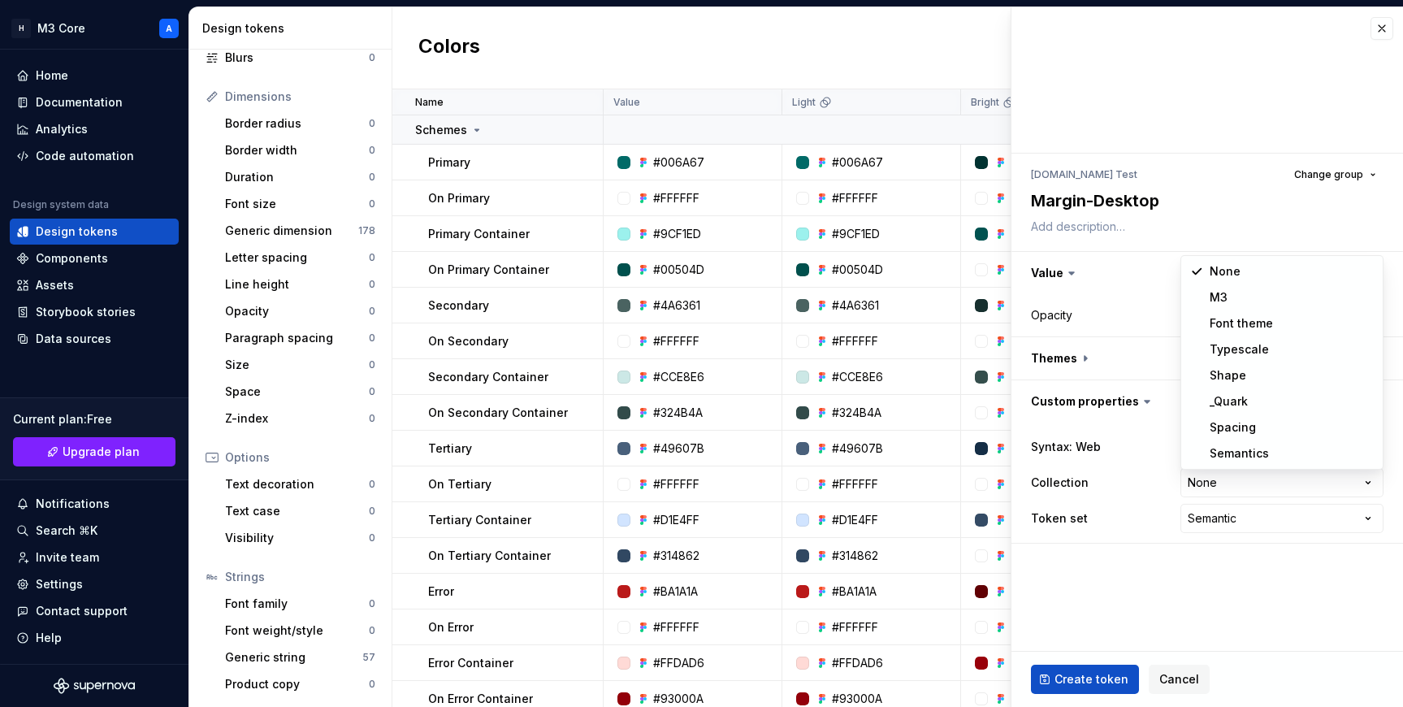
select select "**********"
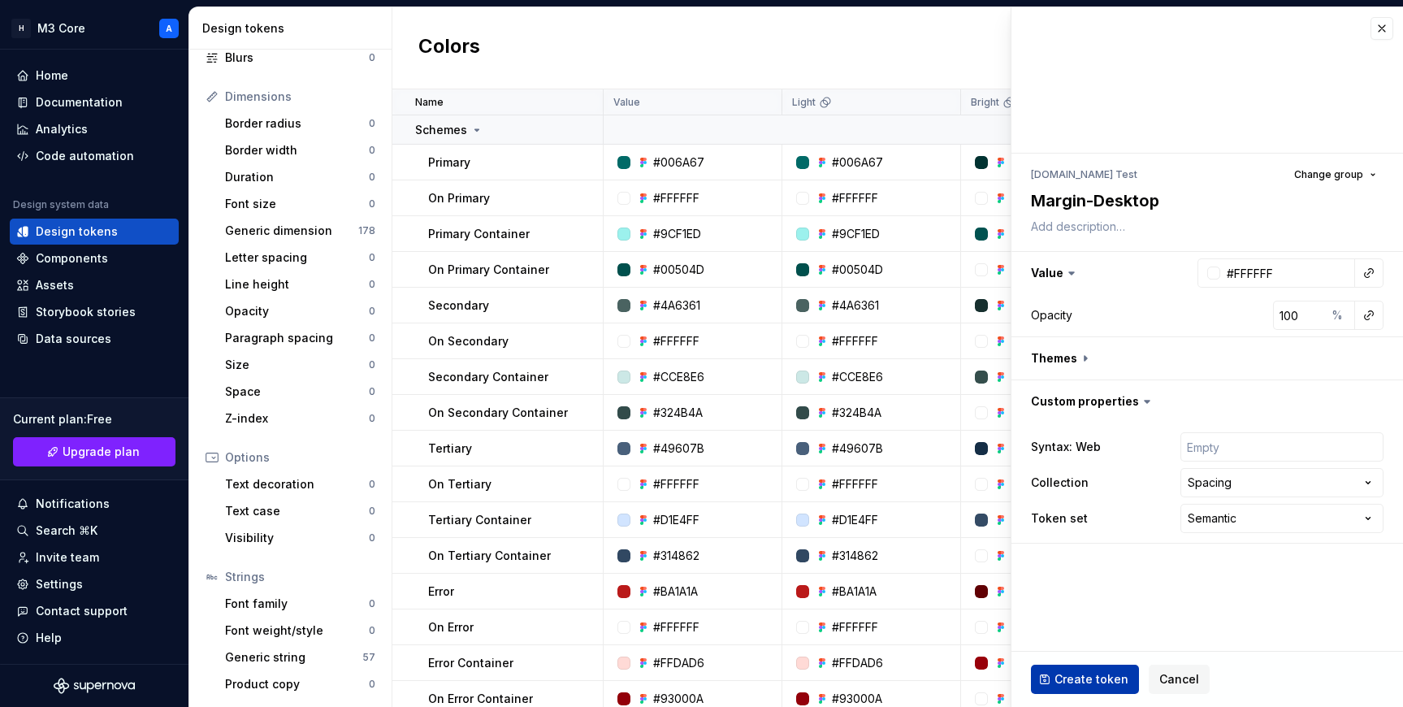
click at [739, 681] on span "Create token" at bounding box center [1091, 679] width 74 height 16
type textarea "*"
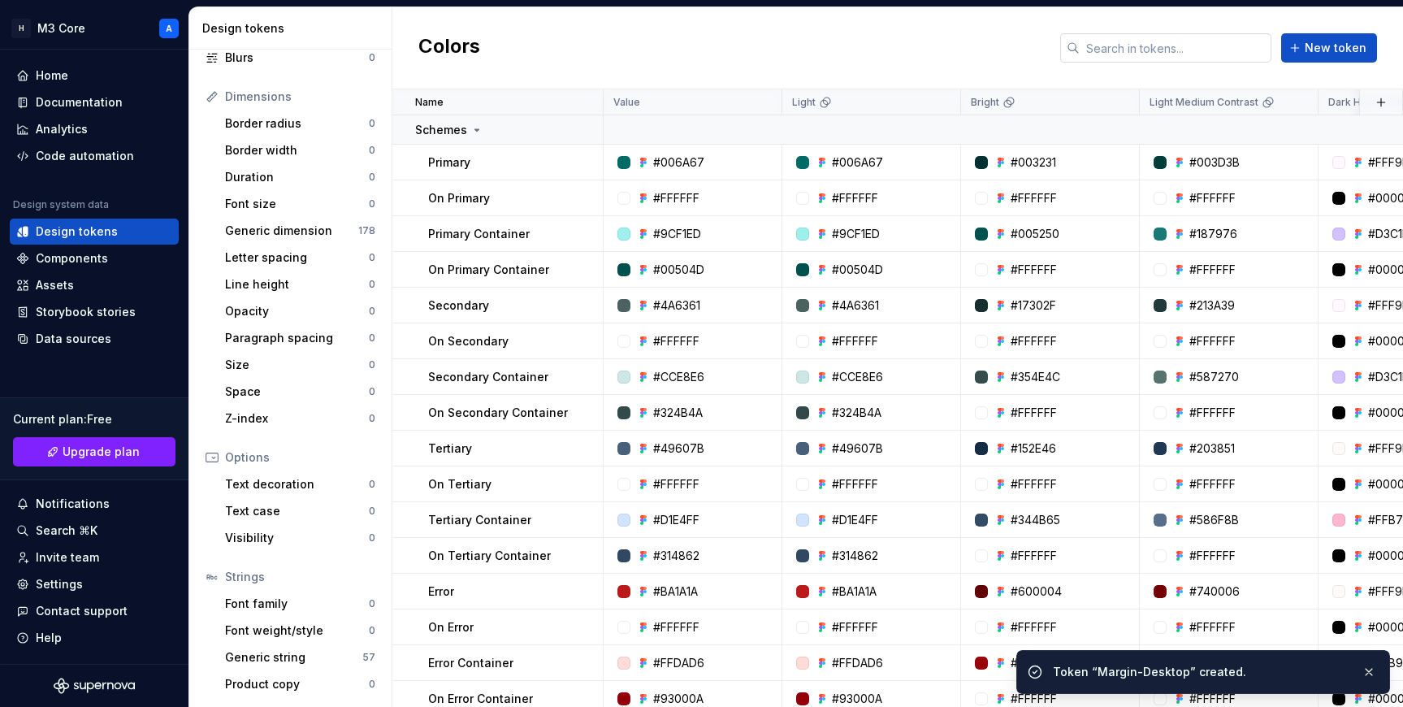
click at [739, 50] on input "text" at bounding box center [1175, 47] width 192 height 29
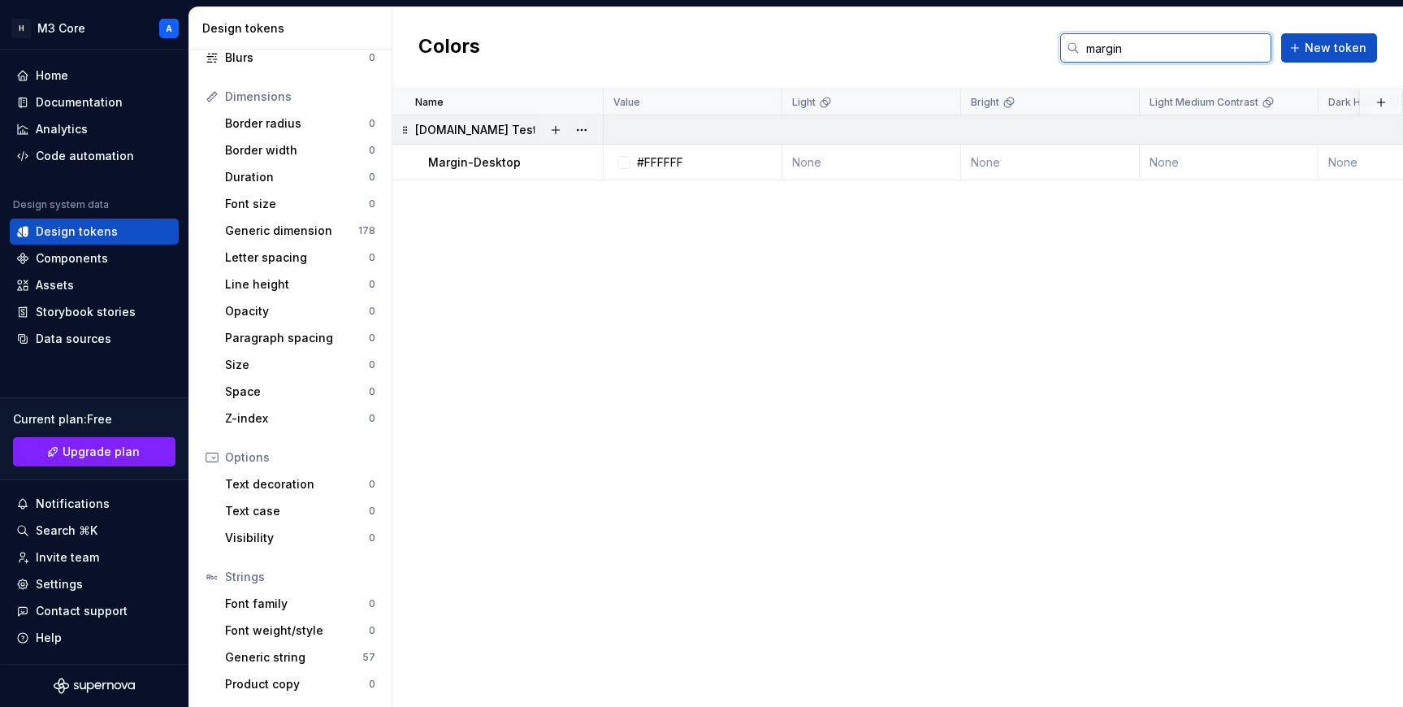
type input "margin"
click at [470, 130] on p "[DOMAIN_NAME] Test" at bounding box center [476, 130] width 122 height 16
click at [546, 131] on icon at bounding box center [547, 130] width 2 height 4
click at [513, 165] on p "Margin-Desktop" at bounding box center [474, 162] width 93 height 16
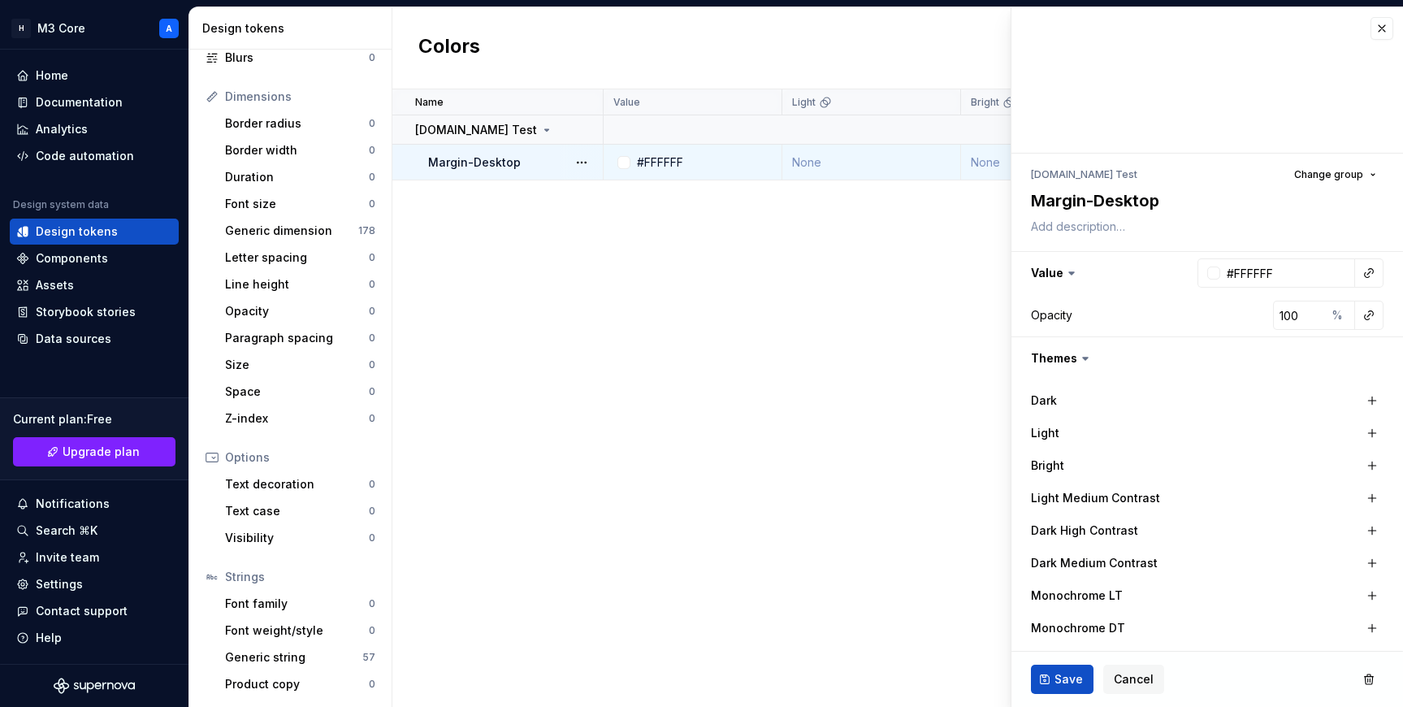
click at [586, 160] on button "button" at bounding box center [581, 162] width 23 height 23
click at [524, 197] on html "H M3 Core A Home Documentation Analytics Code automation Design system data Des…" at bounding box center [701, 353] width 1403 height 707
click at [739, 677] on span "Cancel" at bounding box center [1133, 679] width 40 height 16
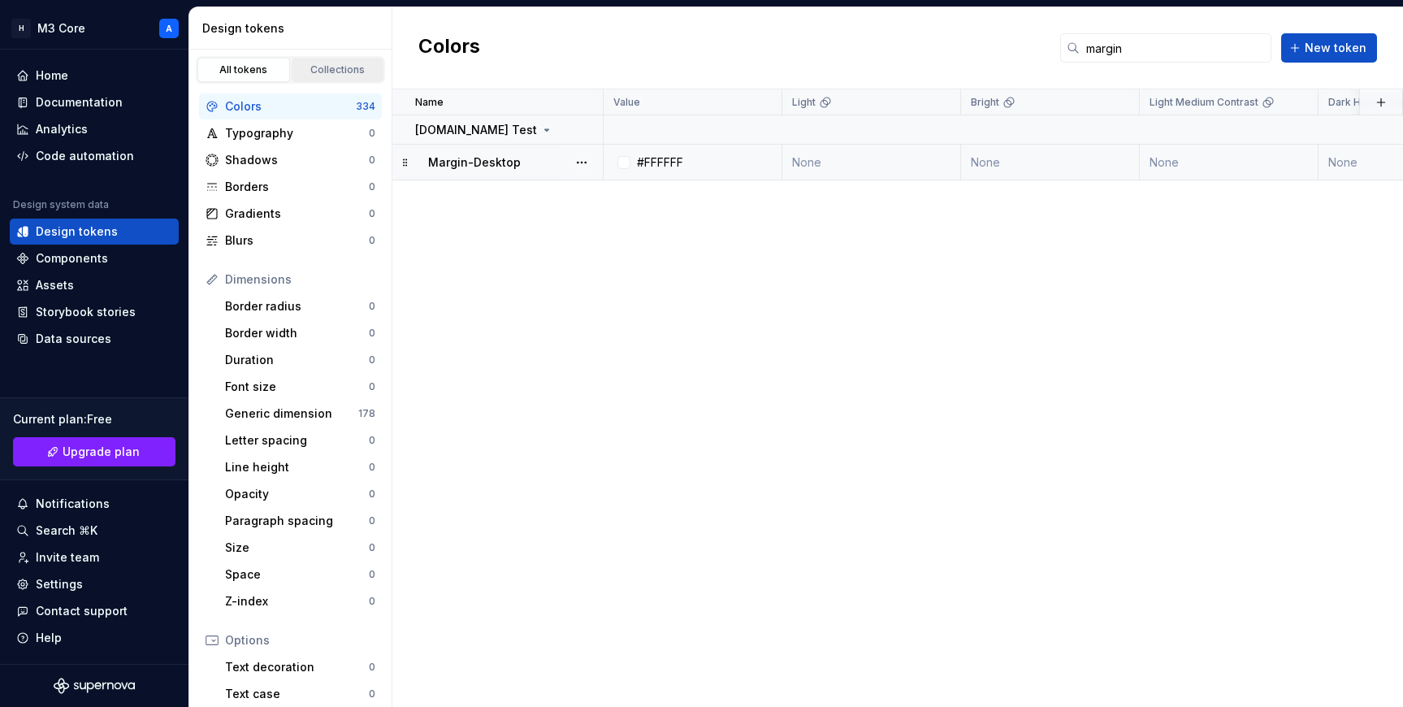
click at [318, 75] on div "Collections" at bounding box center [337, 69] width 81 height 13
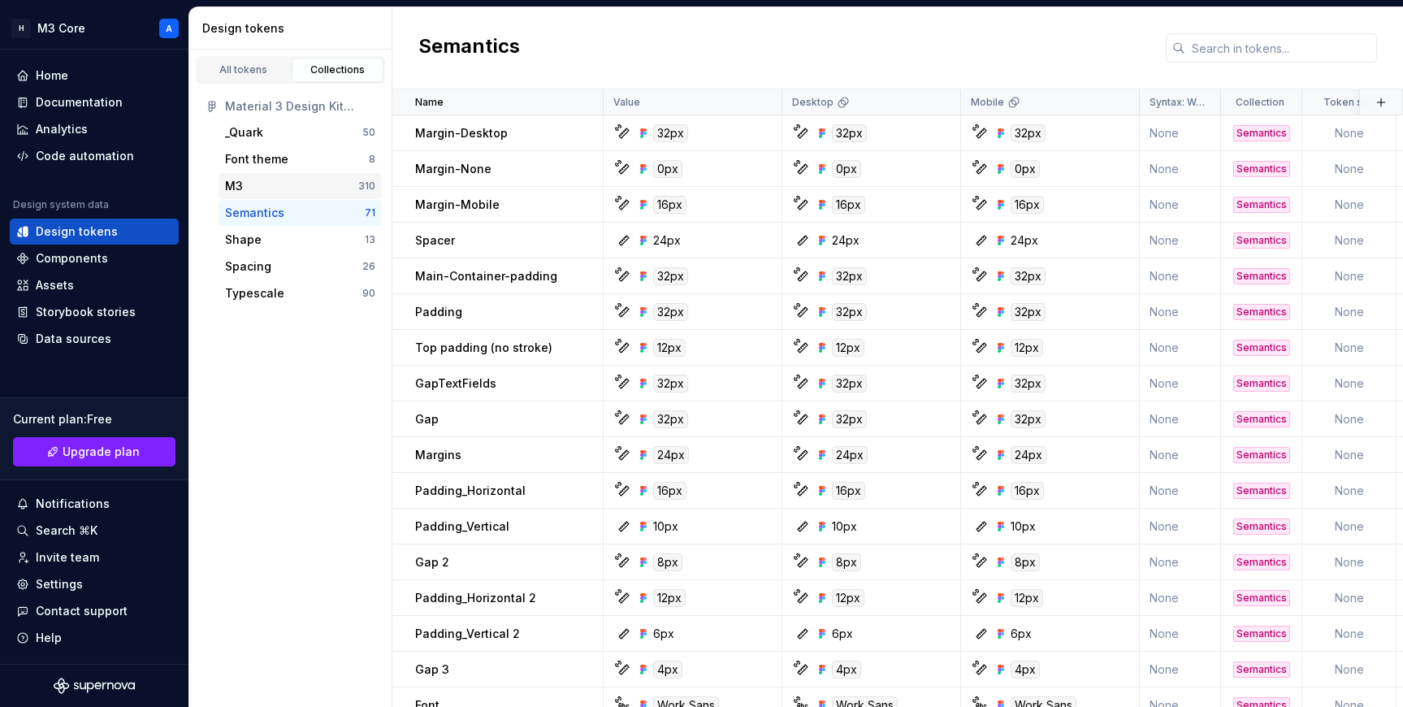
click at [275, 190] on div "M3" at bounding box center [291, 186] width 133 height 16
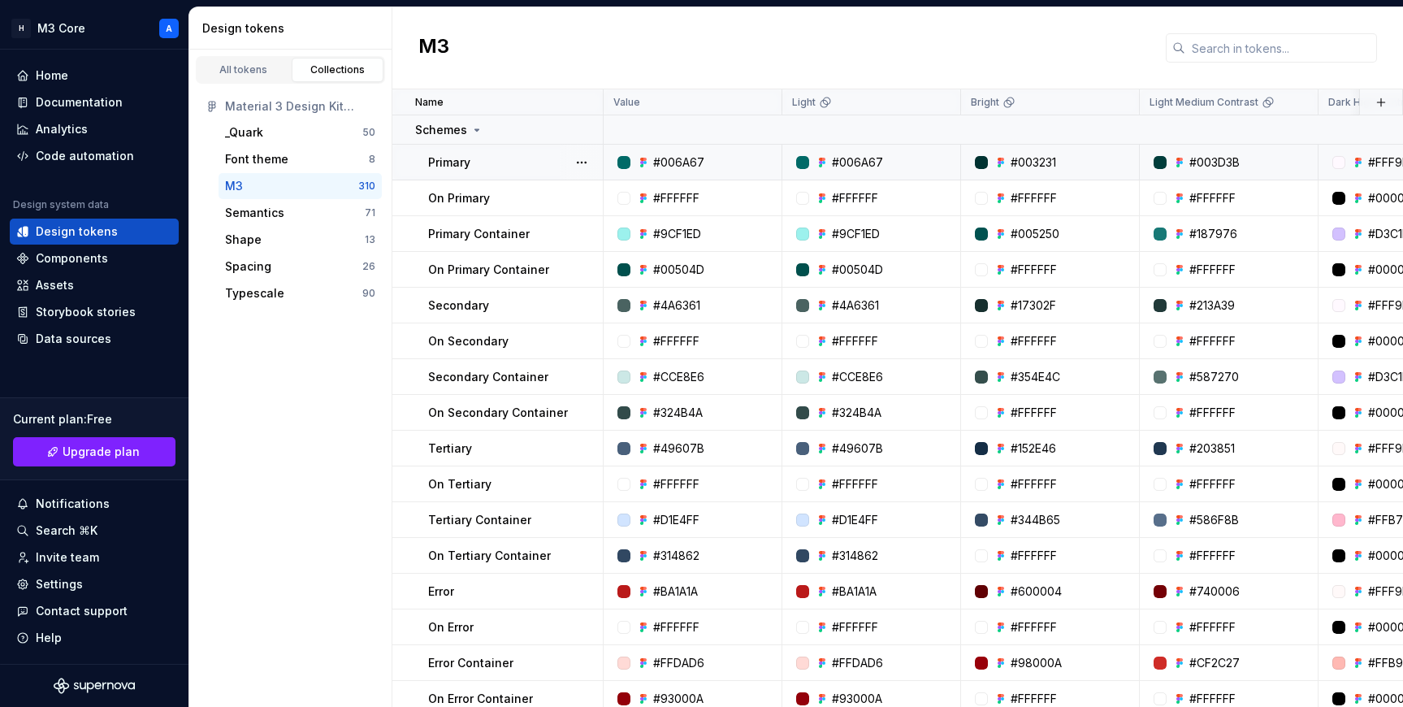
click at [739, 161] on div "#006A67" at bounding box center [857, 162] width 51 height 16
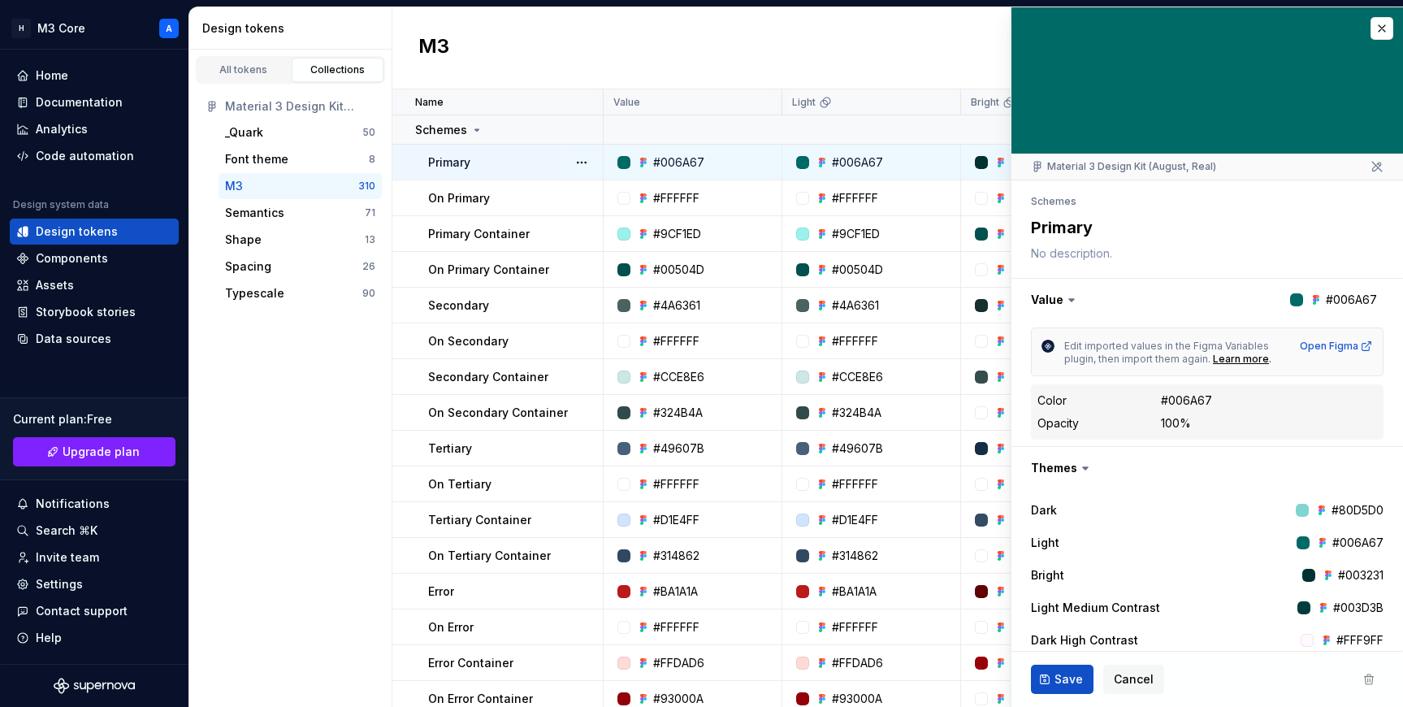
type textarea "*"
click at [739, 123] on div at bounding box center [1206, 80] width 391 height 146
click at [739, 681] on span "Cancel" at bounding box center [1133, 679] width 40 height 16
